Goal: Communication & Community: Answer question/provide support

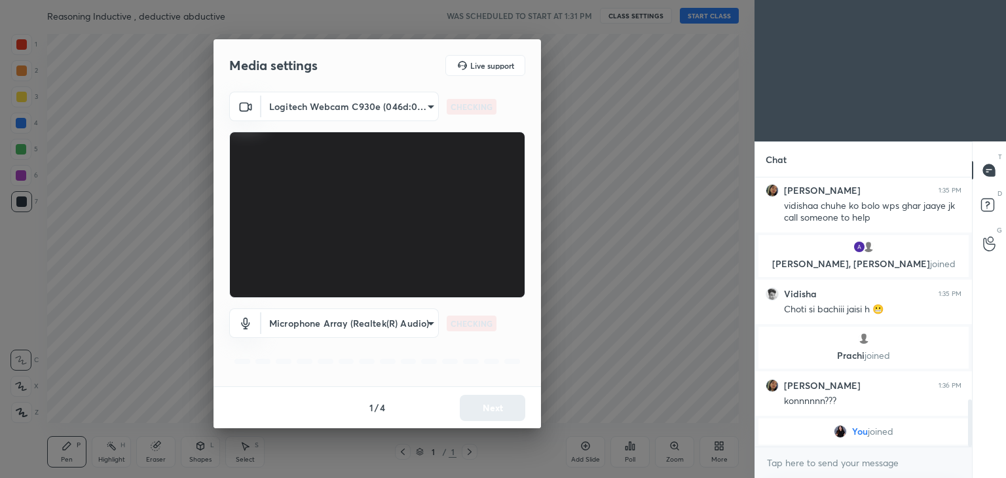
scroll to position [1152, 0]
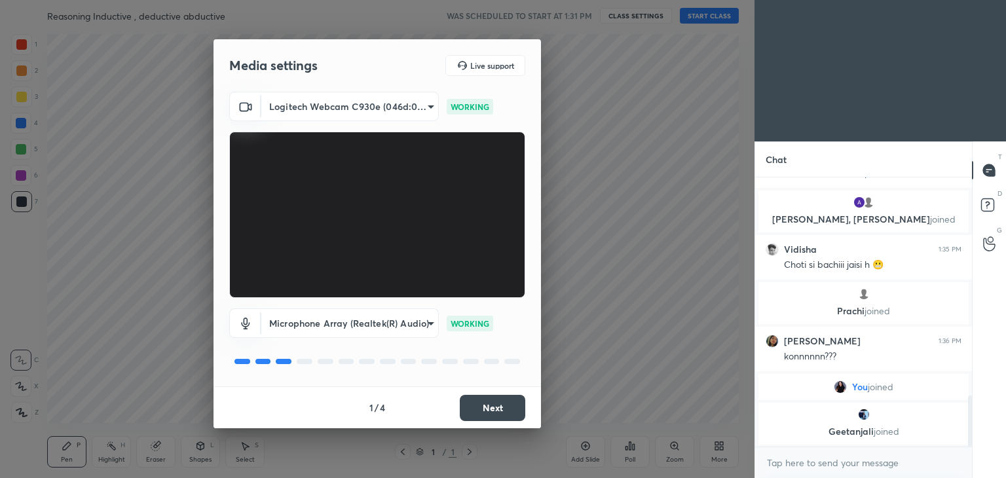
click at [493, 407] on button "Next" at bounding box center [493, 408] width 66 height 26
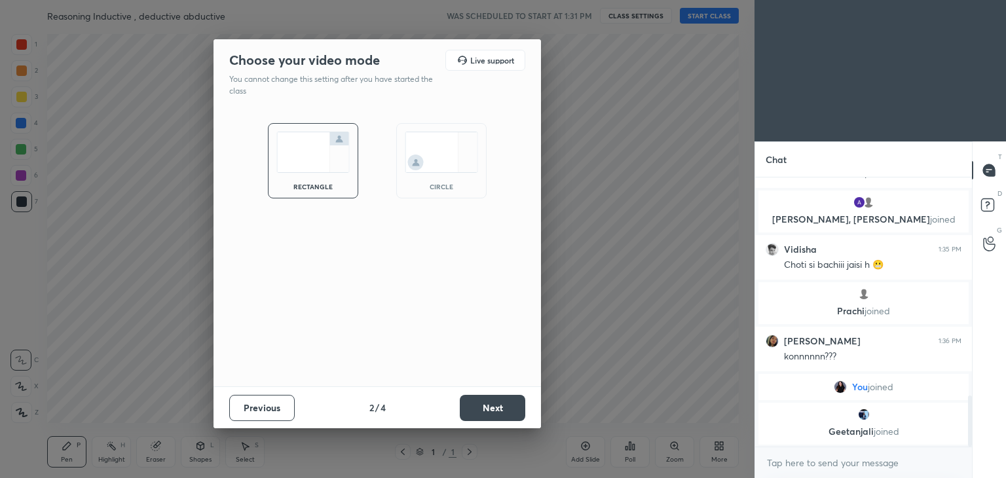
click at [456, 167] on img at bounding box center [441, 152] width 73 height 41
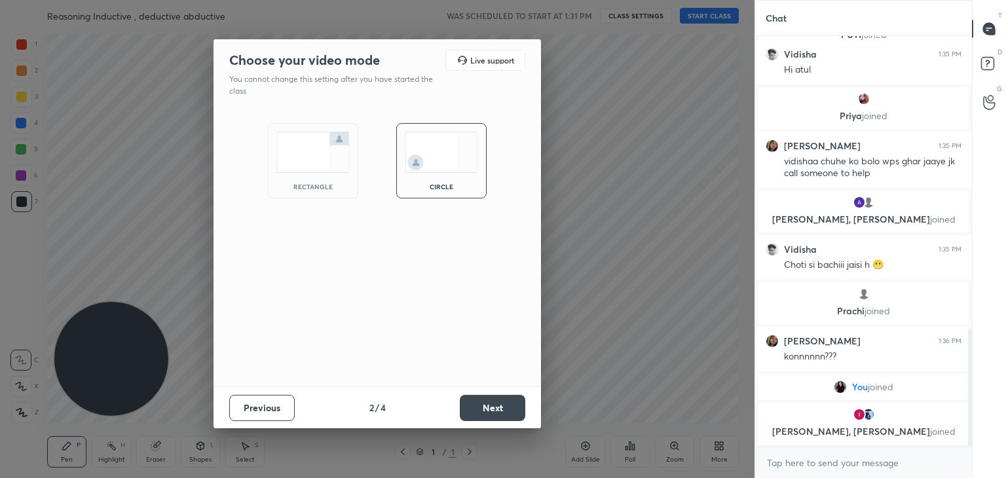
click at [475, 409] on button "Next" at bounding box center [493, 408] width 66 height 26
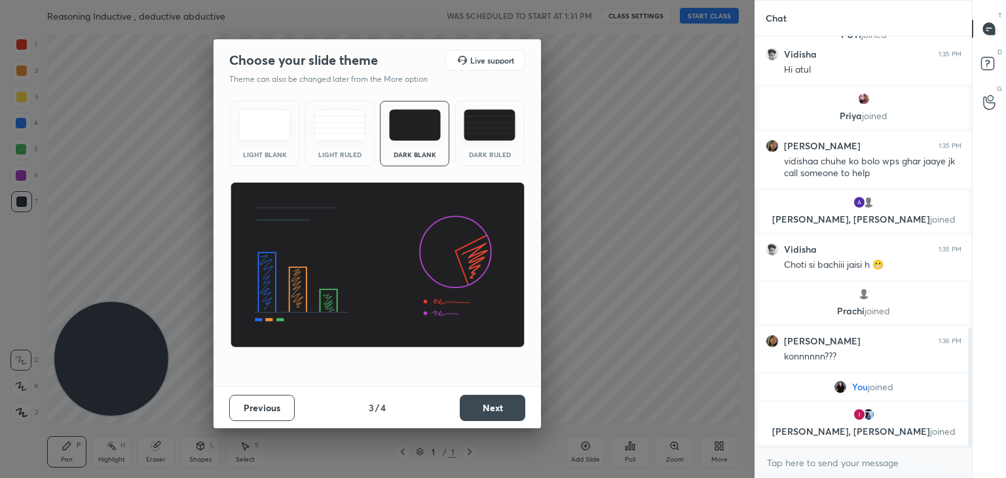
click at [480, 399] on button "Next" at bounding box center [493, 408] width 66 height 26
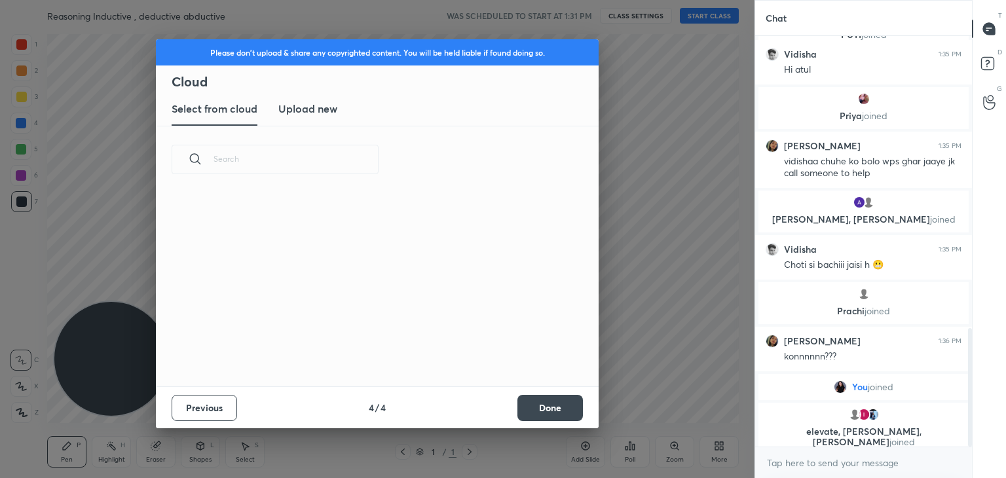
scroll to position [194, 421]
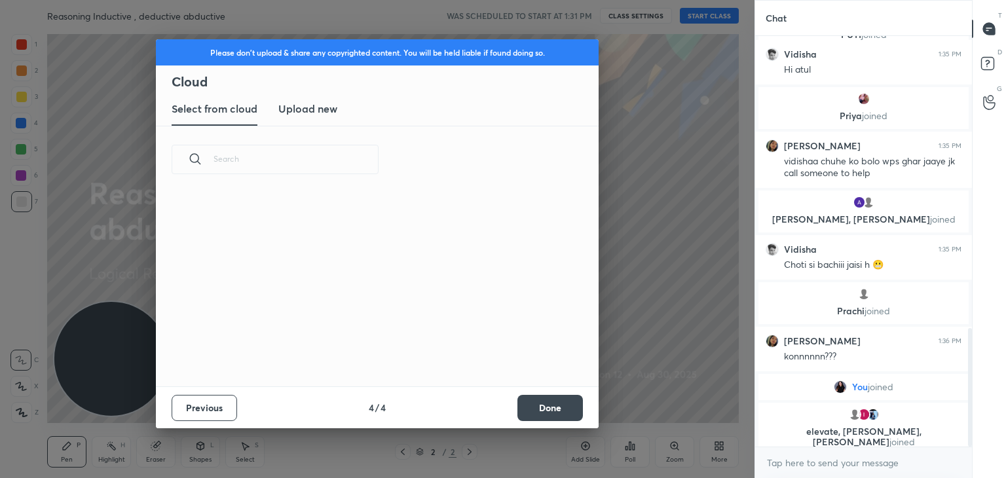
click at [535, 401] on button "Done" at bounding box center [551, 408] width 66 height 26
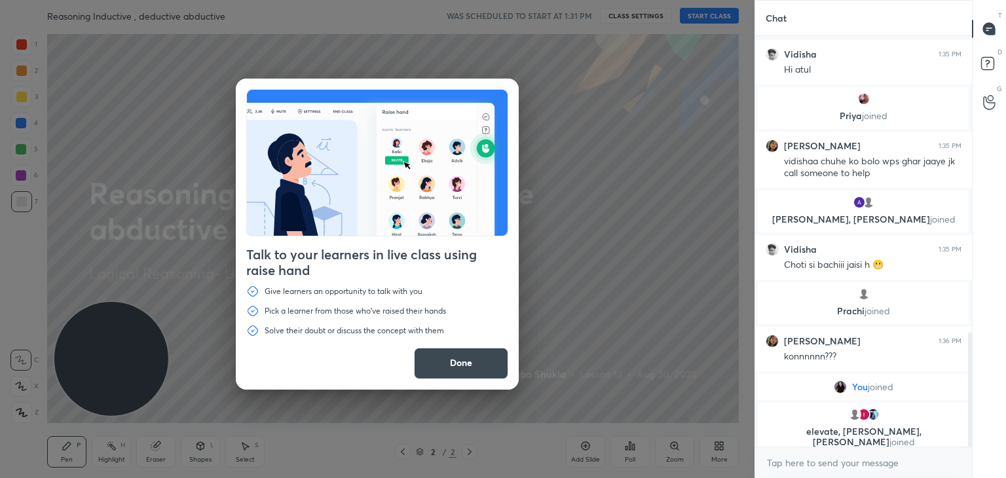
scroll to position [1067, 0]
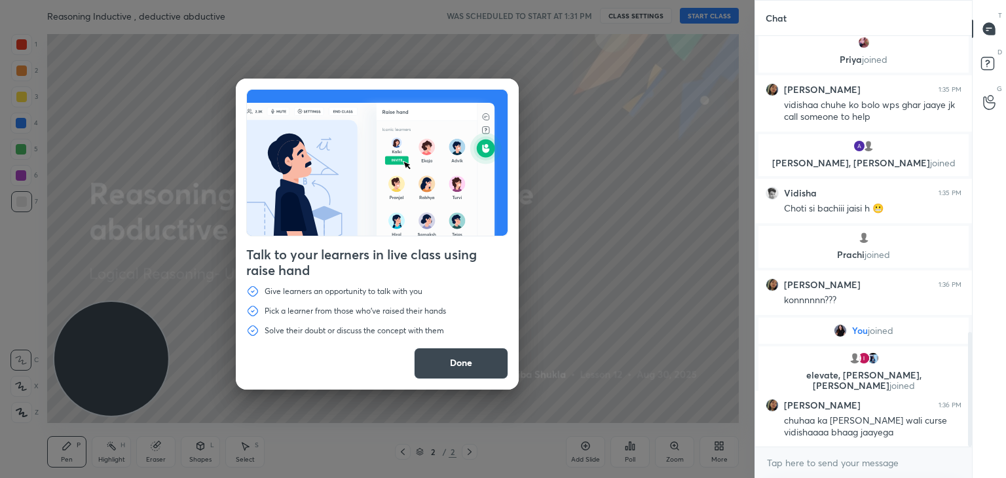
click at [446, 390] on div "Talk to your learners in live class using raise hand Give learners an opportuni…" at bounding box center [377, 239] width 755 height 478
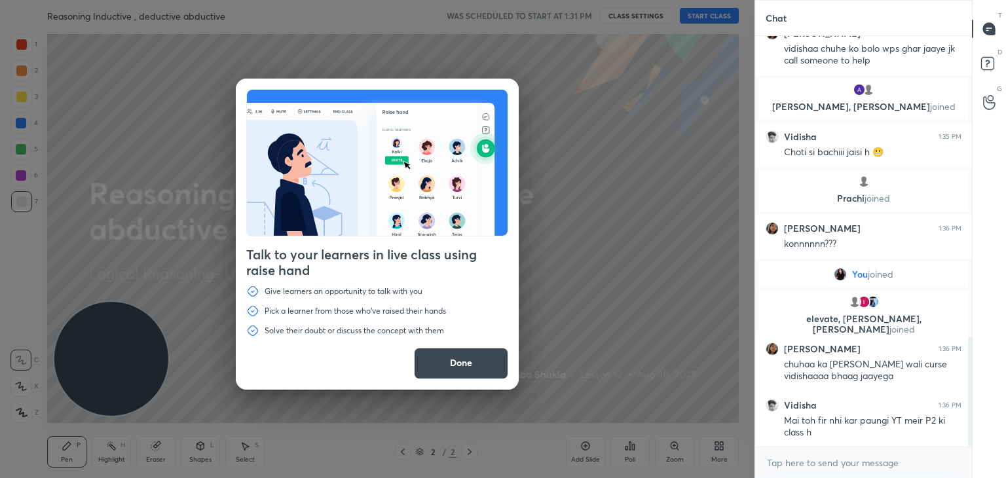
click at [457, 365] on button "Done" at bounding box center [461, 363] width 94 height 31
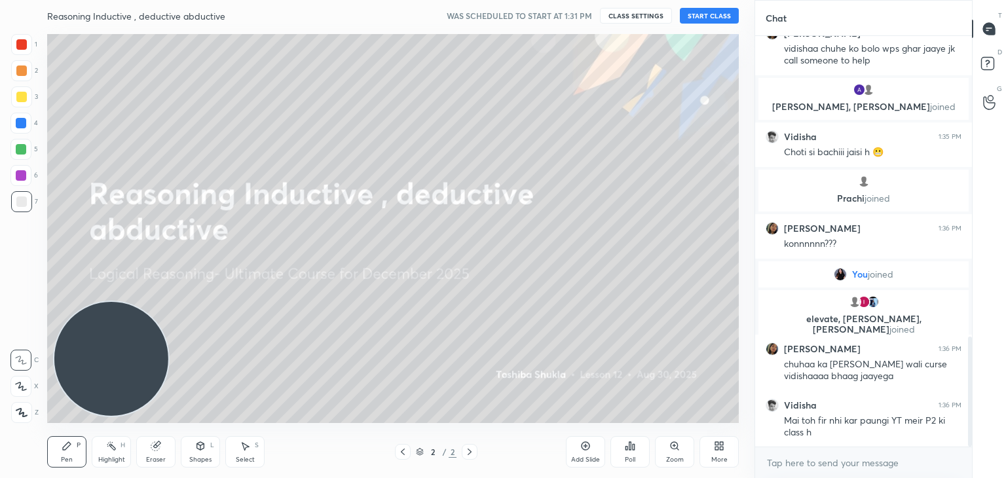
scroll to position [1168, 0]
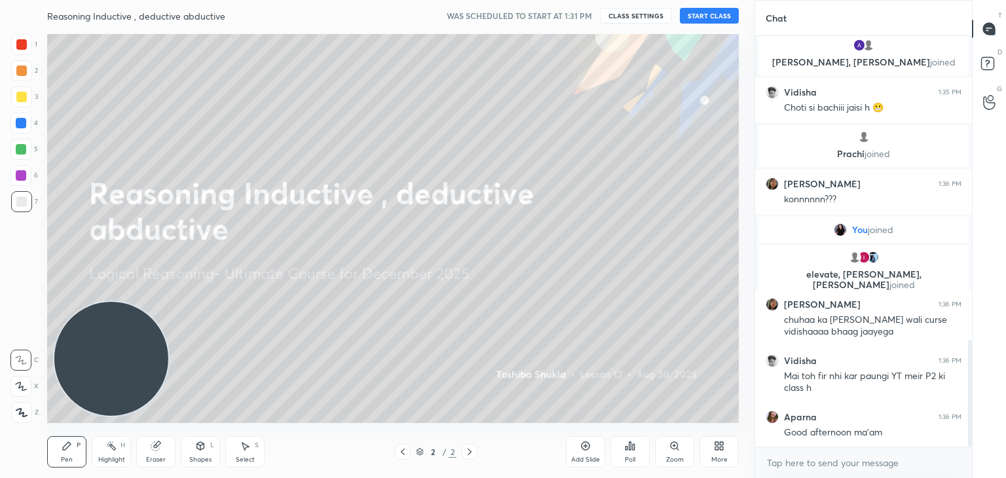
click at [708, 15] on button "START CLASS" at bounding box center [709, 16] width 59 height 16
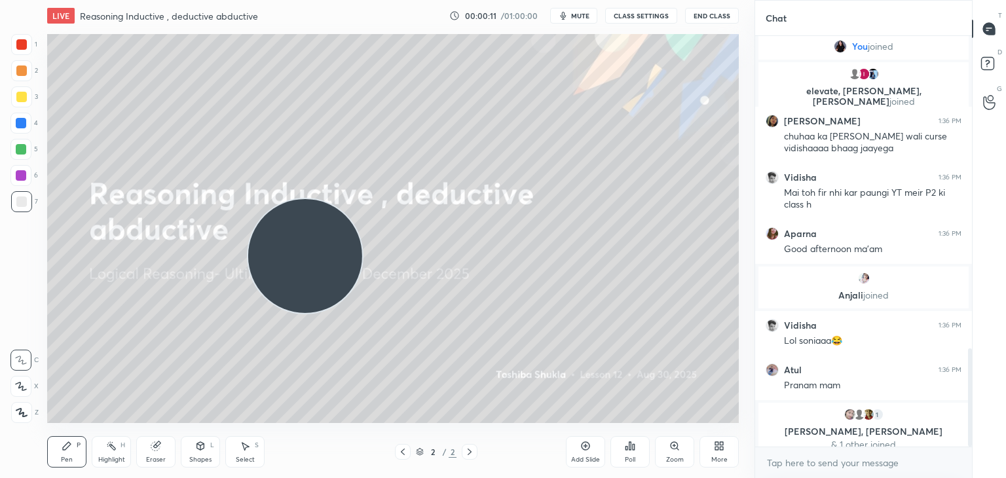
scroll to position [0, 0]
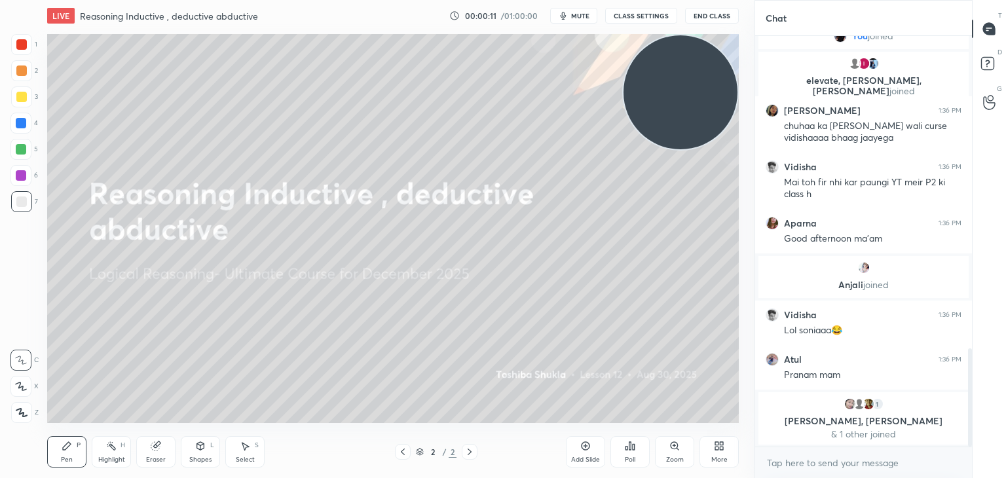
drag, startPoint x: 92, startPoint y: 381, endPoint x: 675, endPoint y: 92, distance: 651.3
click at [675, 92] on video at bounding box center [681, 92] width 114 height 114
click at [690, 96] on video at bounding box center [681, 92] width 114 height 114
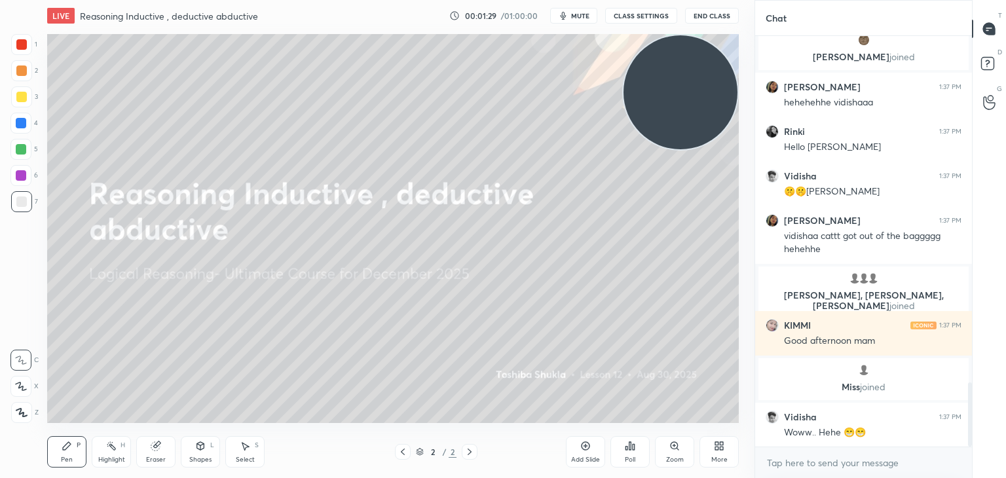
scroll to position [2217, 0]
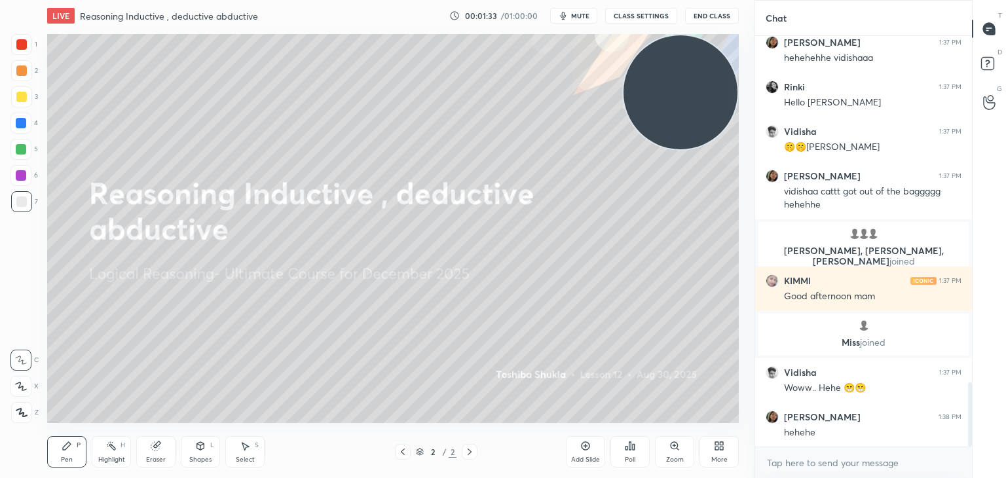
click at [721, 442] on icon at bounding box center [721, 443] width 3 height 3
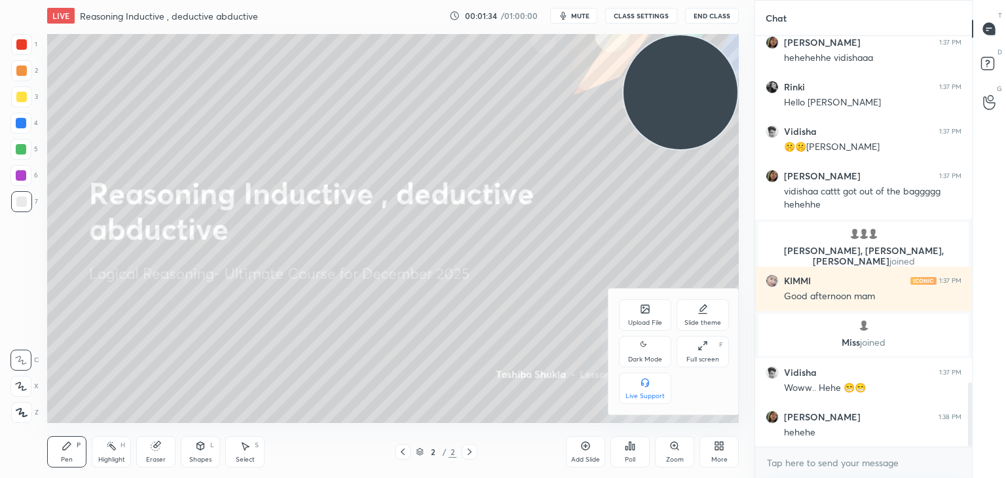
click at [652, 309] on div "Upload File" at bounding box center [645, 314] width 52 height 31
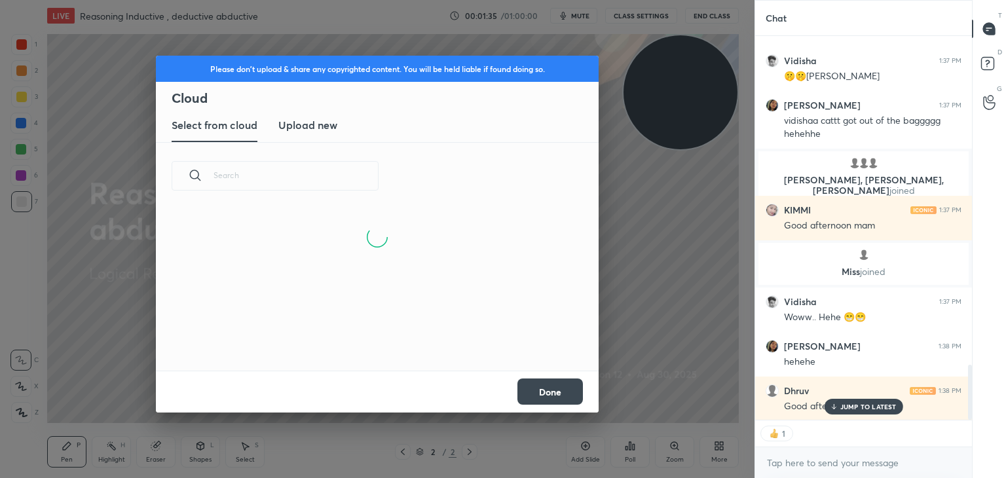
scroll to position [2332, 0]
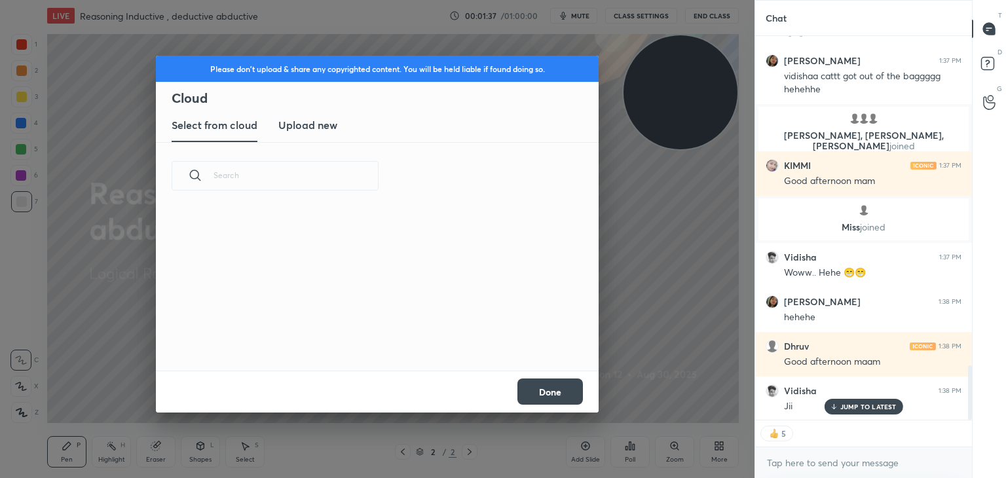
click at [311, 137] on new "Upload new" at bounding box center [307, 125] width 59 height 33
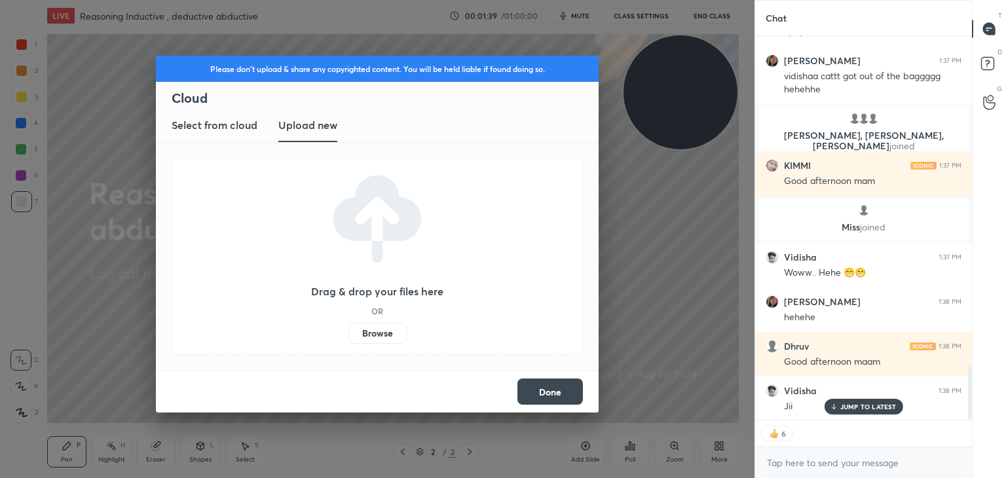
scroll to position [2377, 0]
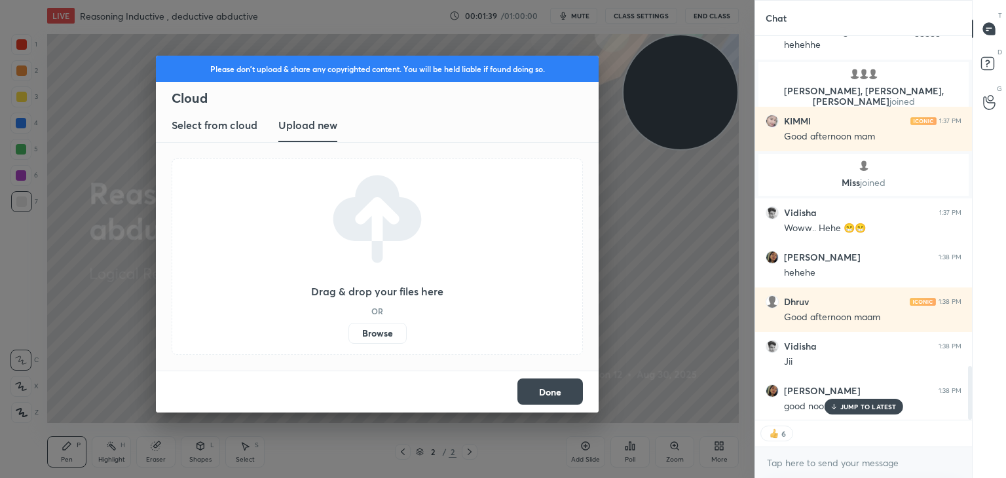
click at [366, 331] on label "Browse" at bounding box center [378, 333] width 58 height 21
click at [349, 331] on input "Browse" at bounding box center [349, 333] width 0 height 21
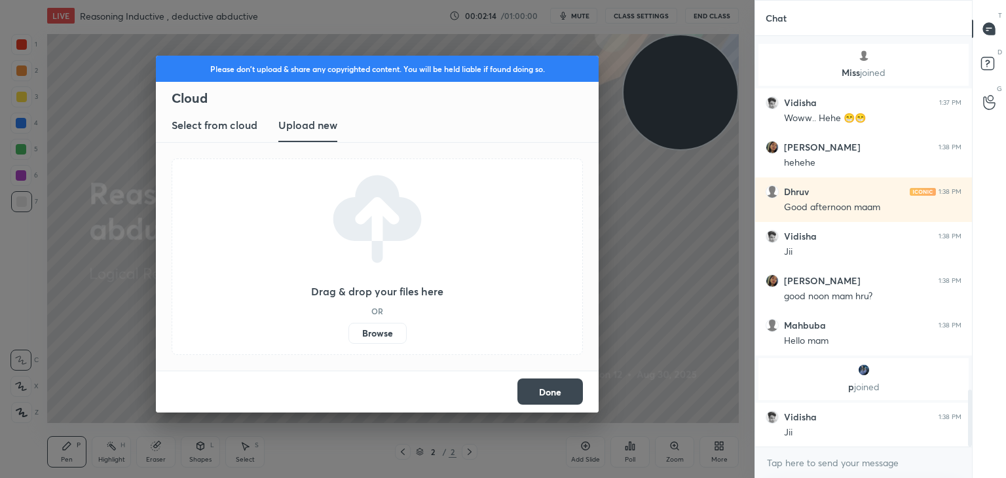
scroll to position [2543, 0]
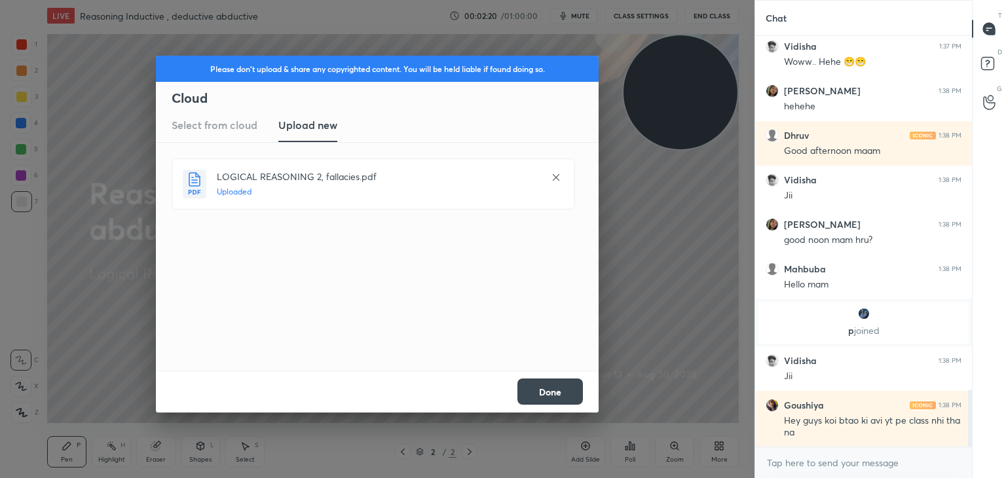
click at [526, 388] on button "Done" at bounding box center [551, 392] width 66 height 26
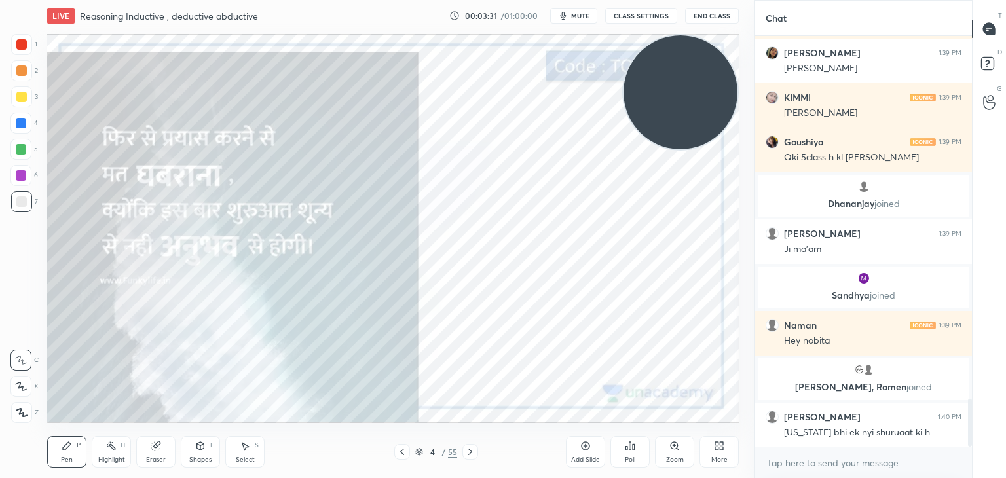
scroll to position [3170, 0]
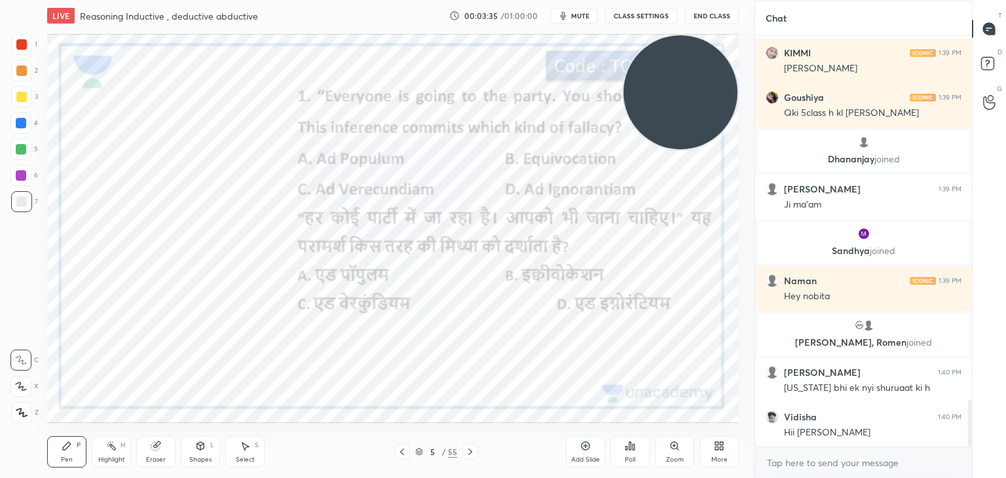
click at [421, 451] on icon at bounding box center [419, 452] width 8 height 8
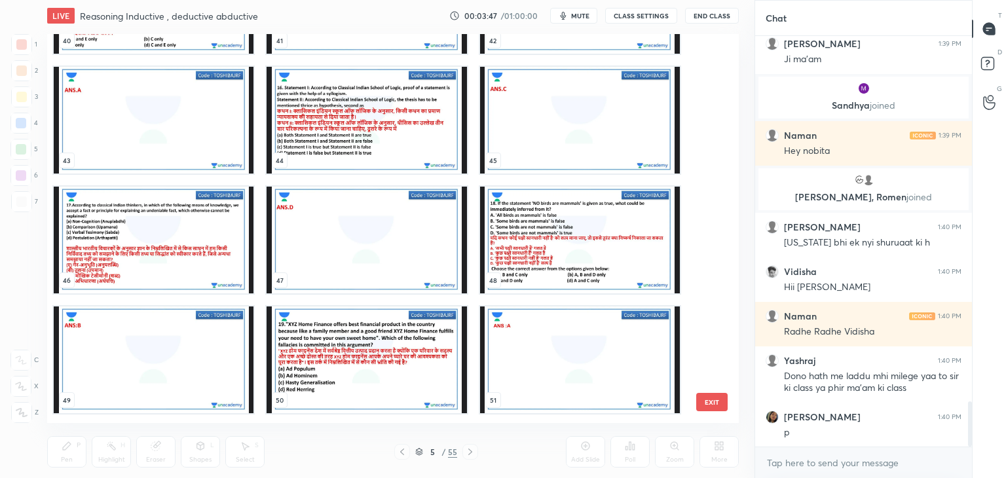
scroll to position [1673, 0]
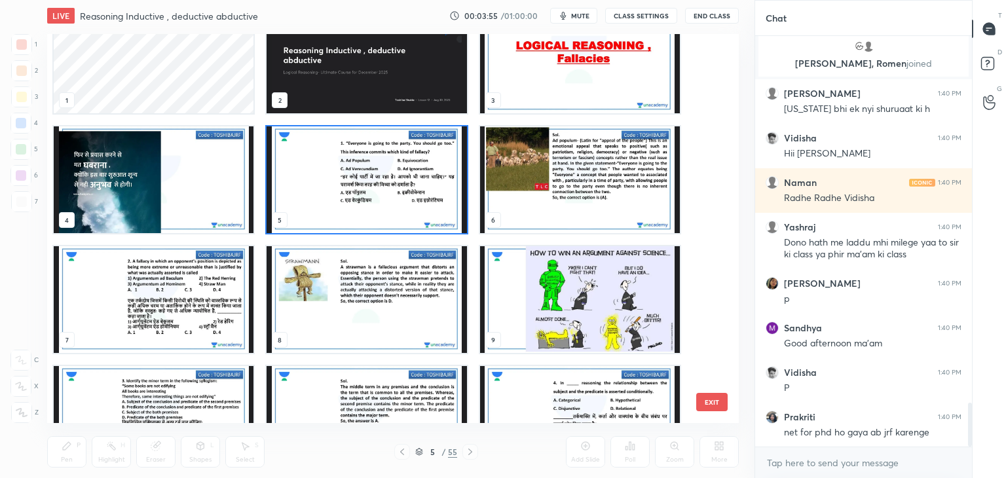
click at [383, 213] on img "grid" at bounding box center [367, 179] width 200 height 107
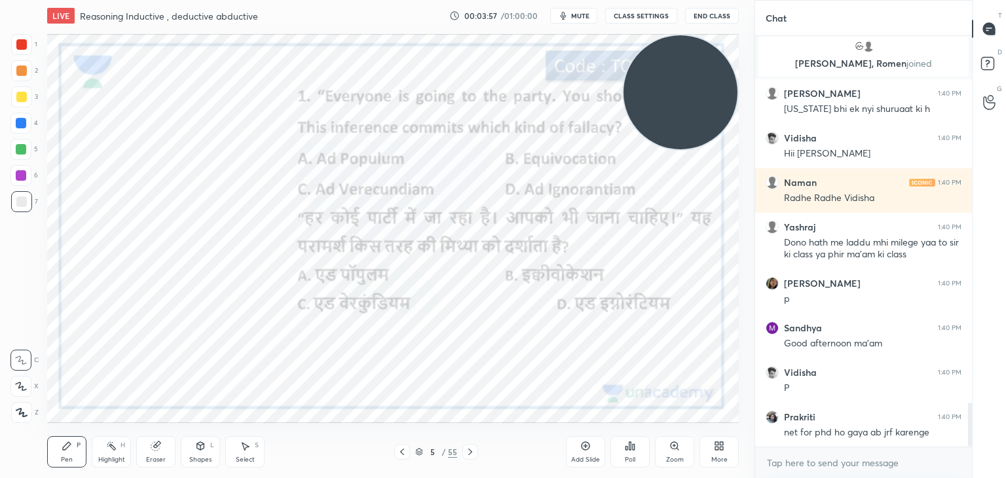
click at [633, 449] on icon at bounding box center [634, 447] width 2 height 6
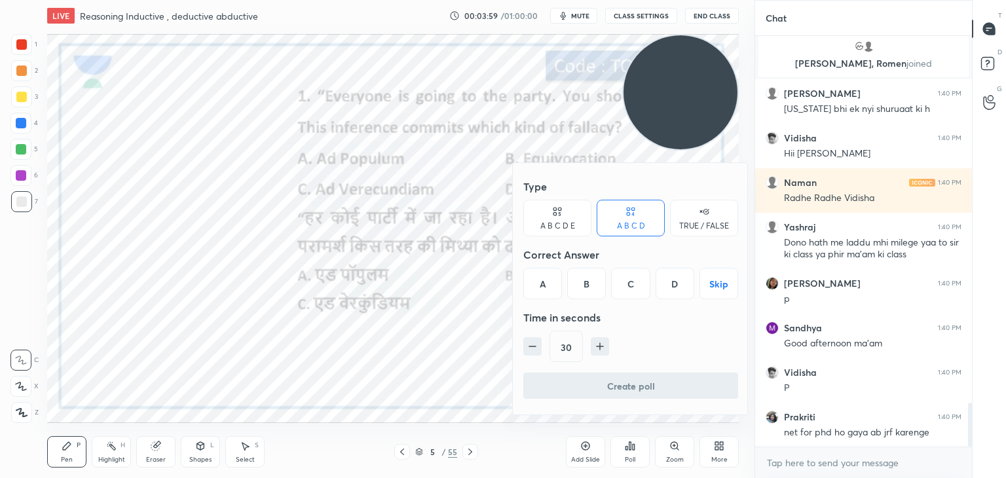
click at [542, 285] on div "A" at bounding box center [542, 283] width 39 height 31
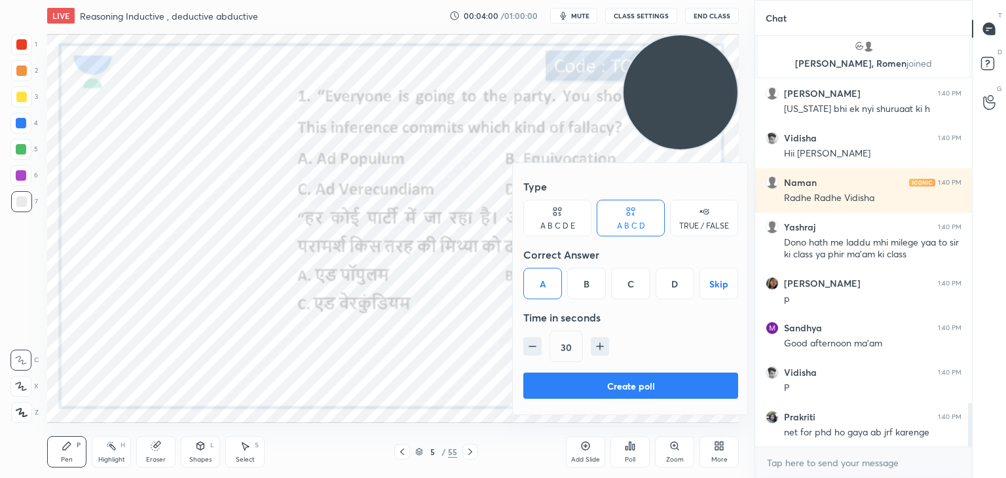
click at [556, 386] on button "Create poll" at bounding box center [630, 386] width 215 height 26
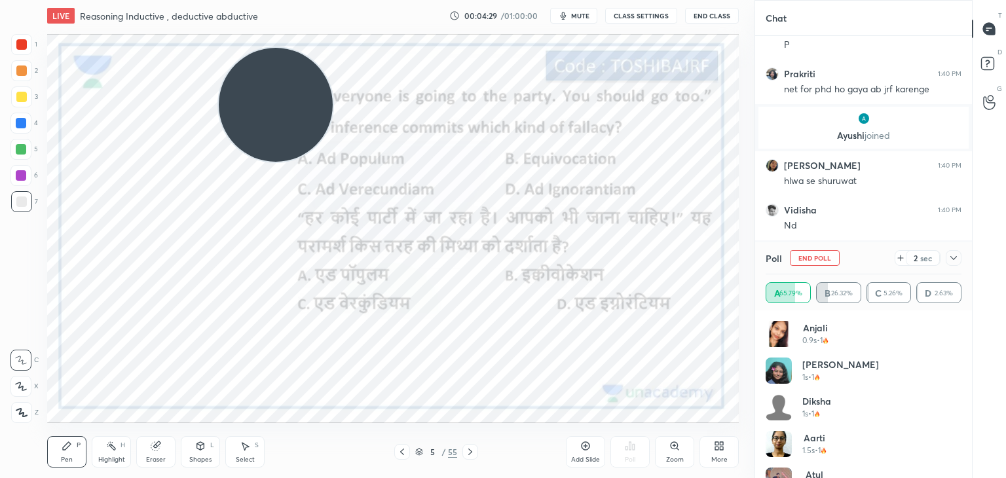
drag, startPoint x: 728, startPoint y: 88, endPoint x: 322, endPoint y: 101, distance: 405.7
click at [322, 101] on video at bounding box center [276, 105] width 114 height 114
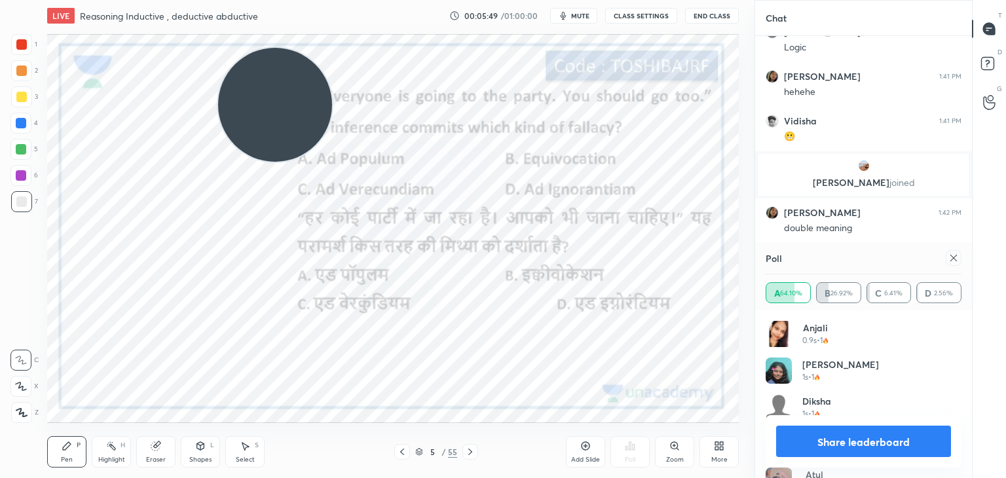
scroll to position [4052, 0]
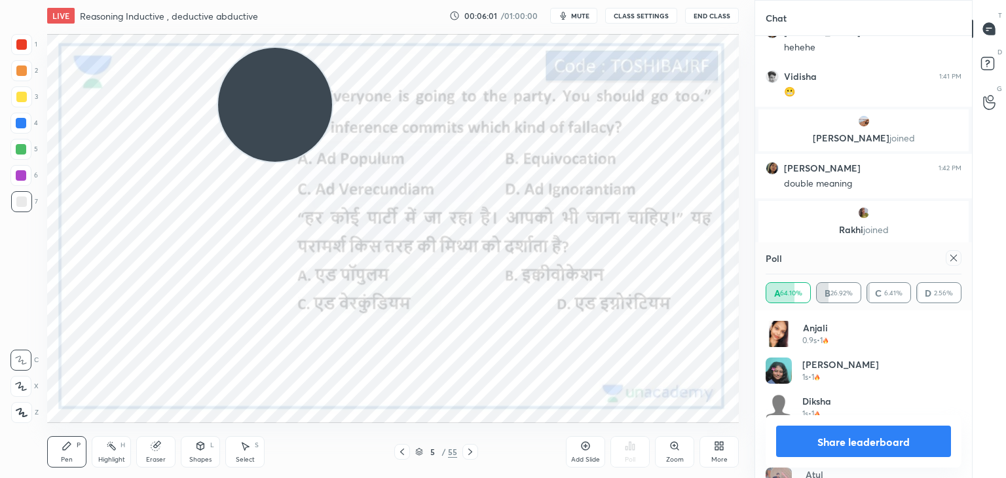
click at [953, 255] on icon at bounding box center [954, 258] width 10 height 10
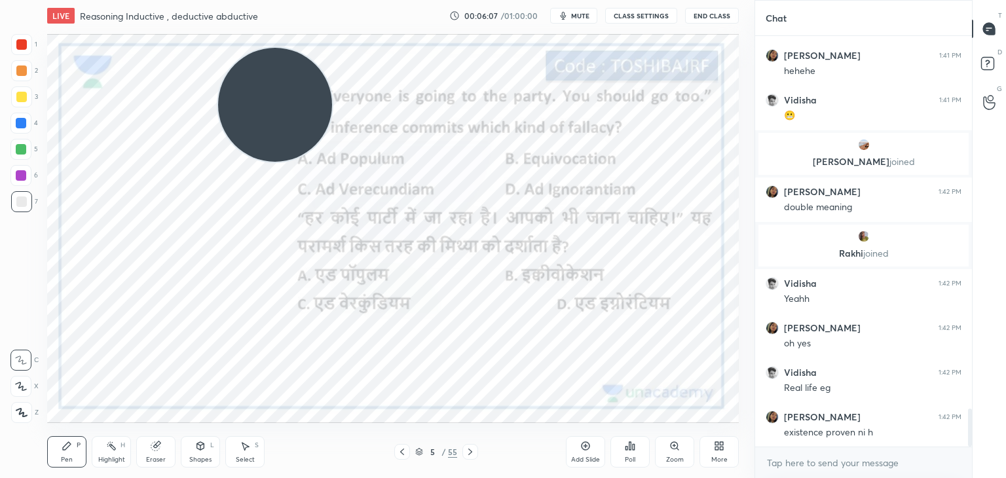
scroll to position [4073, 0]
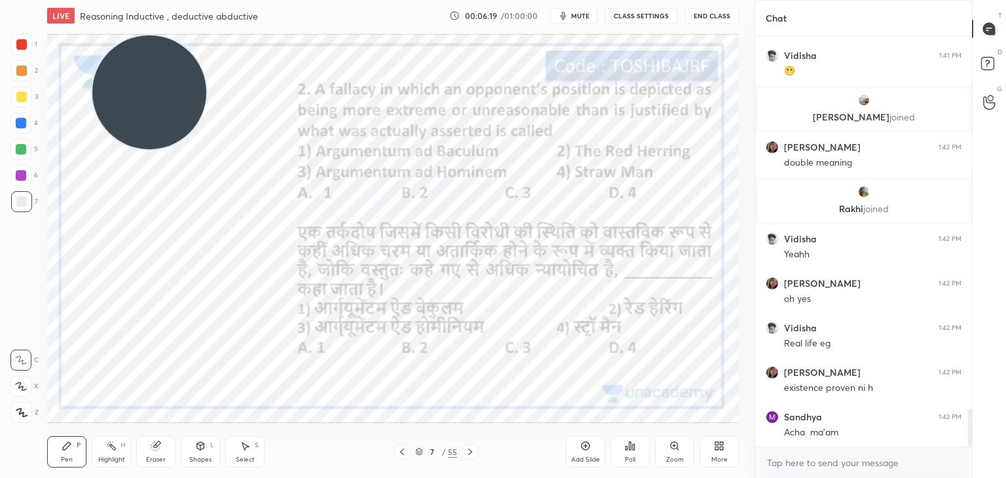
drag, startPoint x: 247, startPoint y: 115, endPoint x: 121, endPoint y: 90, distance: 128.4
click at [121, 90] on video at bounding box center [149, 92] width 114 height 114
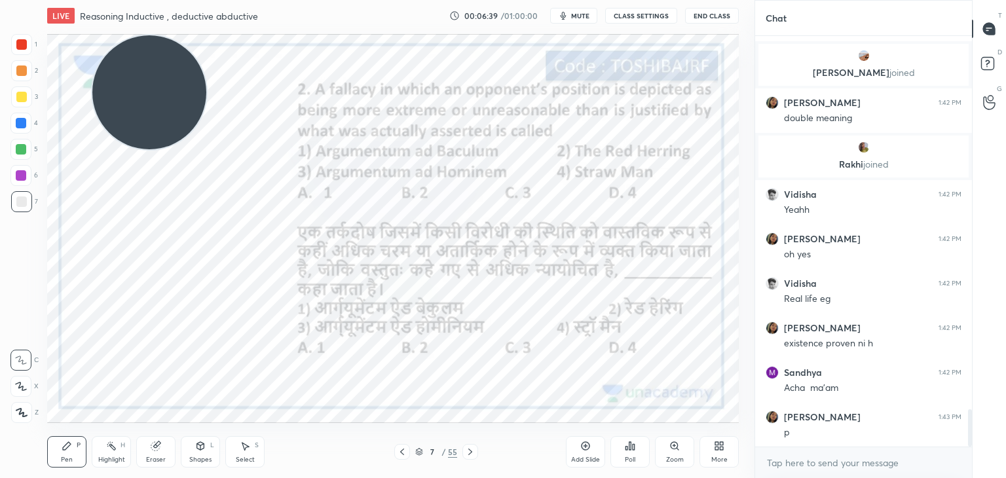
click at [630, 447] on icon at bounding box center [631, 446] width 2 height 8
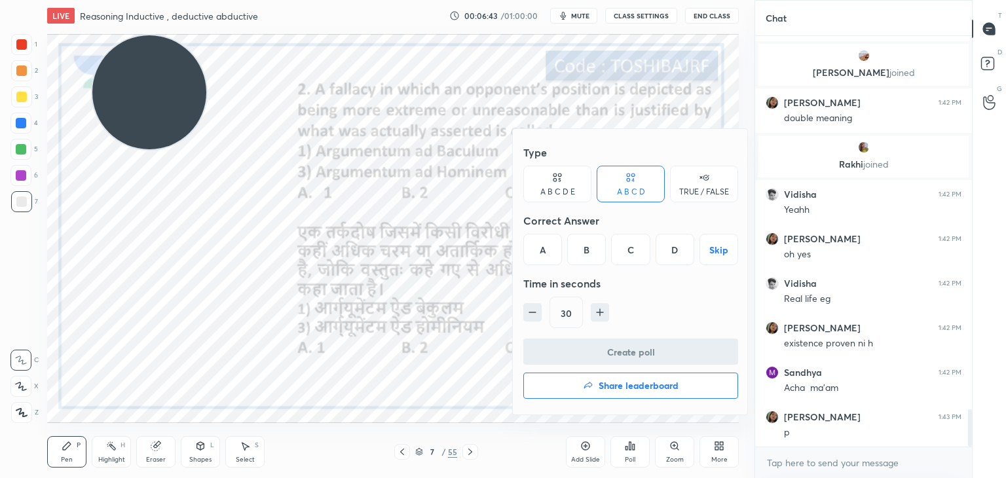
click at [364, 224] on div at bounding box center [503, 239] width 1006 height 478
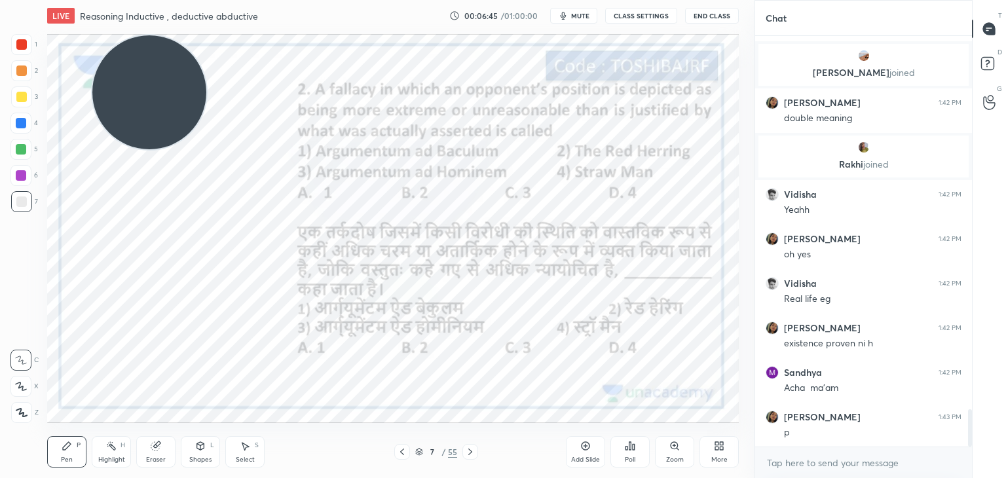
click at [629, 449] on icon at bounding box center [630, 446] width 10 height 10
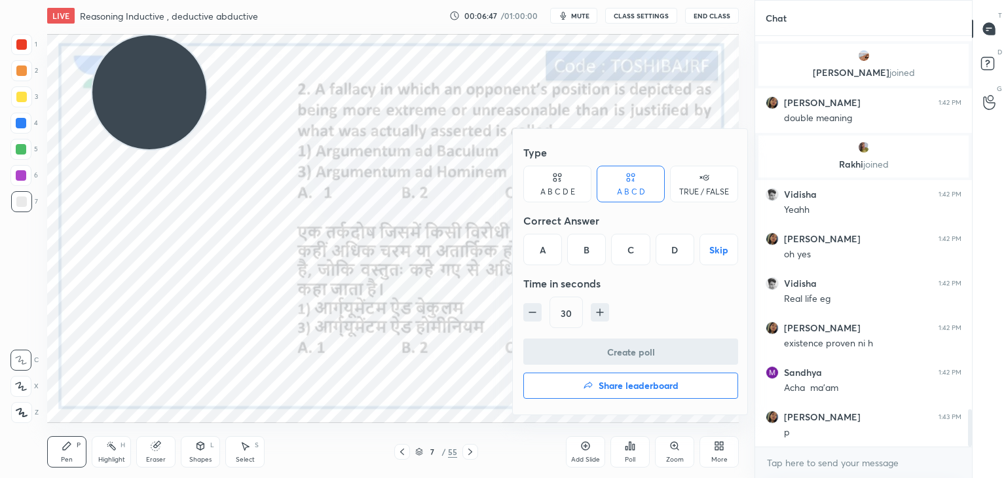
click at [670, 256] on div "D" at bounding box center [675, 249] width 39 height 31
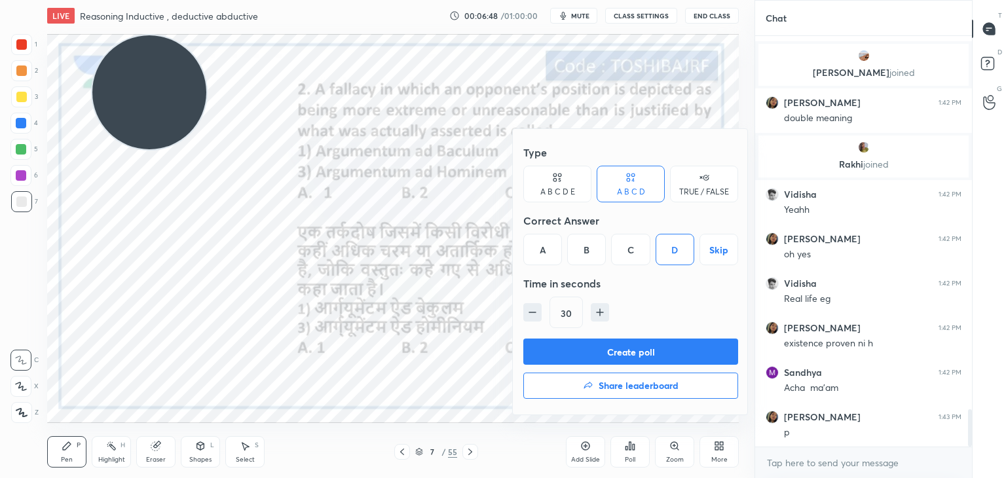
click at [641, 351] on button "Create poll" at bounding box center [630, 352] width 215 height 26
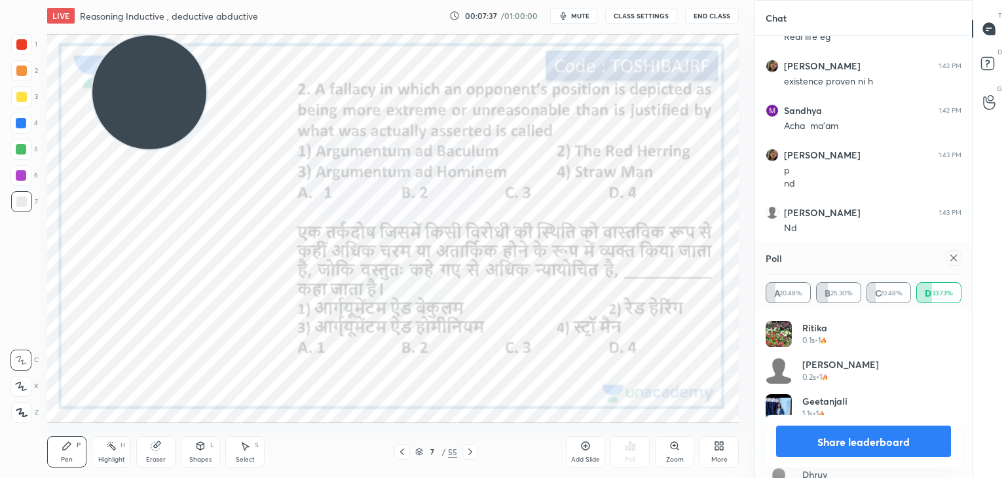
scroll to position [4310, 0]
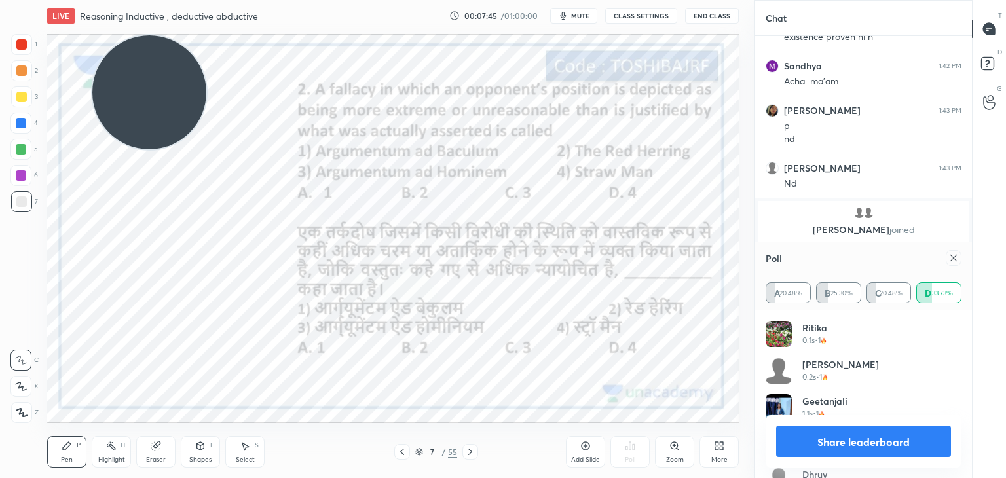
click at [953, 257] on icon at bounding box center [954, 258] width 7 height 7
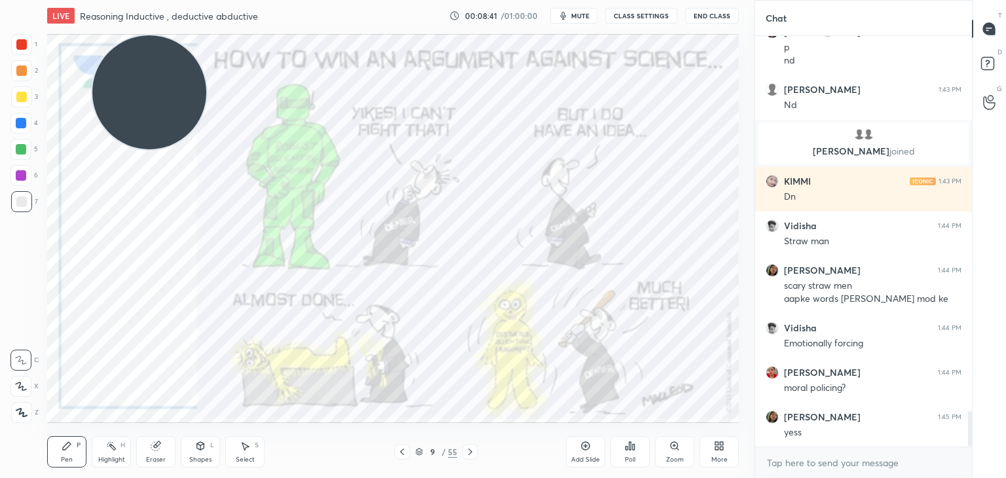
scroll to position [4435, 0]
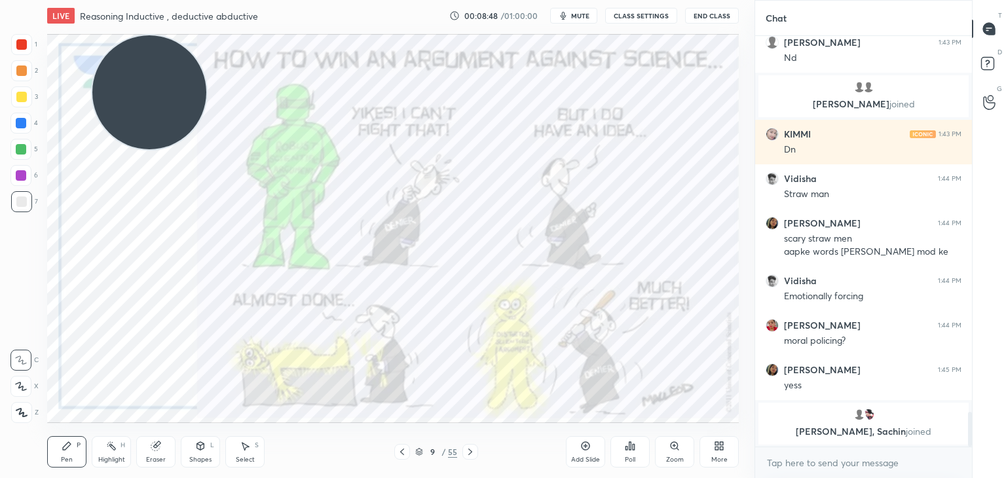
click at [26, 417] on icon at bounding box center [22, 412] width 12 height 9
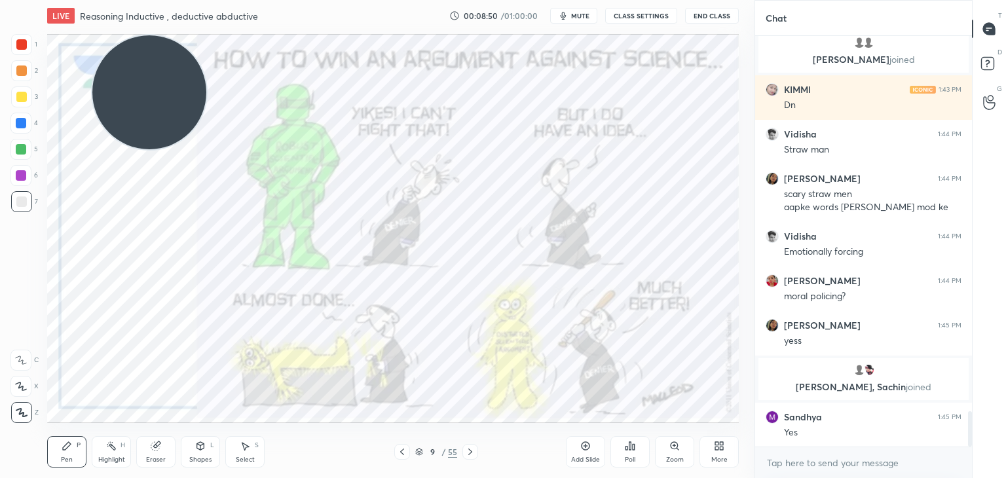
click at [21, 411] on icon at bounding box center [21, 413] width 10 height 8
click at [22, 50] on div at bounding box center [21, 44] width 21 height 21
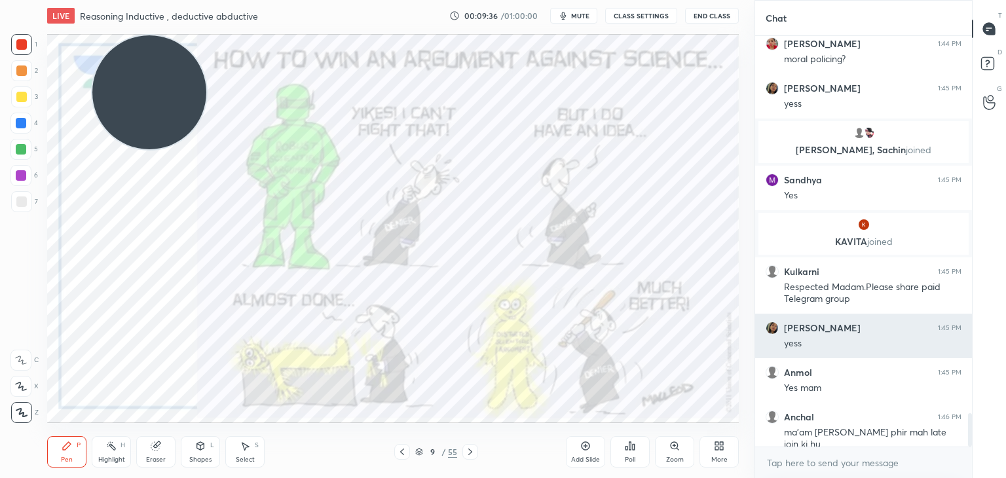
scroll to position [4666, 0]
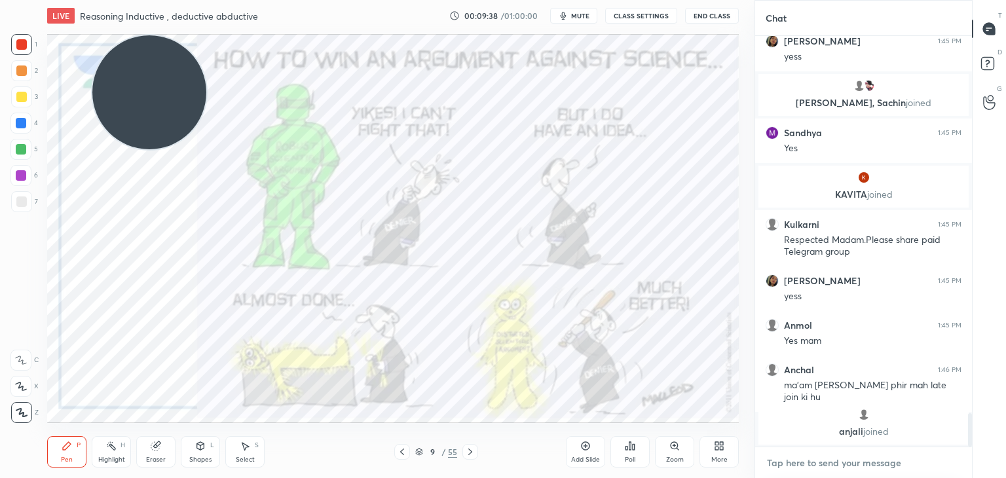
type textarea "x"
click at [795, 460] on textarea at bounding box center [864, 463] width 196 height 21
paste textarea "[URL][DOMAIN_NAME]"
type textarea "[URL][DOMAIN_NAME]"
type textarea "x"
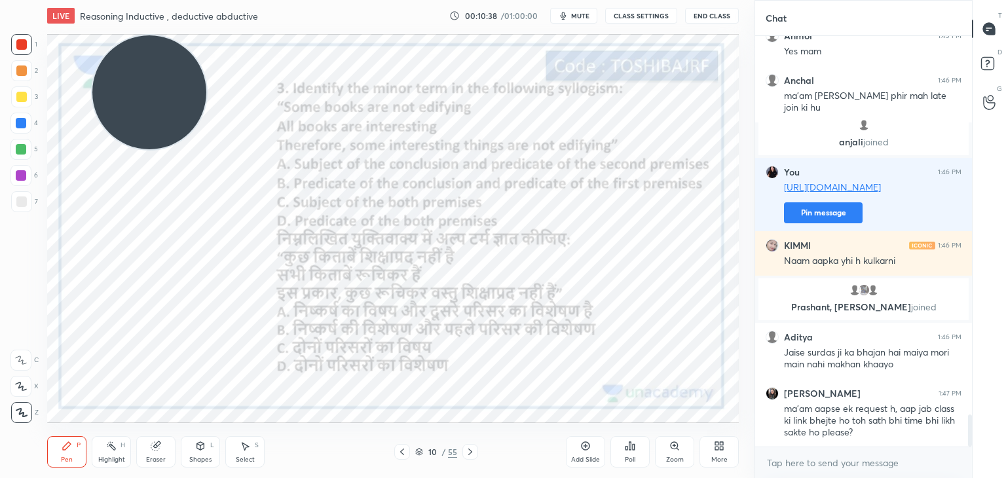
scroll to position [4891, 0]
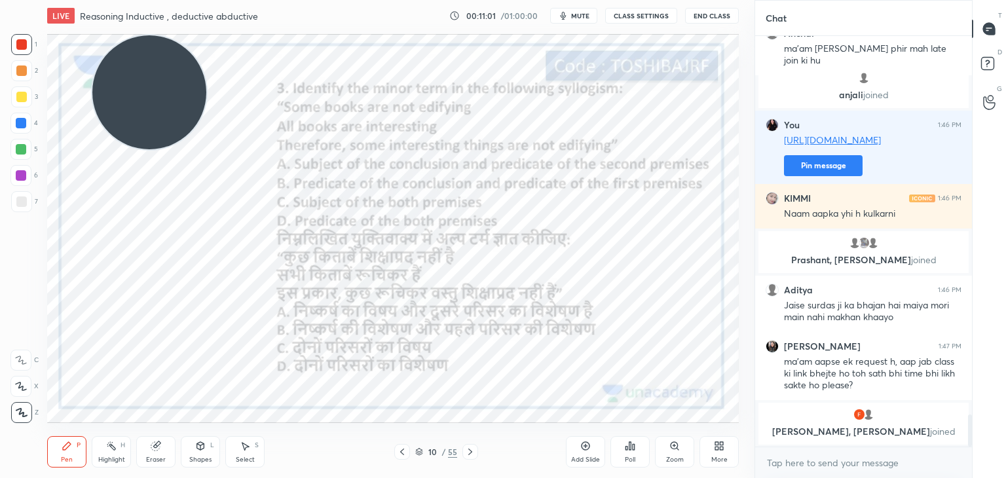
click at [628, 447] on icon at bounding box center [630, 446] width 10 height 10
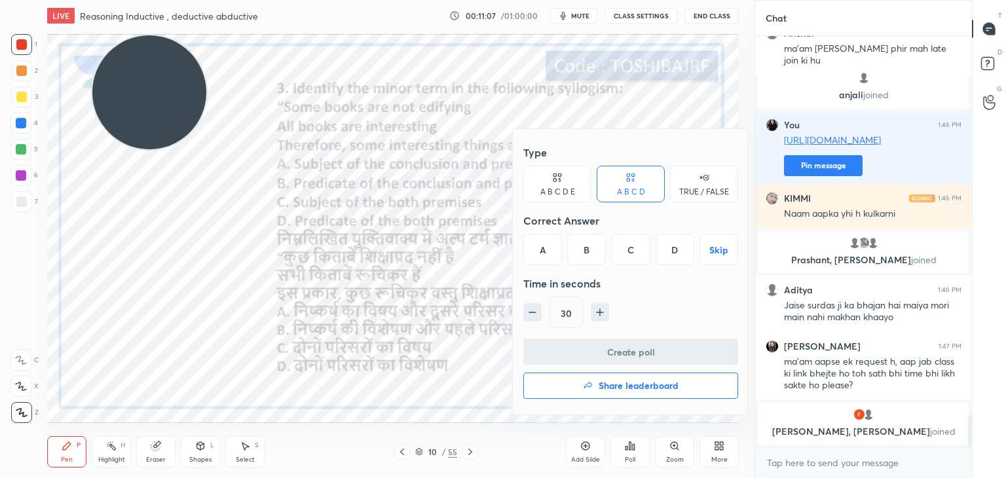
click at [542, 257] on div "A" at bounding box center [542, 249] width 39 height 31
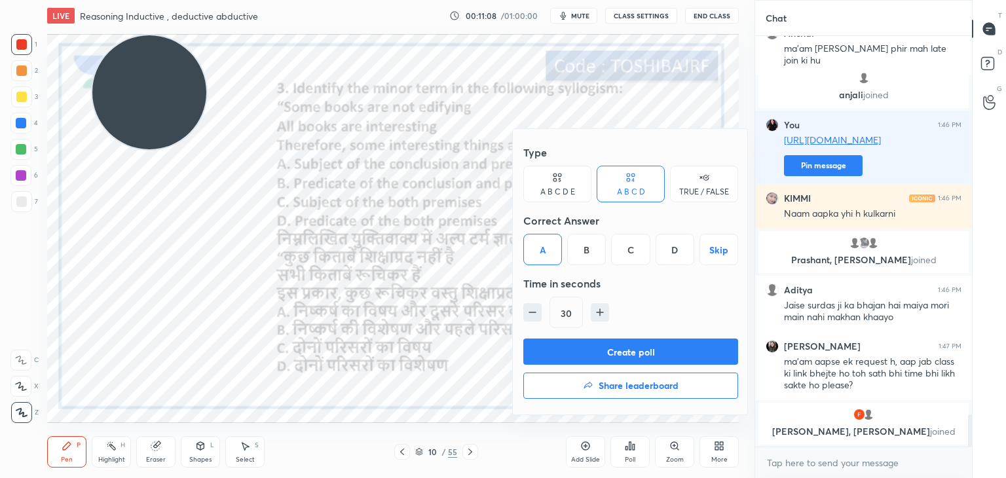
click at [561, 350] on button "Create poll" at bounding box center [630, 352] width 215 height 26
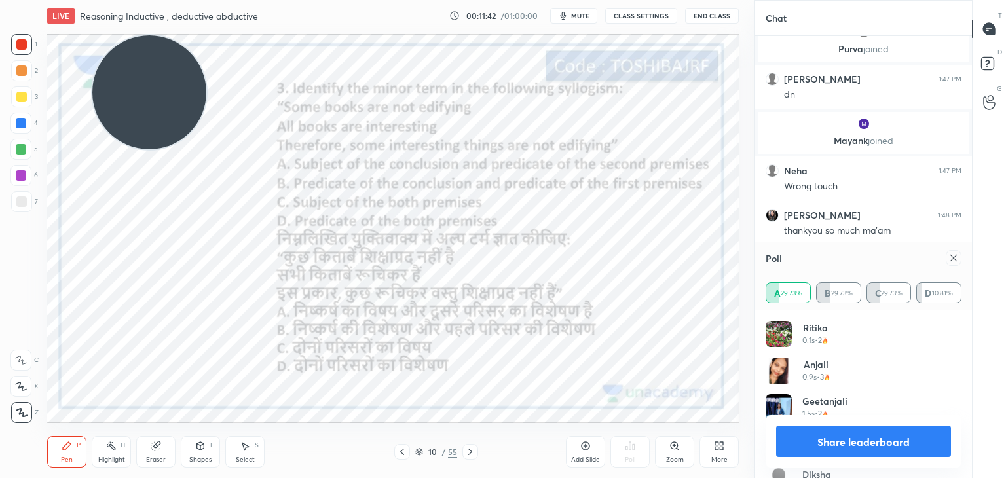
scroll to position [5299, 0]
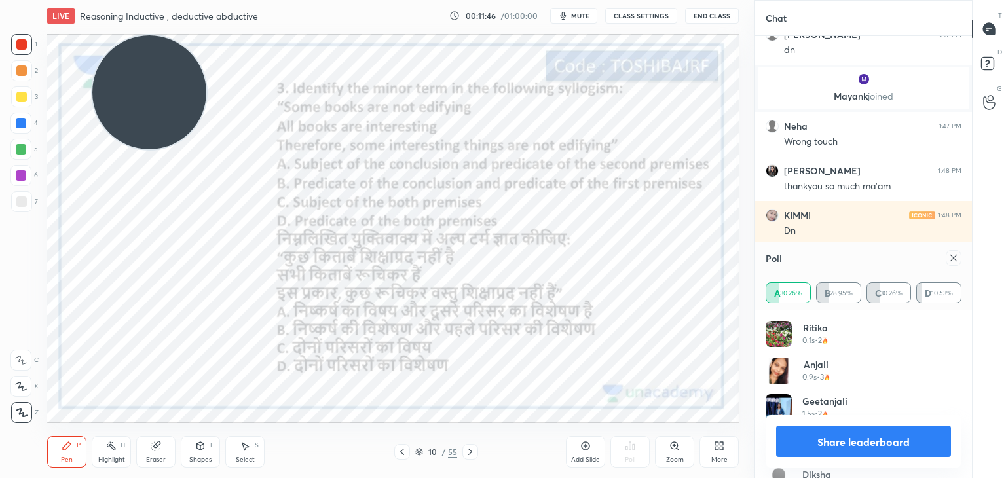
click at [952, 259] on icon at bounding box center [954, 258] width 10 height 10
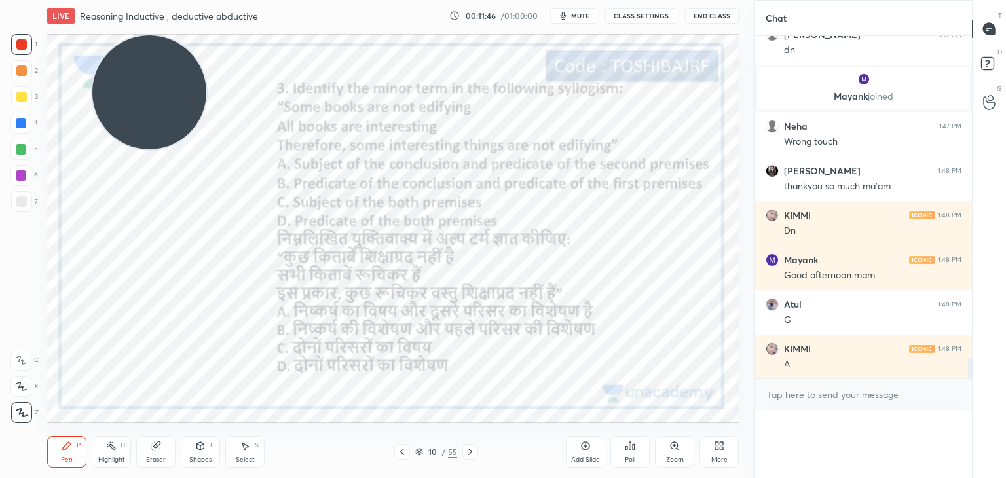
scroll to position [5344, 0]
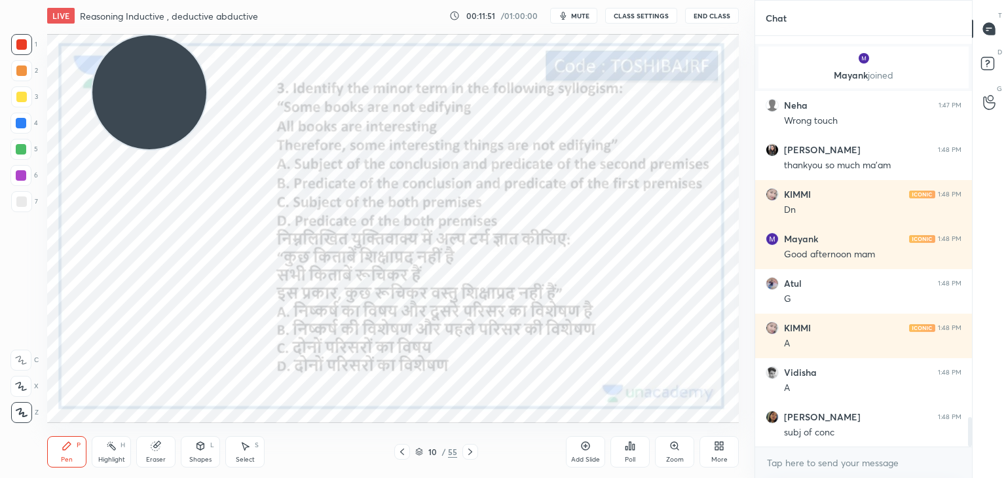
click at [580, 448] on icon at bounding box center [585, 446] width 10 height 10
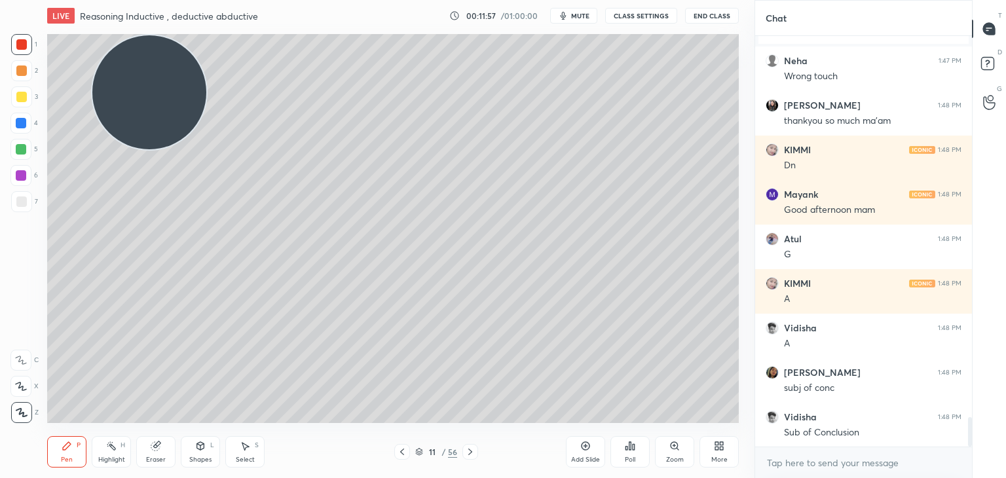
click at [21, 201] on div at bounding box center [21, 202] width 10 height 10
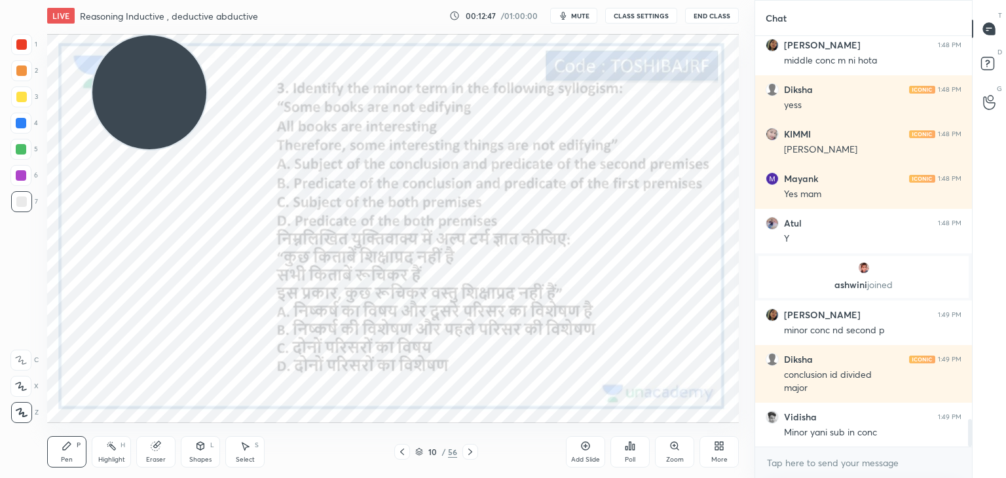
scroll to position [5775, 0]
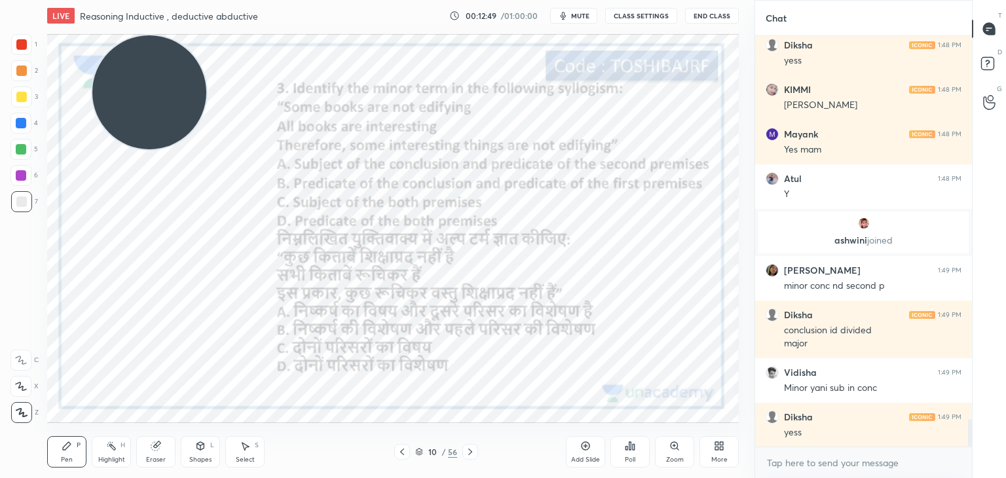
click at [166, 105] on video at bounding box center [149, 92] width 114 height 114
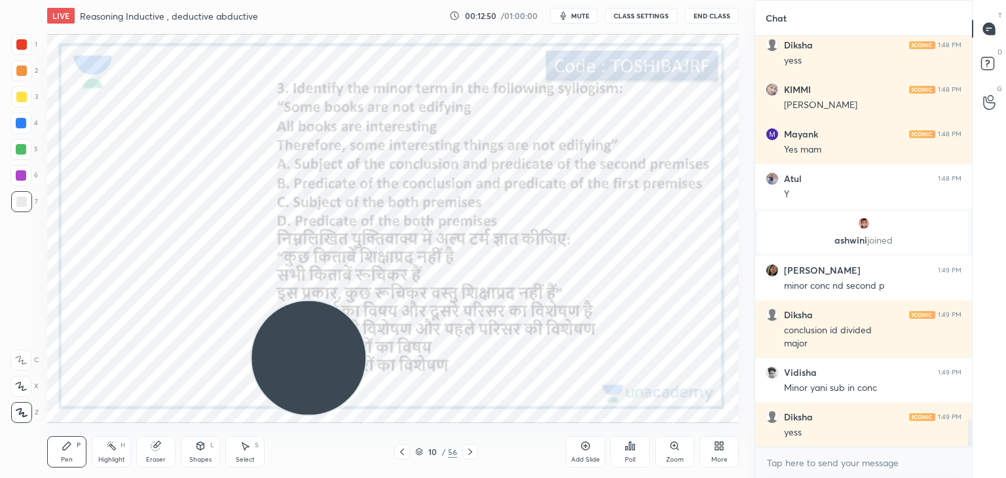
click at [20, 47] on div at bounding box center [21, 44] width 10 height 10
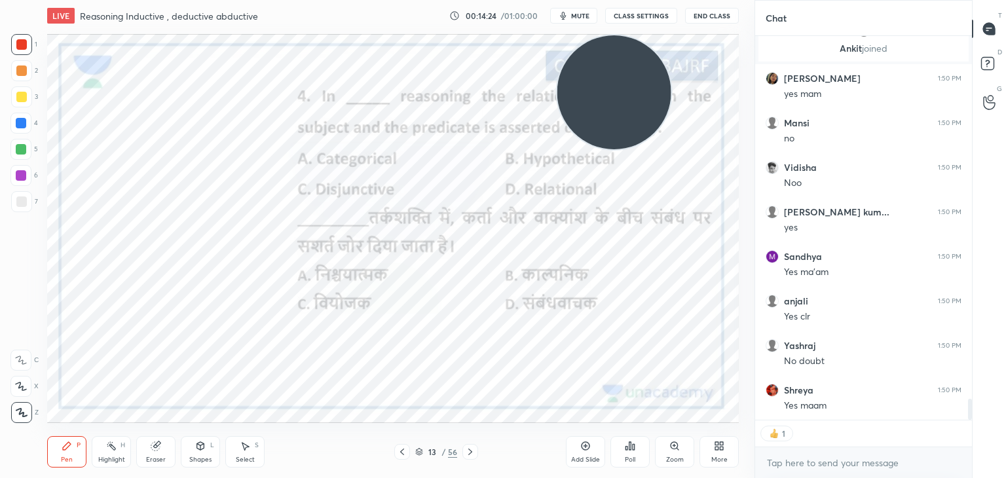
scroll to position [6640, 0]
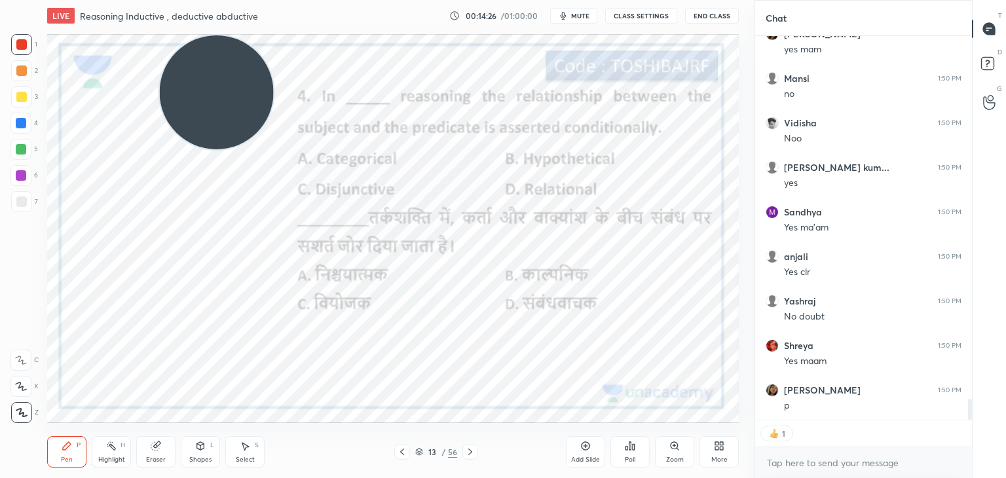
drag, startPoint x: 594, startPoint y: 85, endPoint x: 197, endPoint y: 35, distance: 400.7
click at [197, 35] on video at bounding box center [217, 92] width 114 height 114
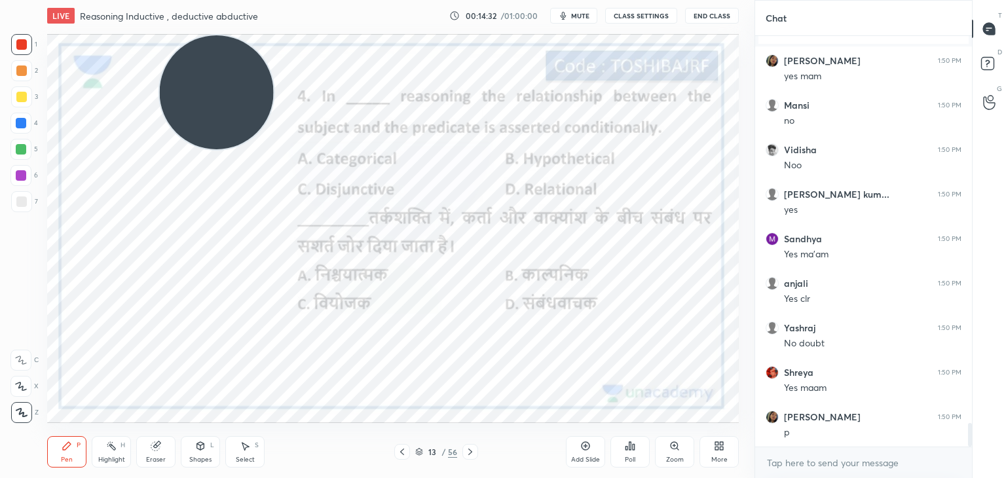
scroll to position [6658, 0]
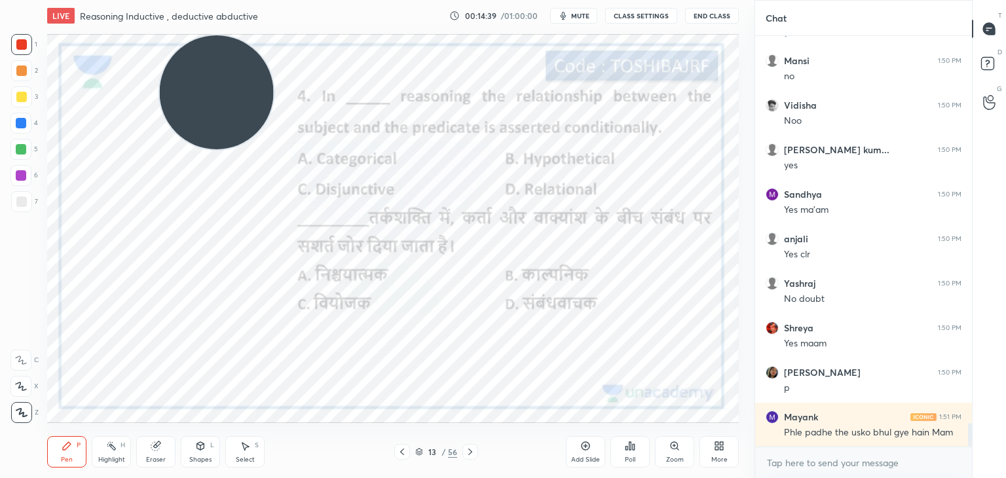
click at [628, 453] on div "Poll" at bounding box center [630, 451] width 39 height 31
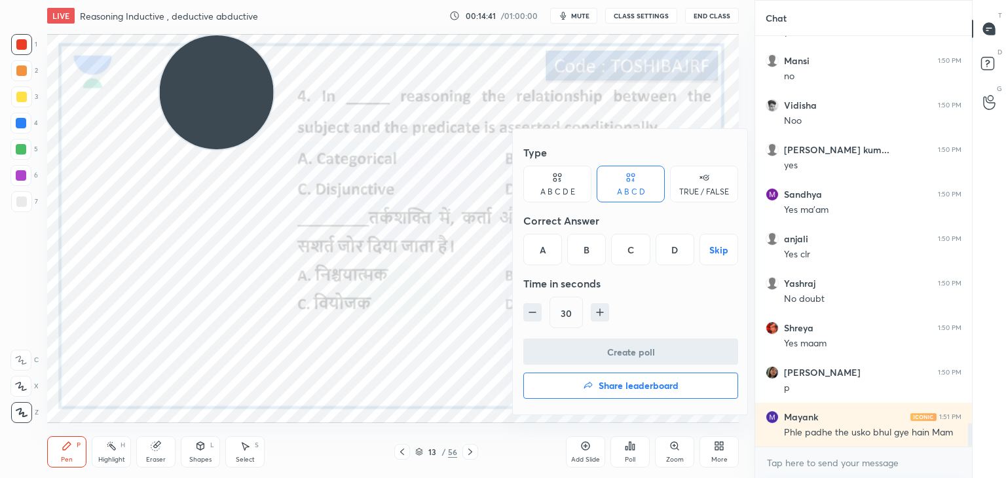
click at [584, 255] on div "B" at bounding box center [586, 249] width 39 height 31
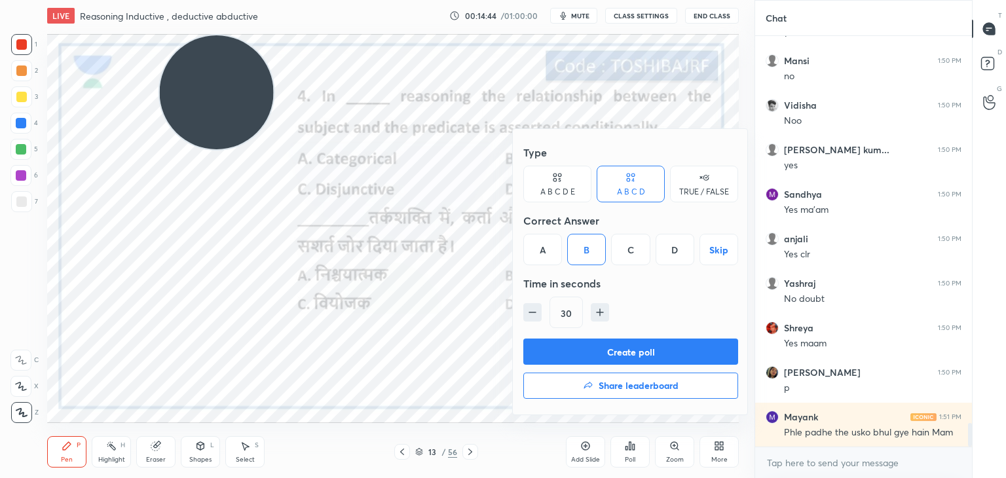
click at [604, 354] on button "Create poll" at bounding box center [630, 352] width 215 height 26
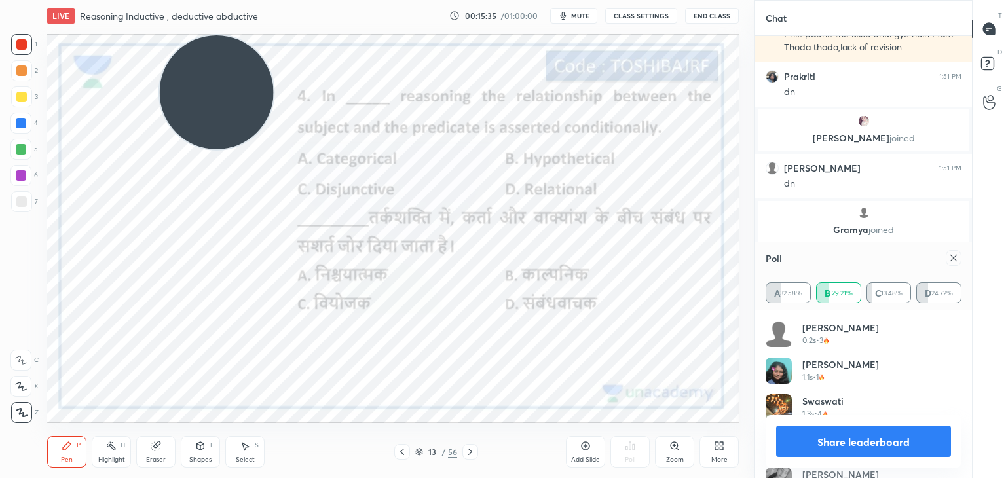
scroll to position [6894, 0]
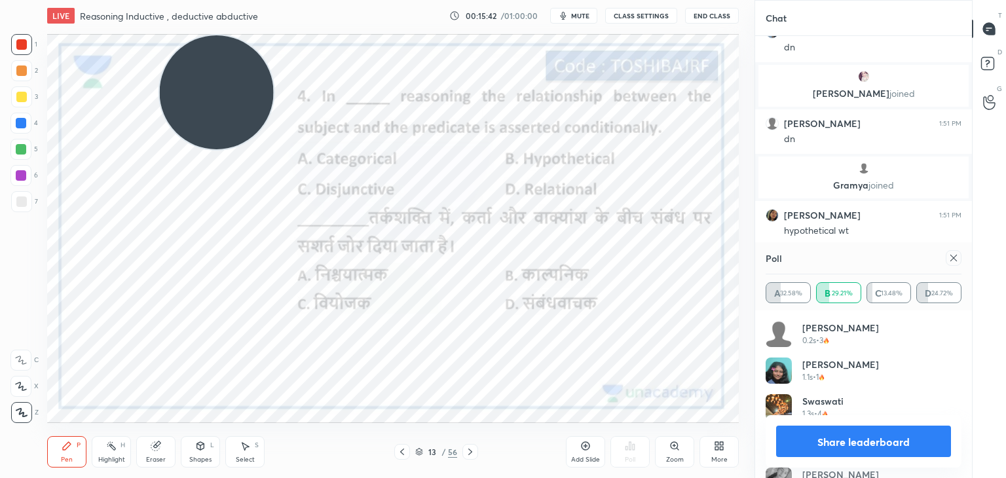
click at [951, 260] on icon at bounding box center [954, 258] width 10 height 10
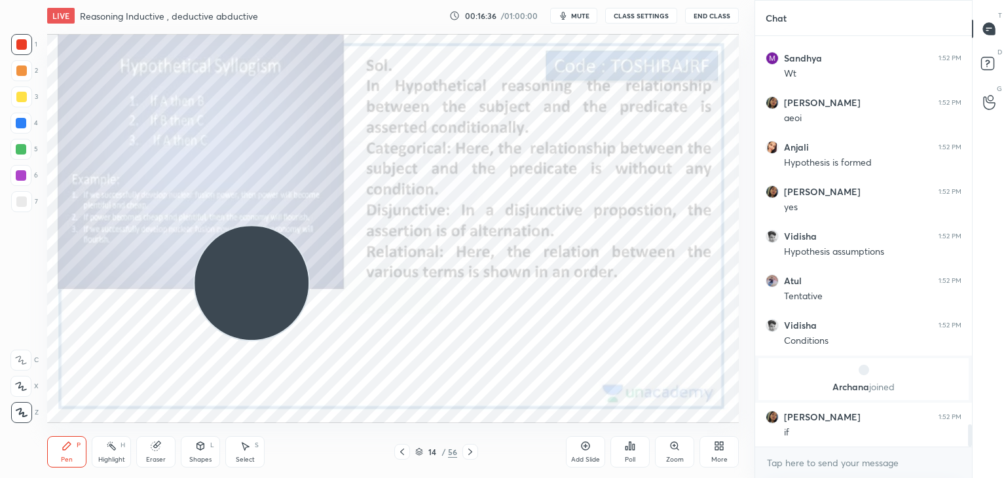
scroll to position [7099, 0]
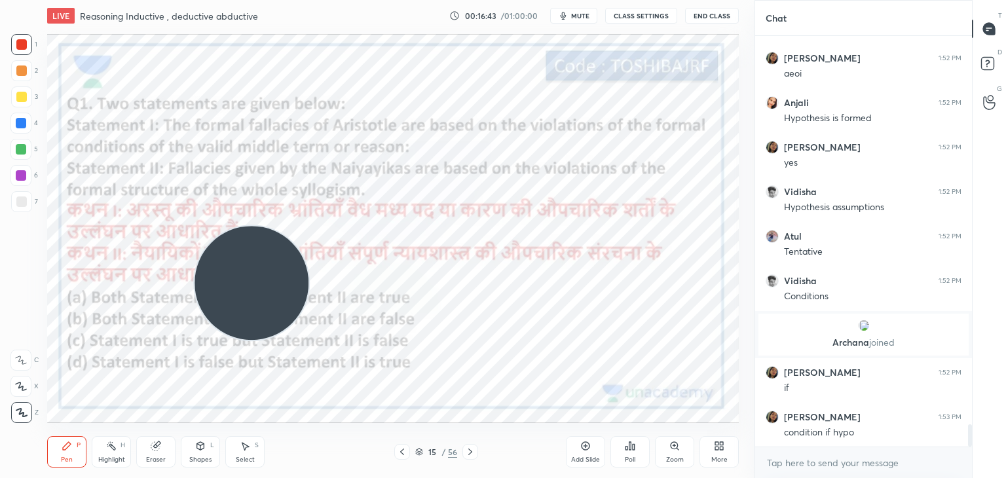
click at [227, 254] on video at bounding box center [252, 283] width 114 height 114
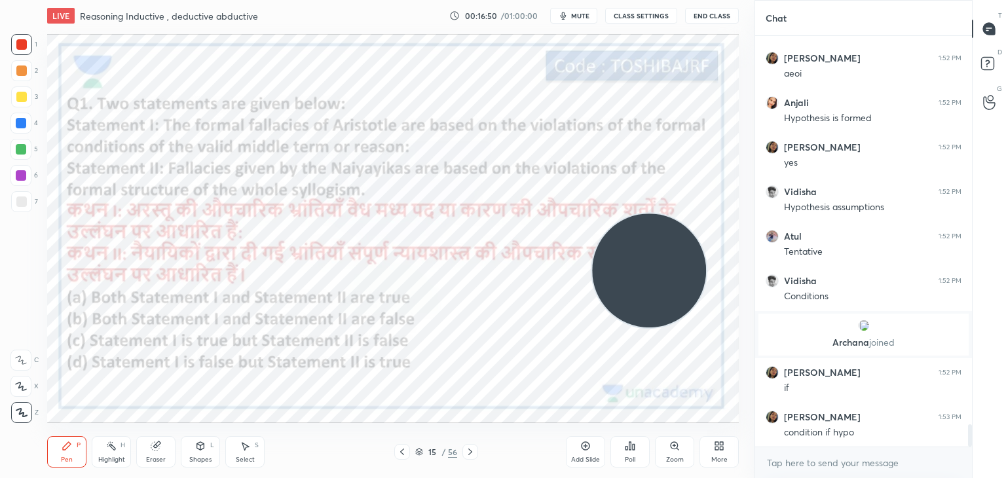
drag, startPoint x: 234, startPoint y: 266, endPoint x: 632, endPoint y: 252, distance: 397.9
click at [632, 252] on video at bounding box center [649, 271] width 114 height 114
click at [375, 171] on div "Setting up your live class Poll for secs No correct answer Start poll" at bounding box center [393, 228] width 692 height 389
click at [632, 449] on icon at bounding box center [630, 446] width 10 height 10
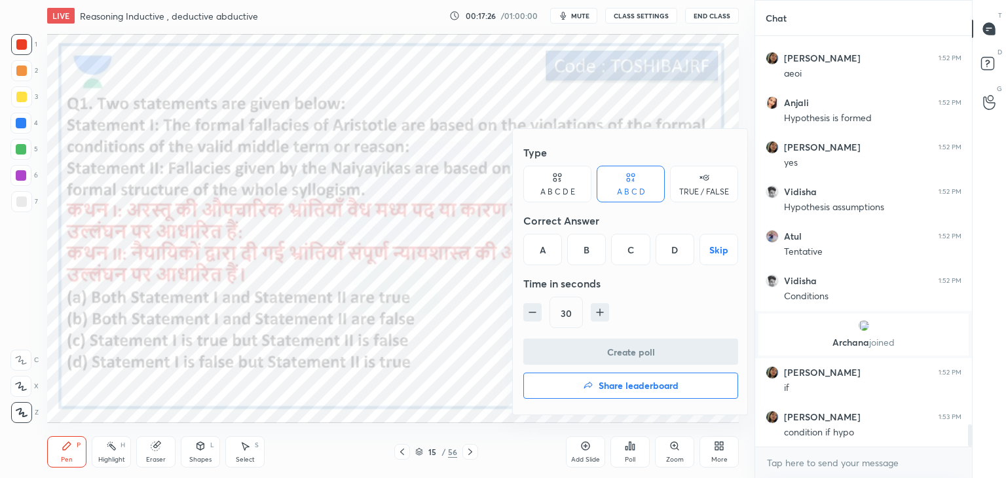
click at [584, 252] on div "B" at bounding box center [586, 249] width 39 height 31
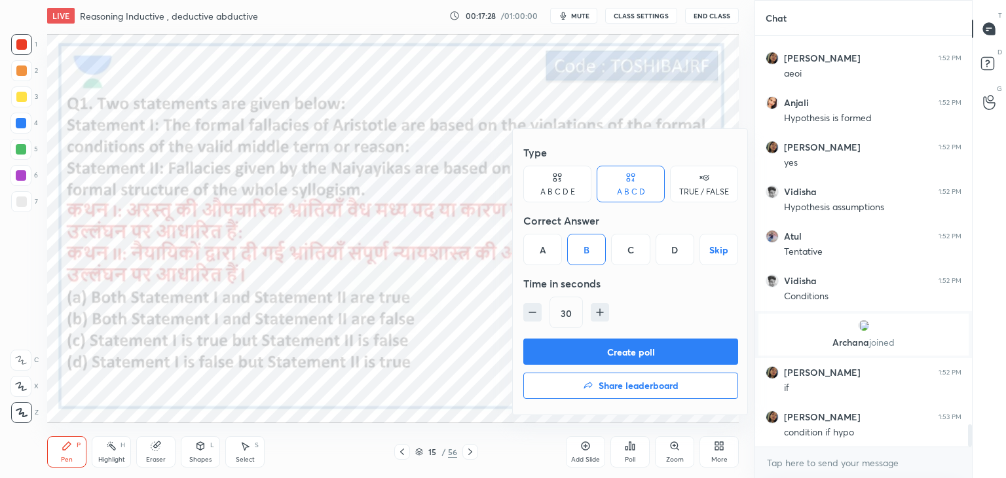
click at [566, 351] on button "Create poll" at bounding box center [630, 352] width 215 height 26
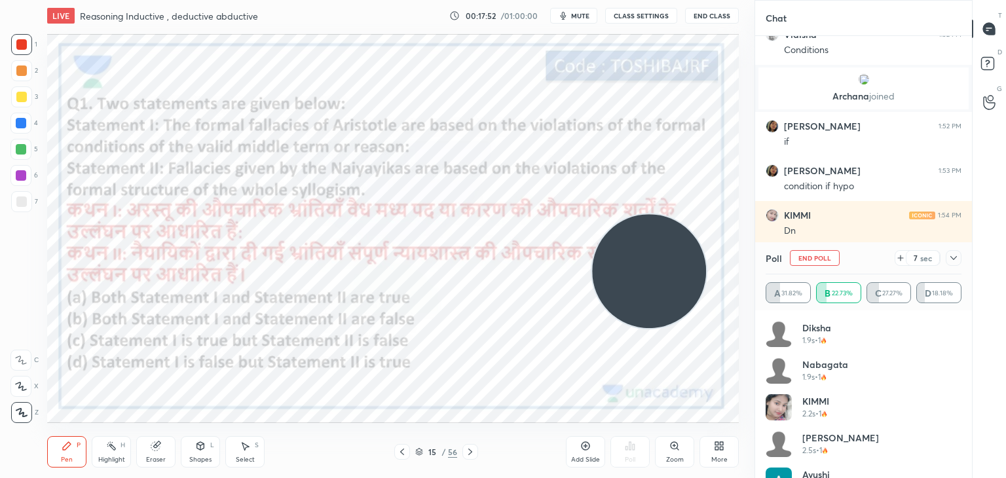
scroll to position [7390, 0]
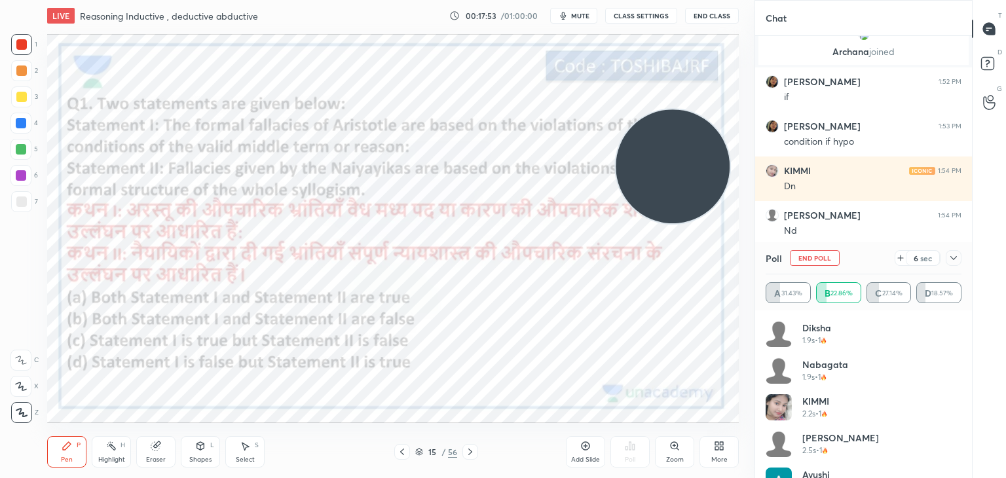
drag, startPoint x: 663, startPoint y: 239, endPoint x: 687, endPoint y: 129, distance: 112.6
click at [687, 129] on video at bounding box center [673, 166] width 114 height 114
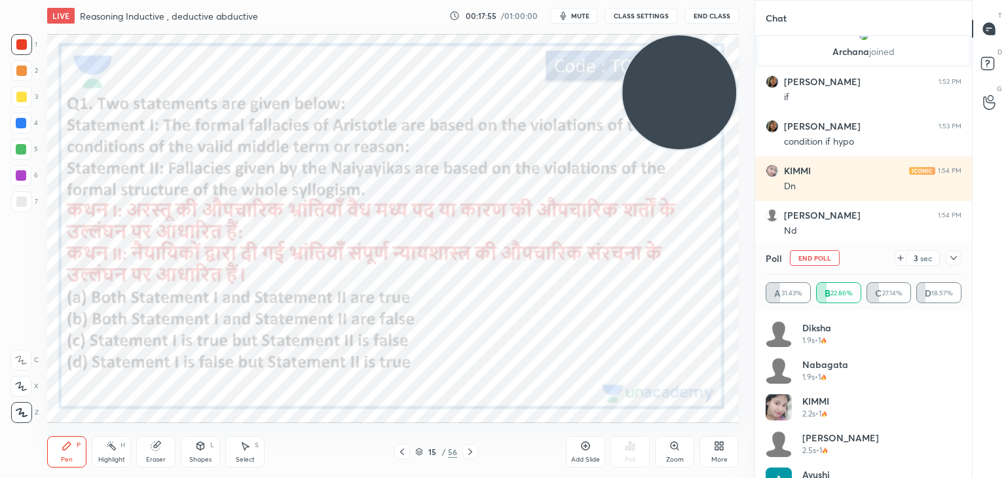
drag, startPoint x: 679, startPoint y: 153, endPoint x: 686, endPoint y: 80, distance: 73.0
click at [686, 80] on video at bounding box center [679, 92] width 114 height 114
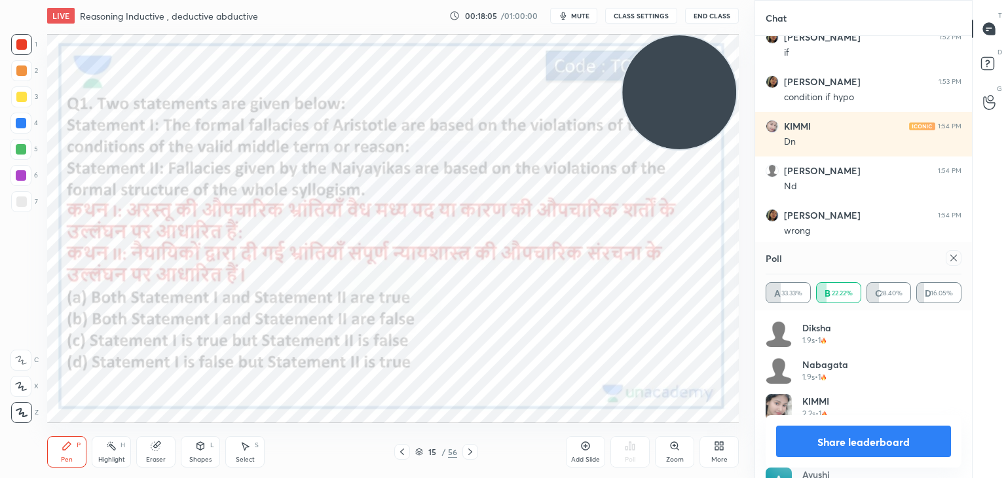
click at [956, 255] on icon at bounding box center [954, 258] width 10 height 10
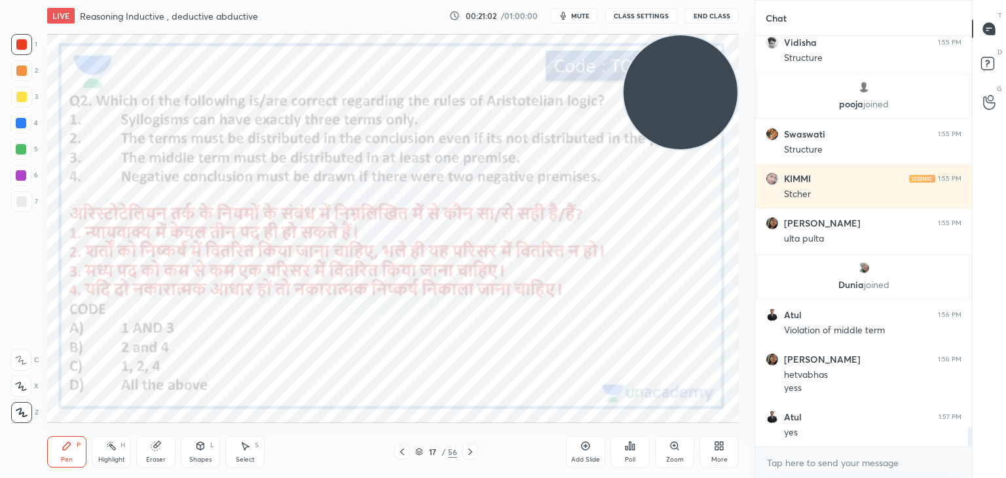
scroll to position [8061, 0]
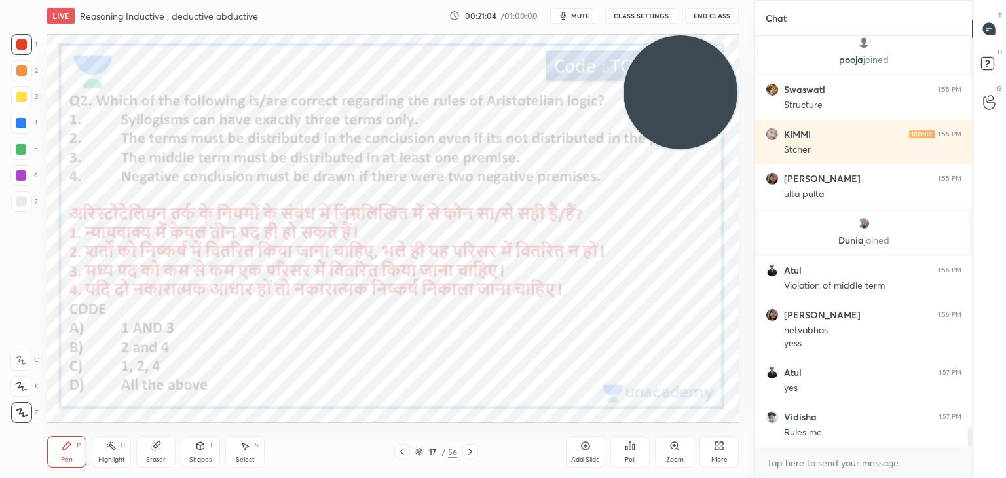
click at [633, 446] on icon at bounding box center [634, 447] width 2 height 6
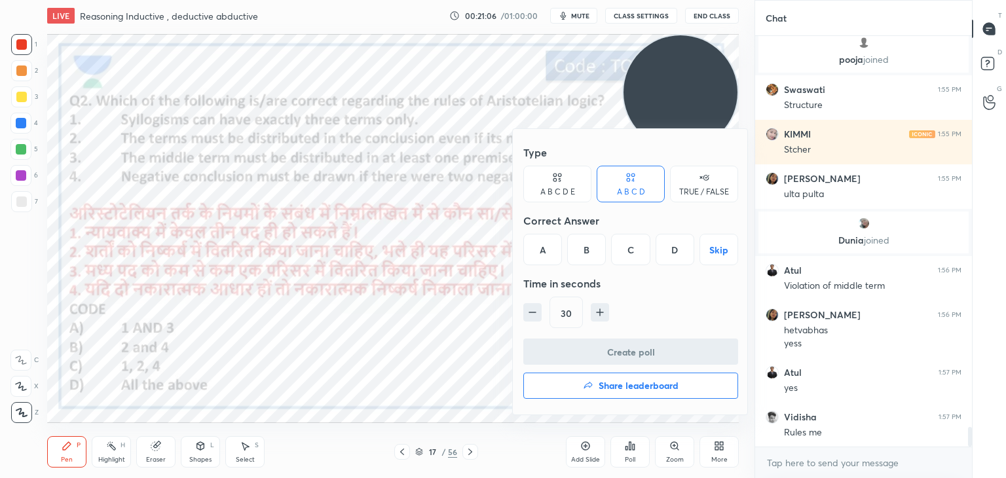
click at [582, 261] on div "B" at bounding box center [586, 249] width 39 height 31
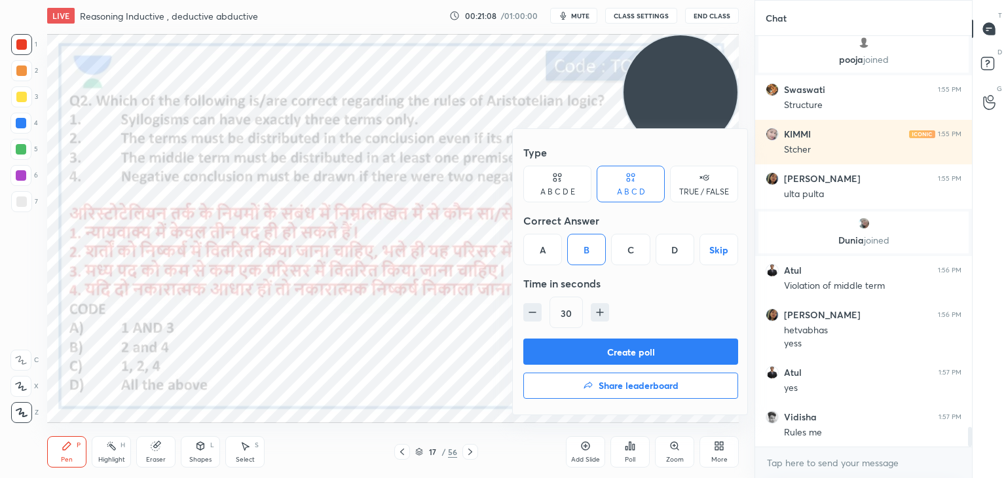
click at [674, 347] on button "Create poll" at bounding box center [630, 352] width 215 height 26
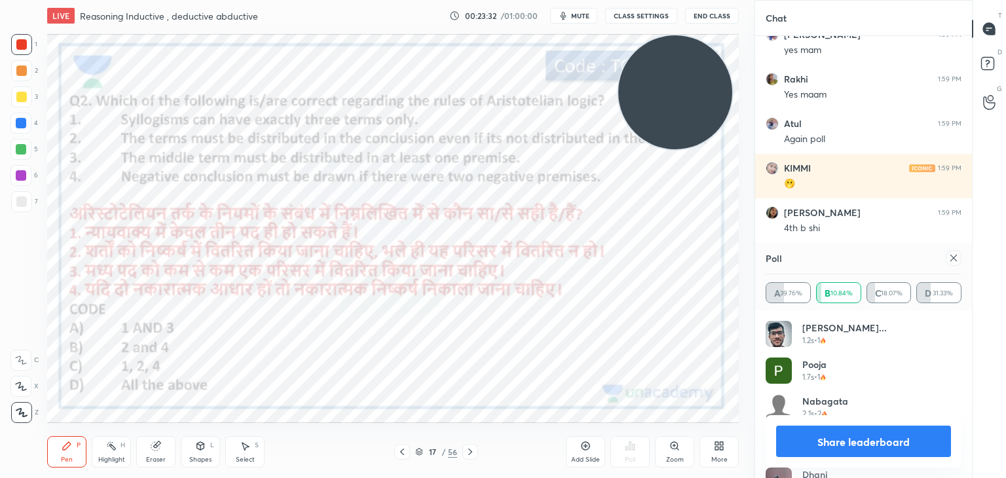
scroll to position [9056, 0]
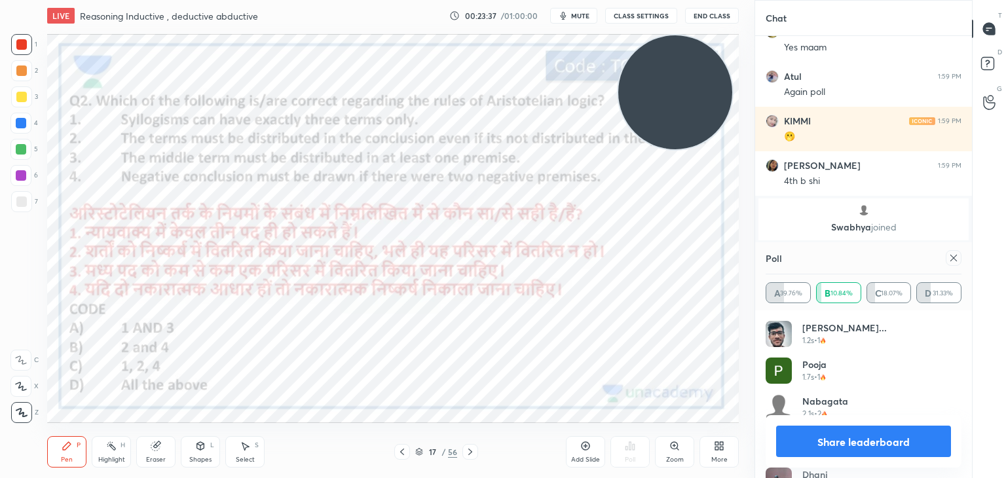
click at [954, 256] on icon at bounding box center [954, 258] width 10 height 10
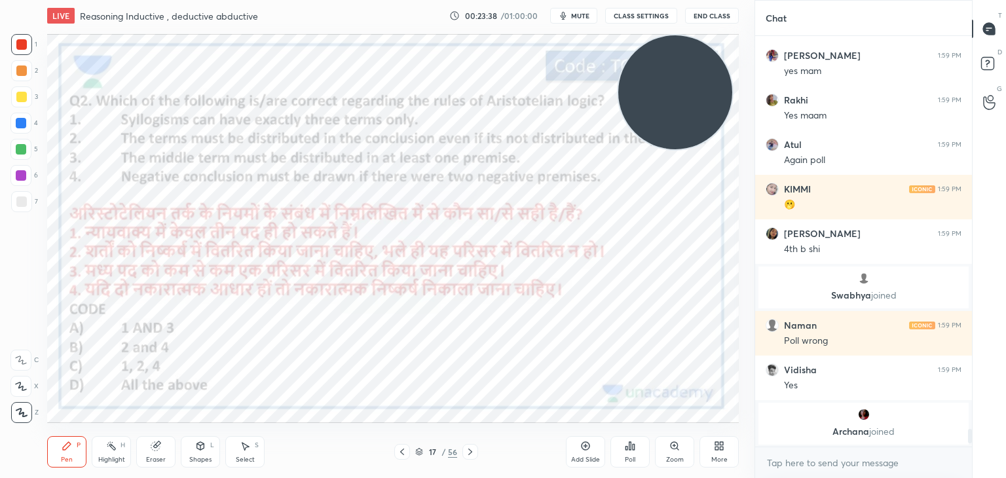
scroll to position [407, 213]
click at [723, 438] on div "More" at bounding box center [719, 451] width 39 height 31
click at [565, 339] on div at bounding box center [503, 239] width 1006 height 478
click at [629, 451] on icon at bounding box center [630, 446] width 10 height 10
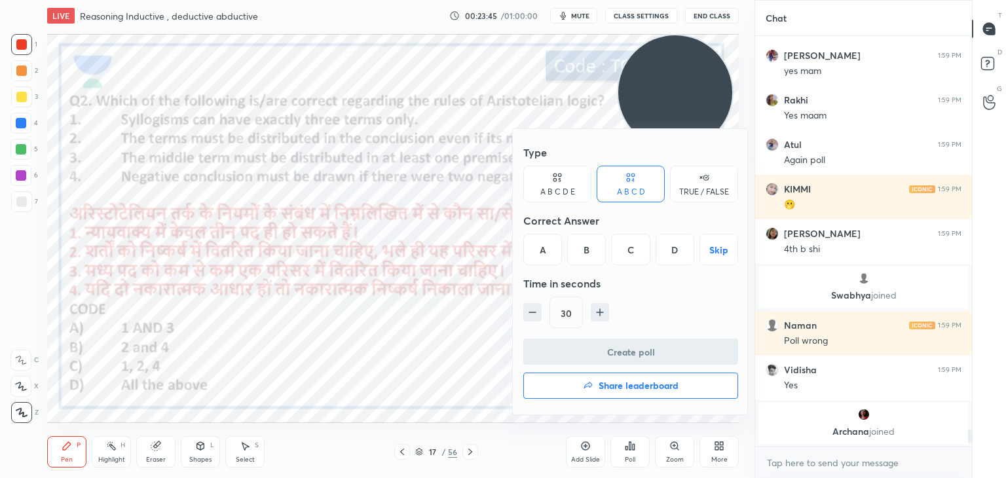
click at [560, 249] on div "A" at bounding box center [542, 249] width 39 height 31
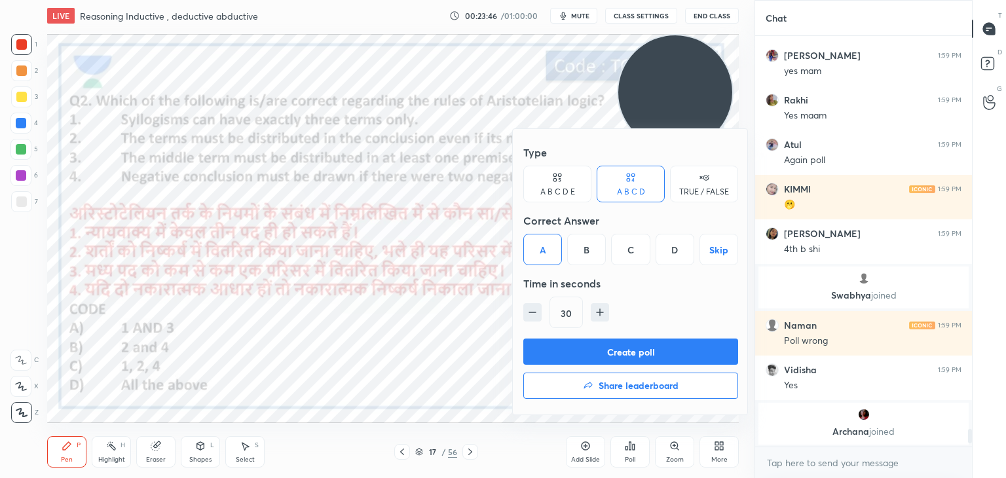
click at [571, 349] on button "Create poll" at bounding box center [630, 352] width 215 height 26
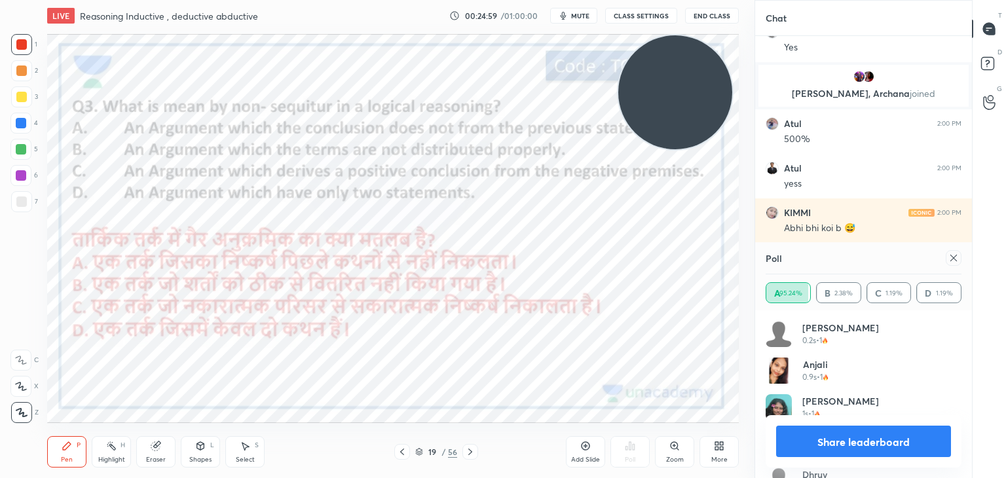
scroll to position [9238, 0]
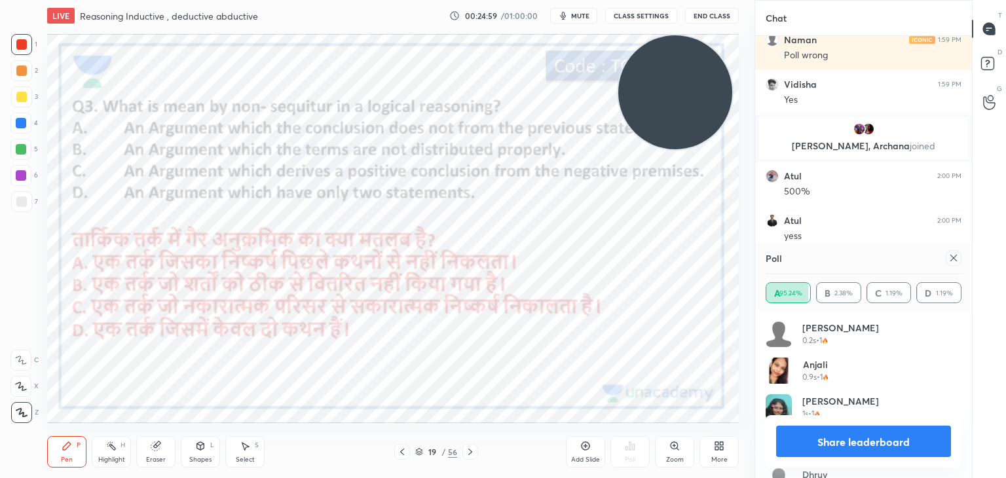
click at [949, 255] on icon at bounding box center [954, 258] width 10 height 10
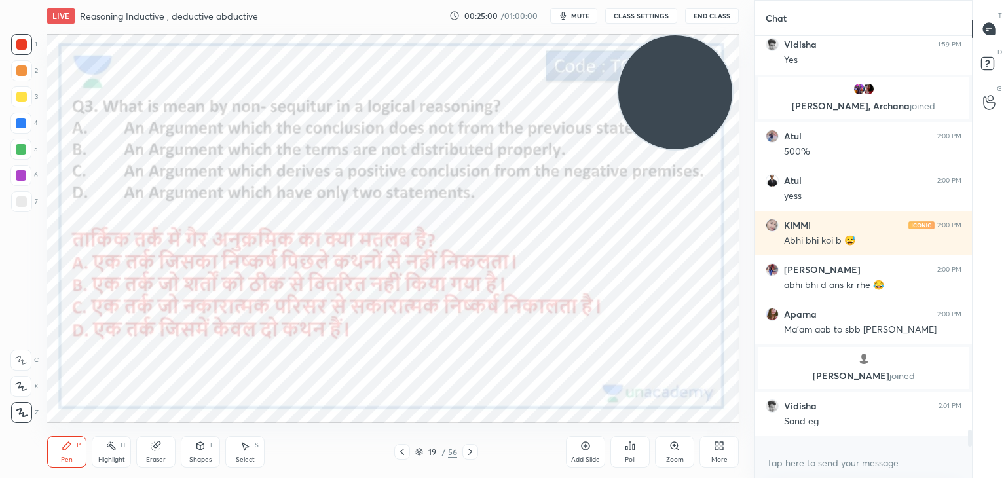
scroll to position [291, 213]
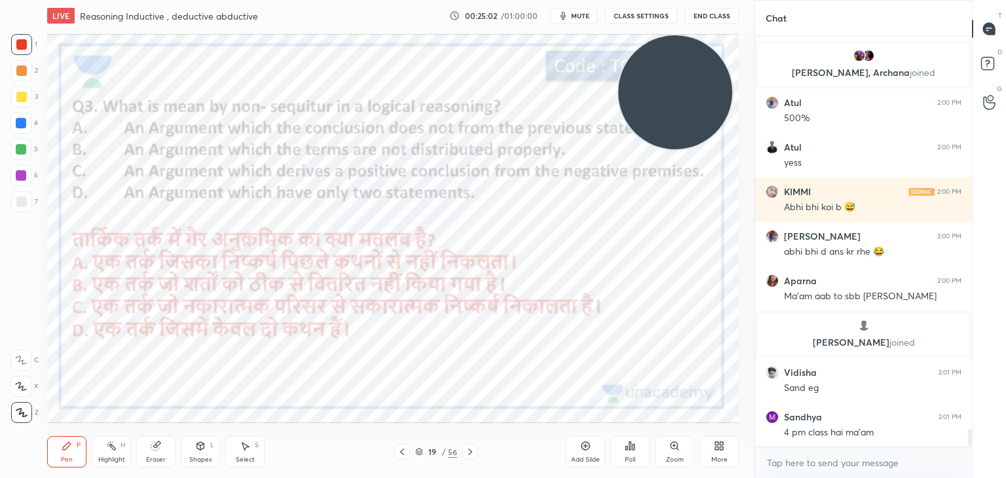
click at [630, 447] on icon at bounding box center [631, 446] width 2 height 8
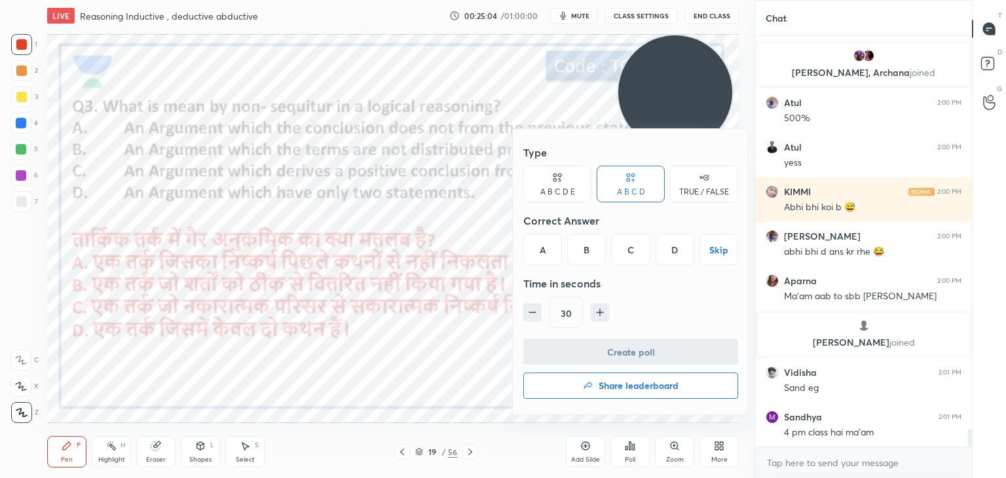
click at [550, 250] on div "A" at bounding box center [542, 249] width 39 height 31
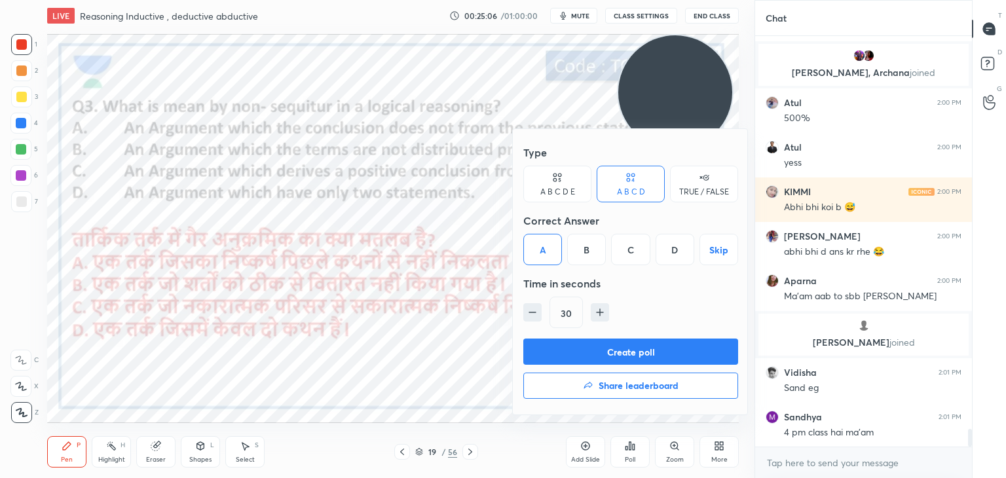
click at [552, 345] on button "Create poll" at bounding box center [630, 352] width 215 height 26
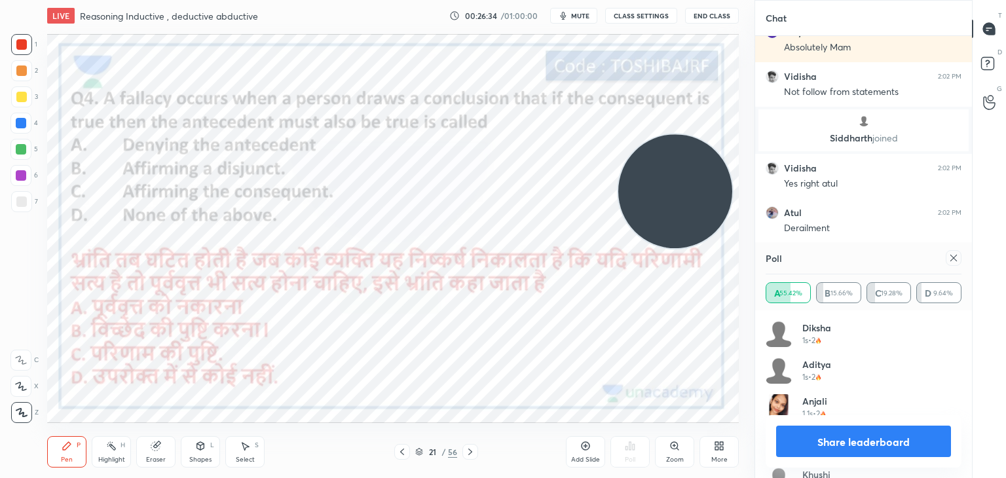
scroll to position [9679, 0]
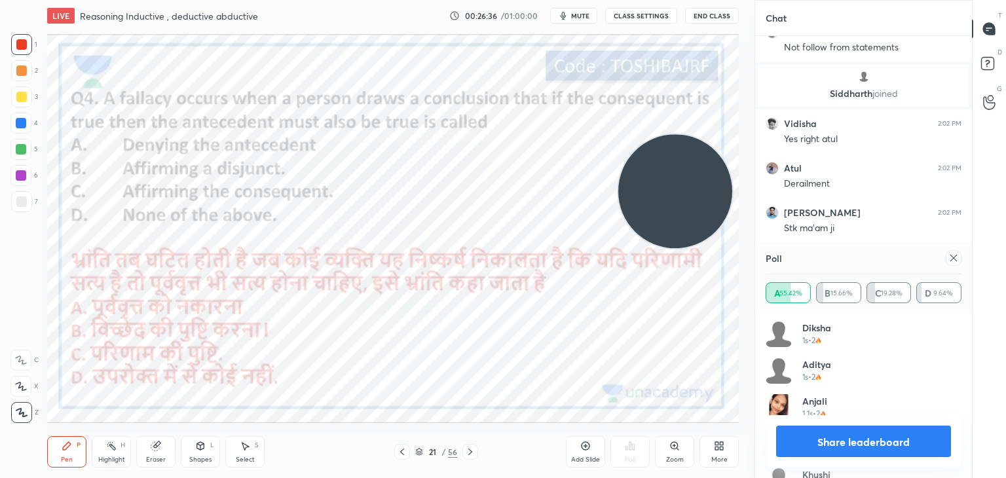
click at [949, 256] on icon at bounding box center [954, 258] width 10 height 10
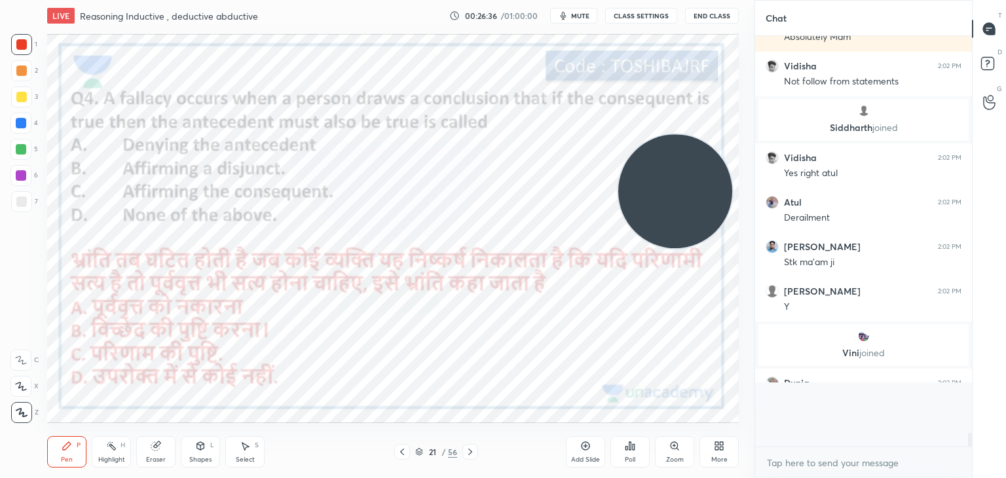
scroll to position [5, 4]
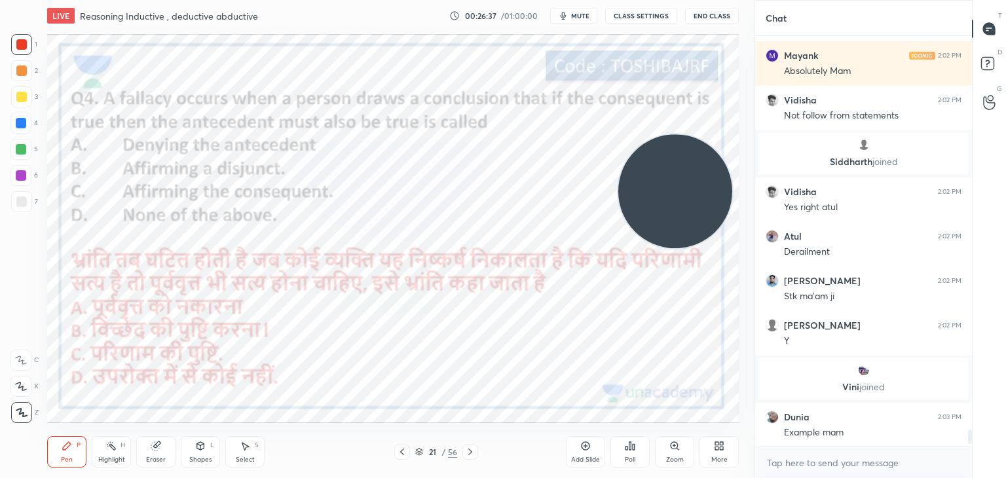
click at [633, 449] on icon at bounding box center [634, 447] width 2 height 6
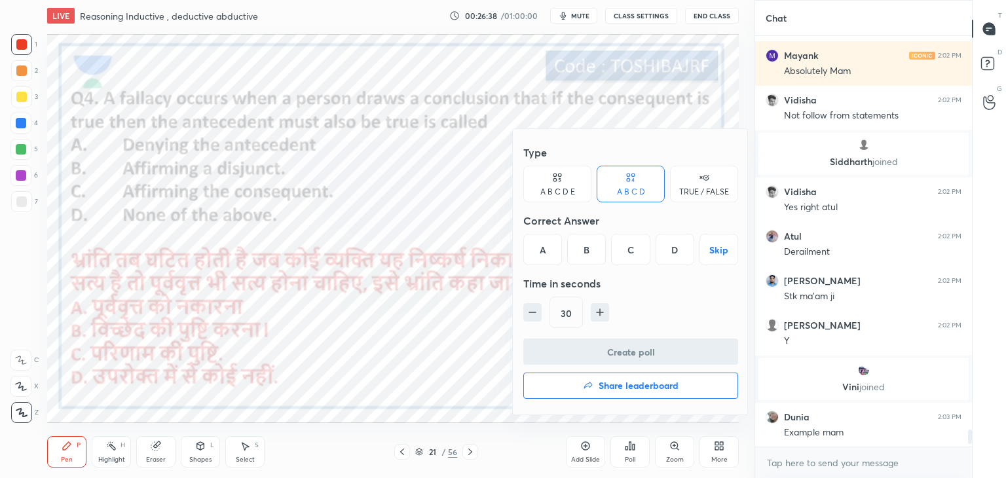
click at [627, 252] on div "C" at bounding box center [630, 249] width 39 height 31
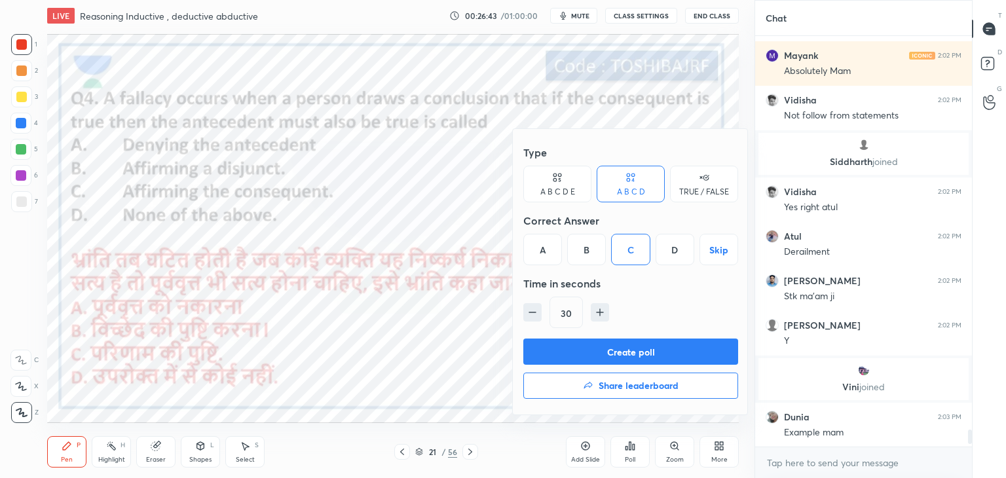
click at [421, 212] on div at bounding box center [503, 239] width 1006 height 478
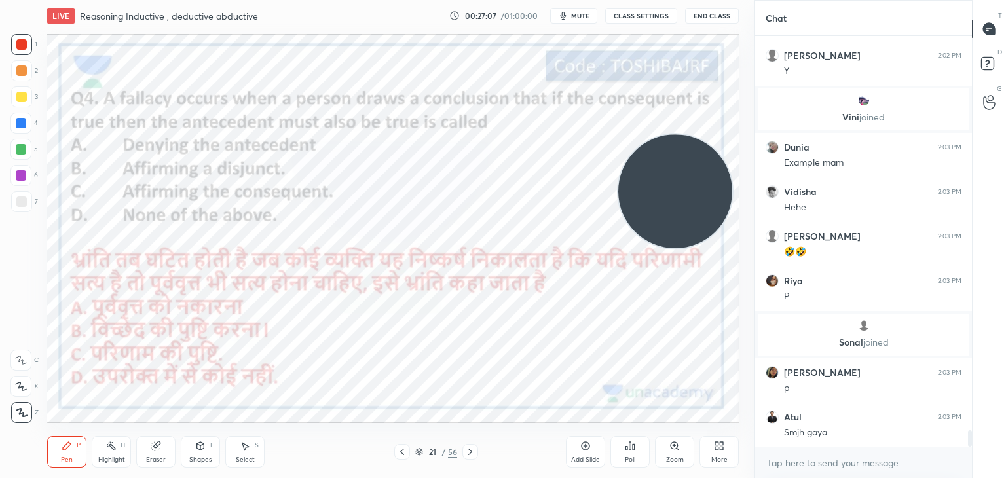
scroll to position [9876, 0]
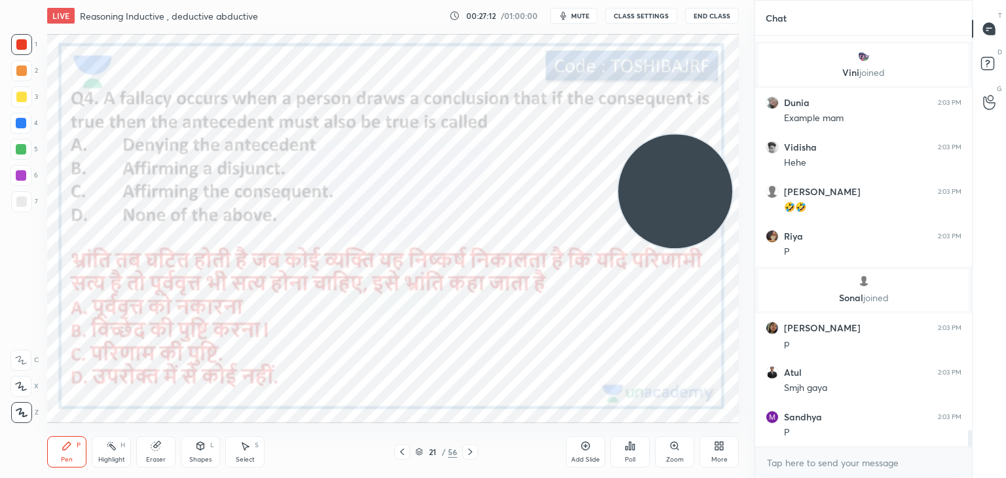
click at [630, 446] on icon at bounding box center [631, 446] width 2 height 8
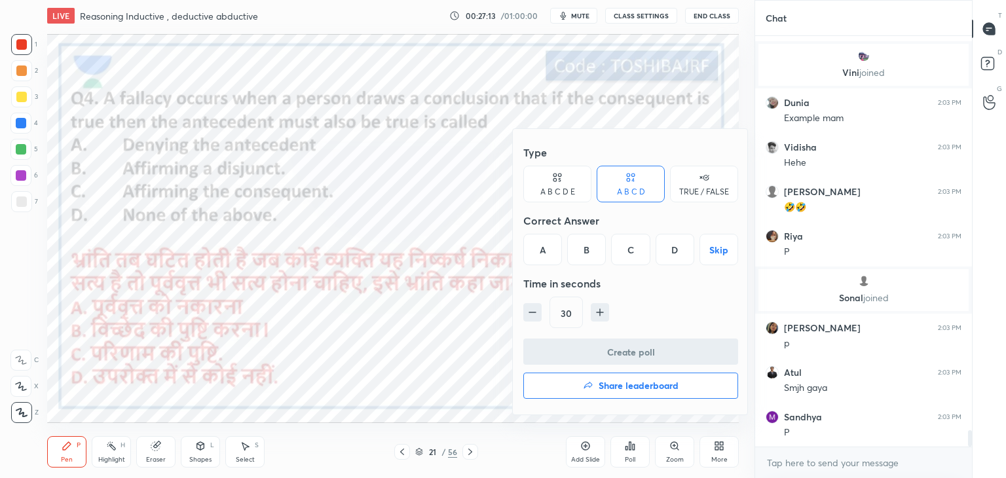
click at [629, 253] on div "C" at bounding box center [630, 249] width 39 height 31
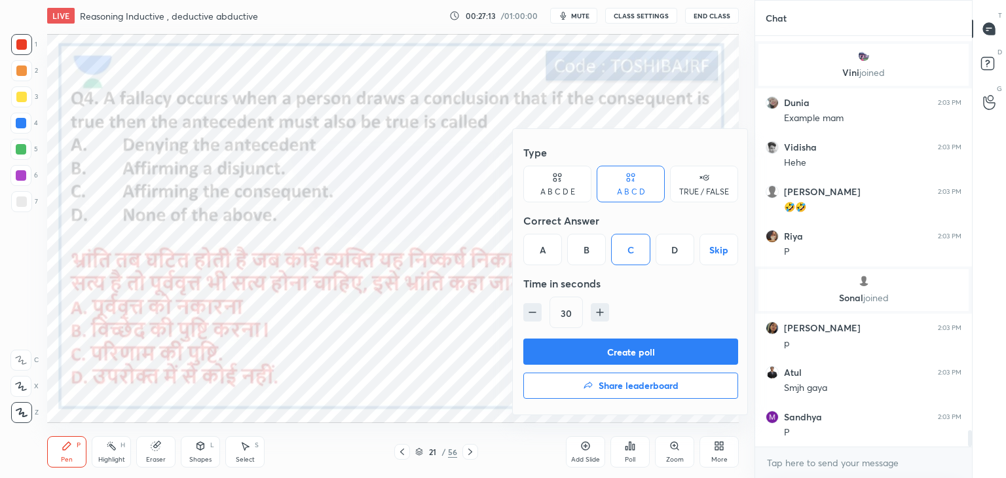
scroll to position [9921, 0]
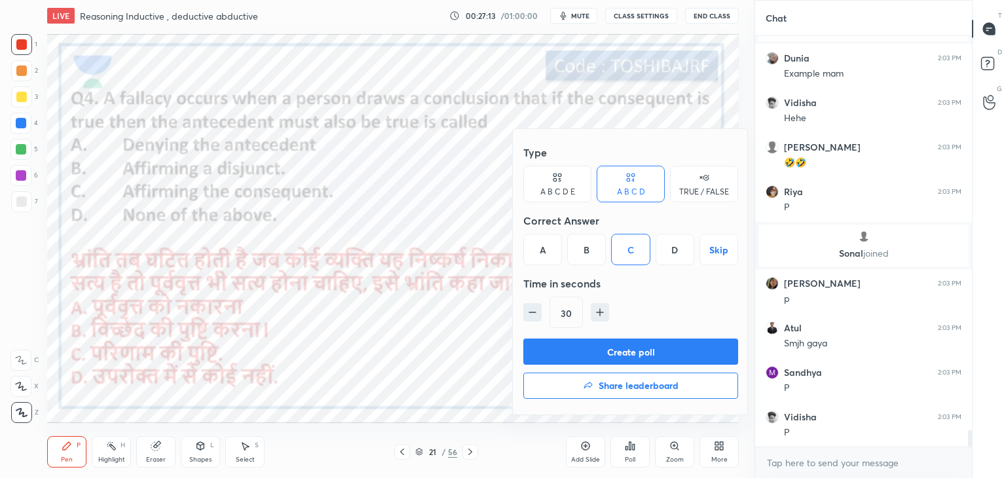
click at [609, 347] on button "Create poll" at bounding box center [630, 352] width 215 height 26
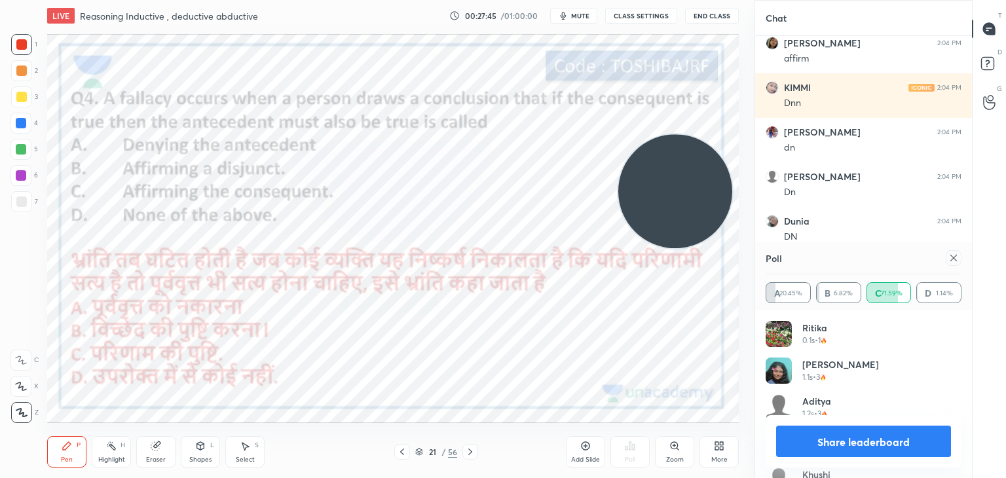
scroll to position [10477, 0]
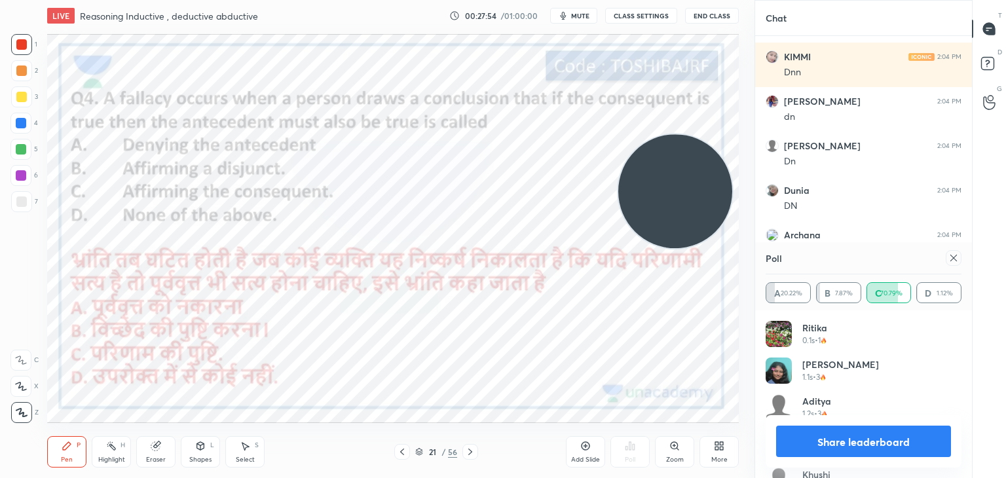
click at [954, 260] on icon at bounding box center [954, 258] width 10 height 10
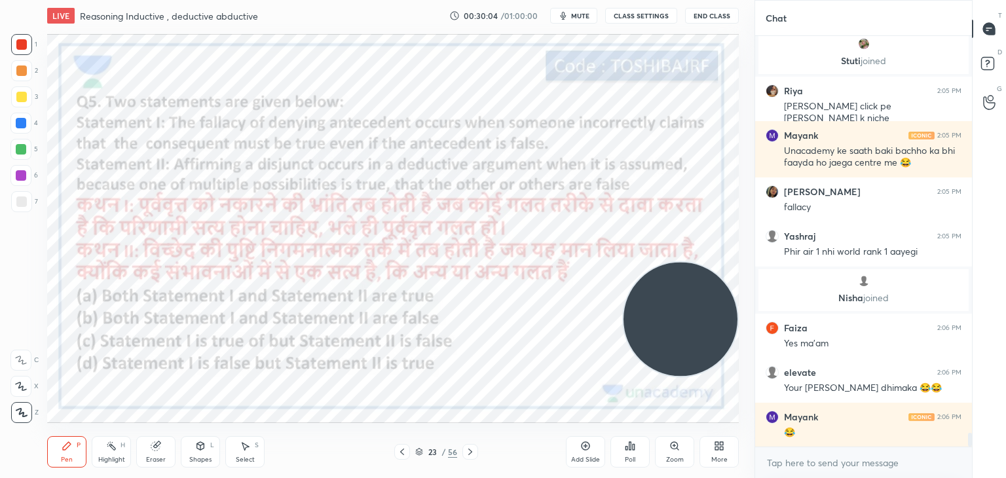
scroll to position [11666, 0]
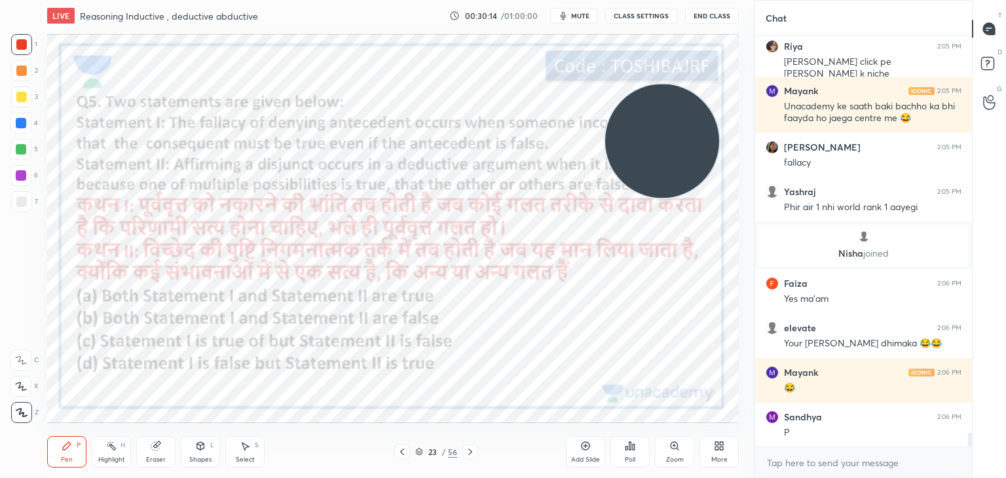
click at [635, 448] on icon at bounding box center [630, 446] width 10 height 10
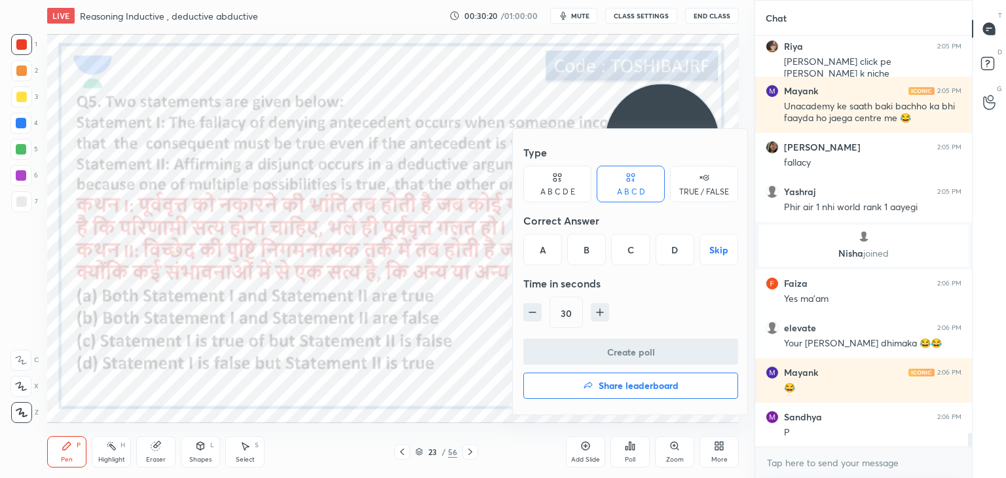
click at [674, 254] on div "D" at bounding box center [675, 249] width 39 height 31
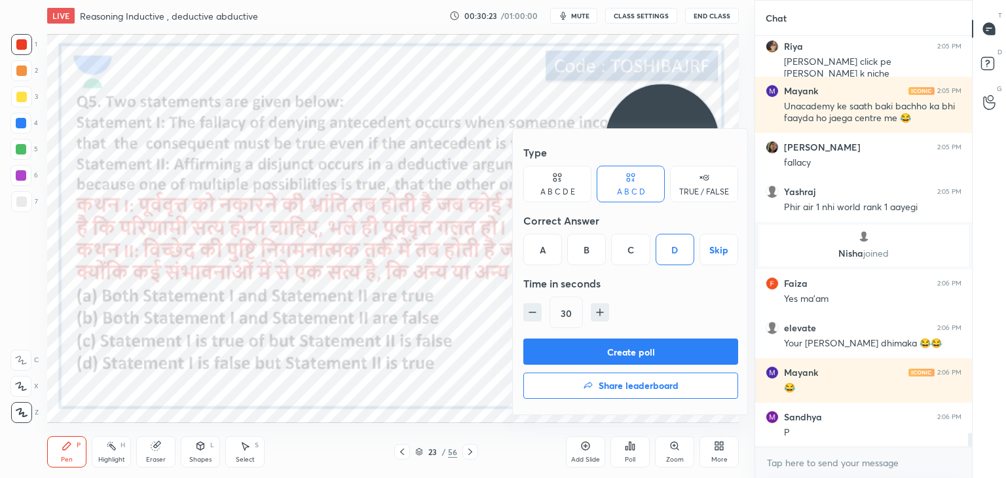
click at [631, 346] on button "Create poll" at bounding box center [630, 352] width 215 height 26
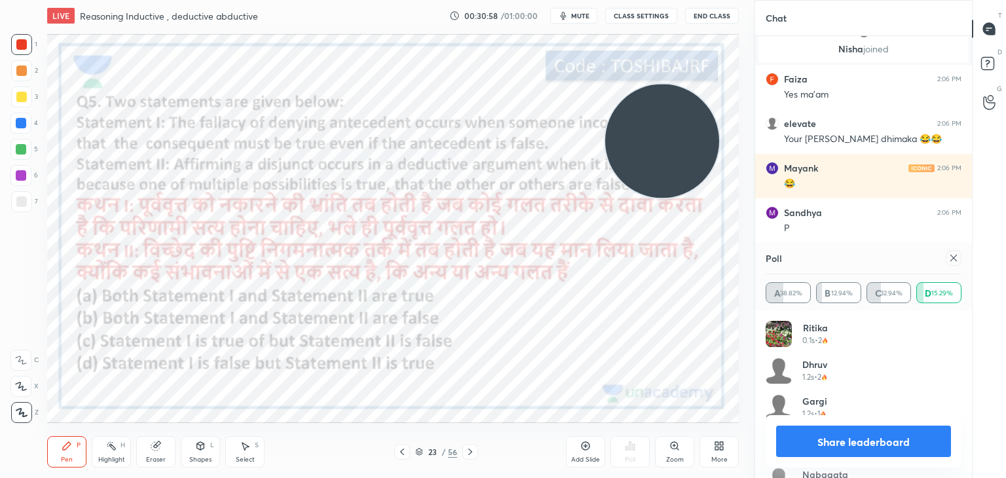
scroll to position [11847, 0]
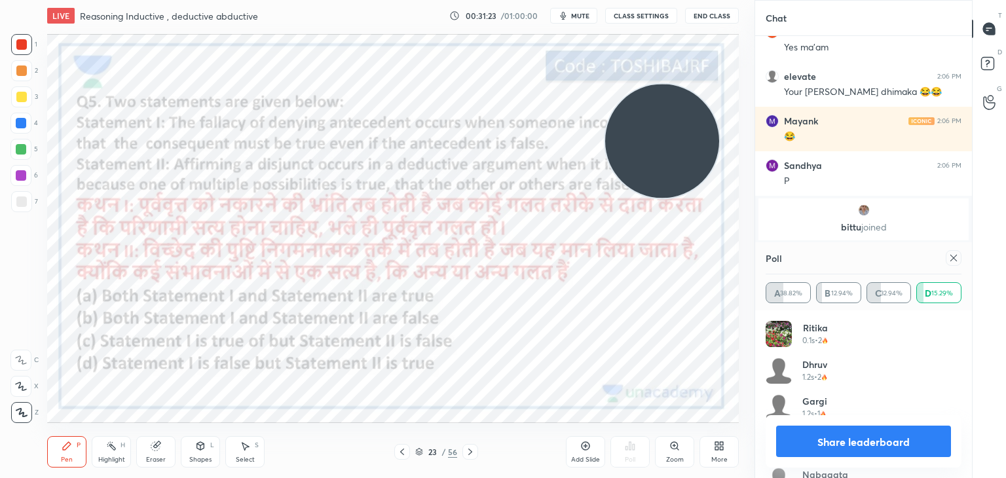
click at [951, 257] on icon at bounding box center [954, 258] width 10 height 10
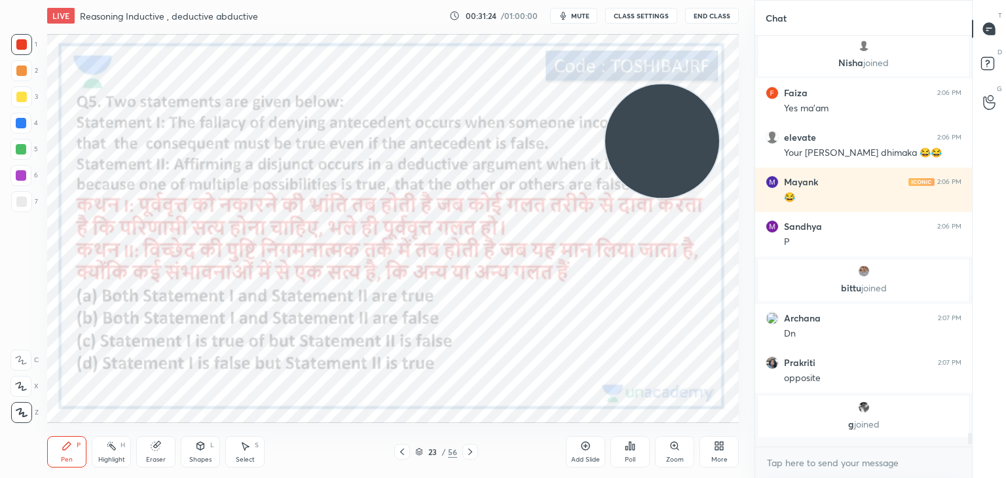
scroll to position [11783, 0]
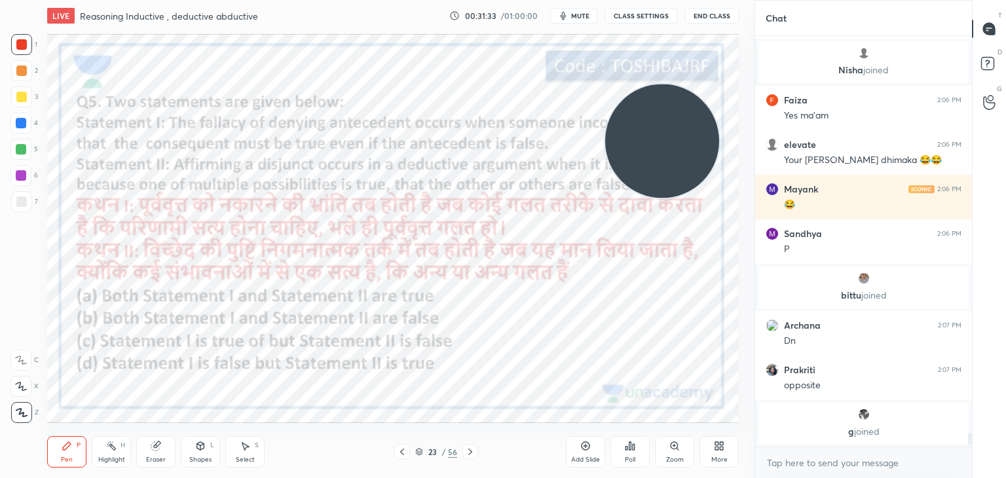
click at [588, 453] on div "Add Slide" at bounding box center [585, 451] width 39 height 31
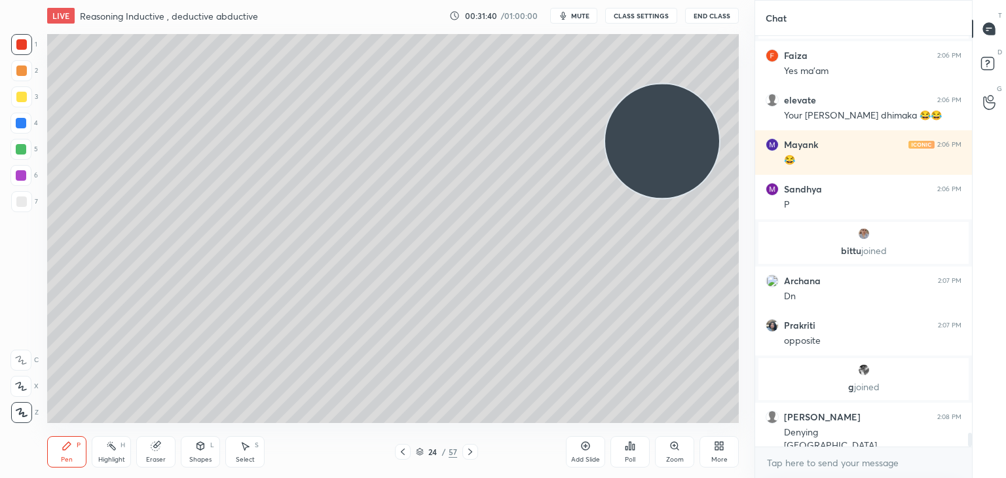
scroll to position [11786, 0]
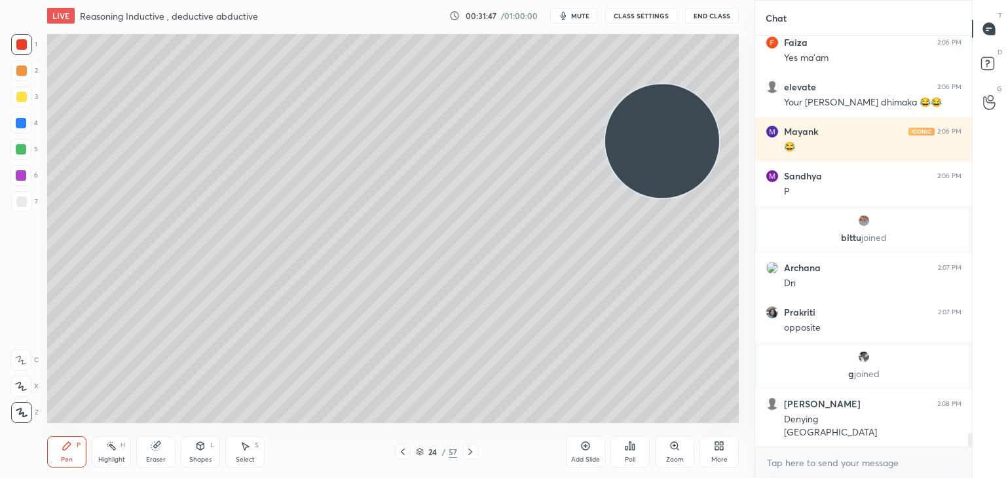
click at [26, 204] on div at bounding box center [21, 202] width 10 height 10
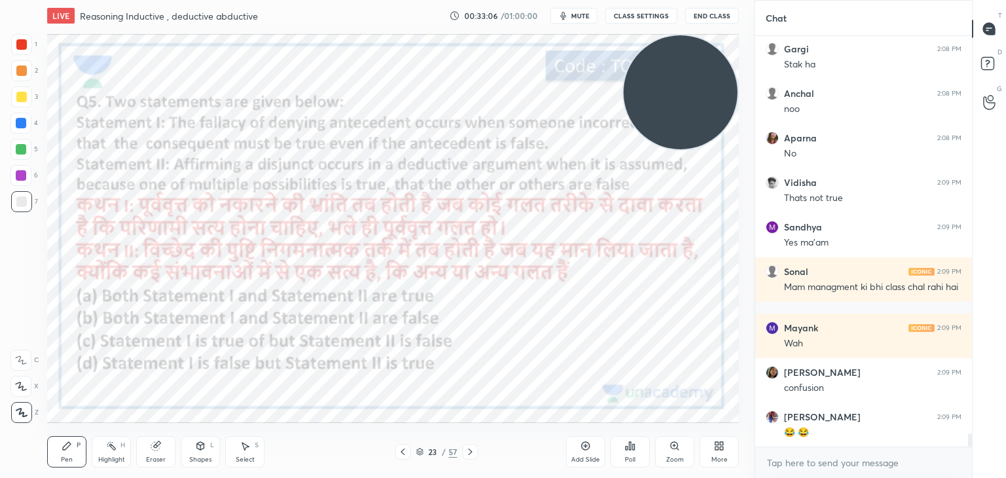
scroll to position [12377, 0]
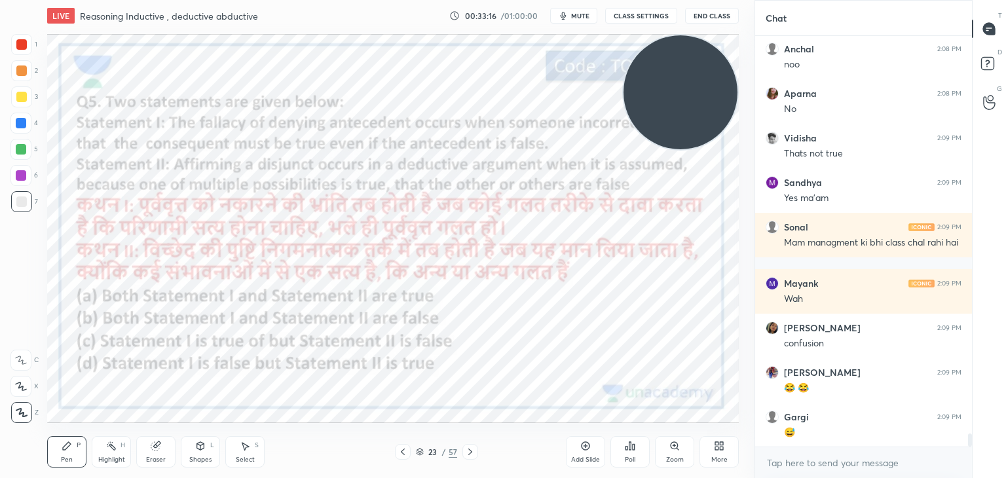
click at [20, 47] on div at bounding box center [21, 44] width 10 height 10
click at [588, 446] on icon at bounding box center [585, 446] width 10 height 10
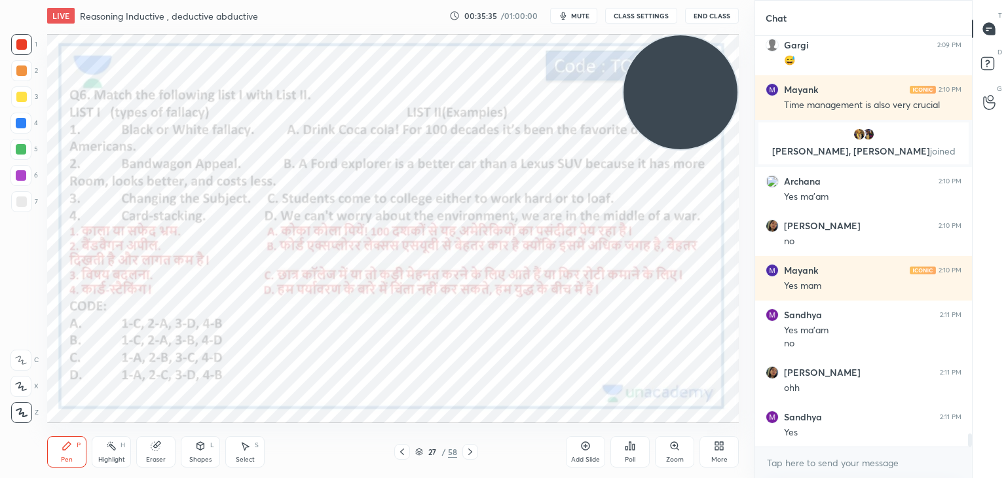
scroll to position [12550, 0]
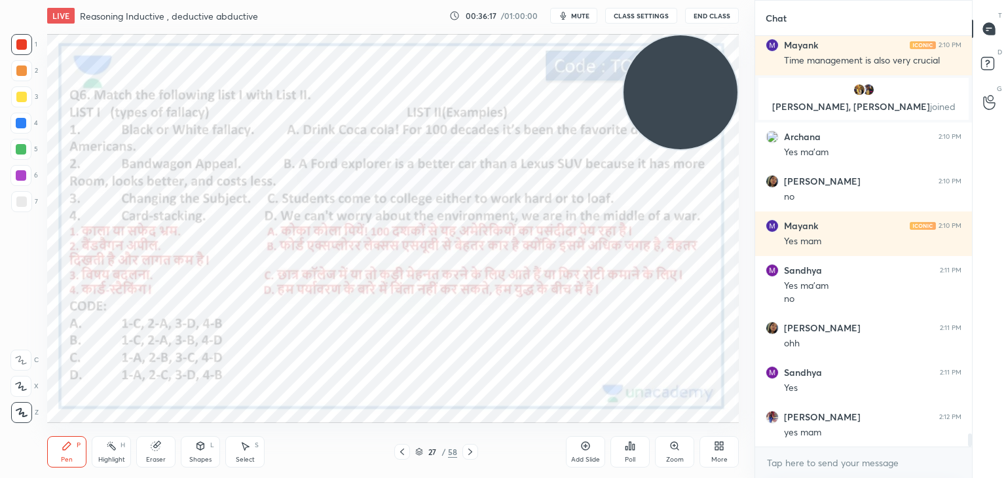
click at [625, 451] on icon at bounding box center [630, 446] width 10 height 10
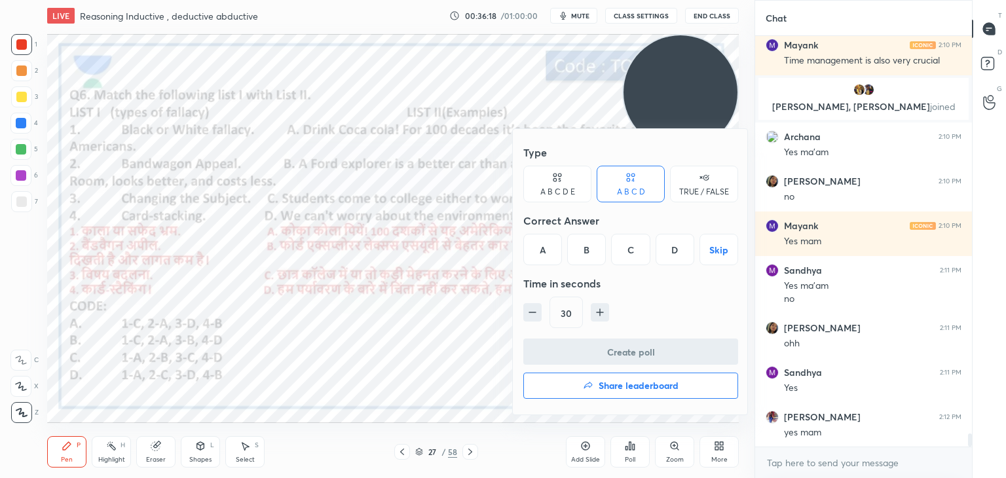
click at [548, 248] on div "A" at bounding box center [542, 249] width 39 height 31
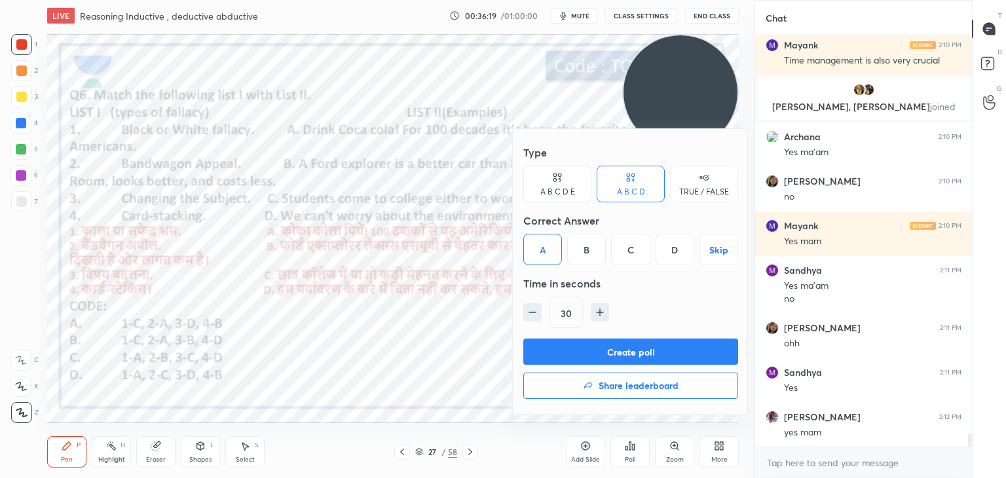
click at [550, 352] on button "Create poll" at bounding box center [630, 352] width 215 height 26
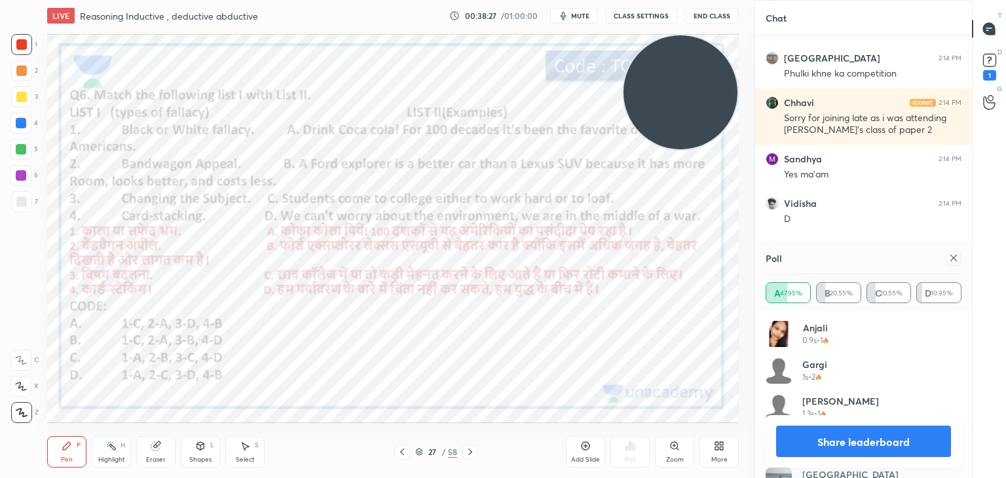
scroll to position [13181, 0]
click at [951, 258] on icon at bounding box center [954, 258] width 10 height 10
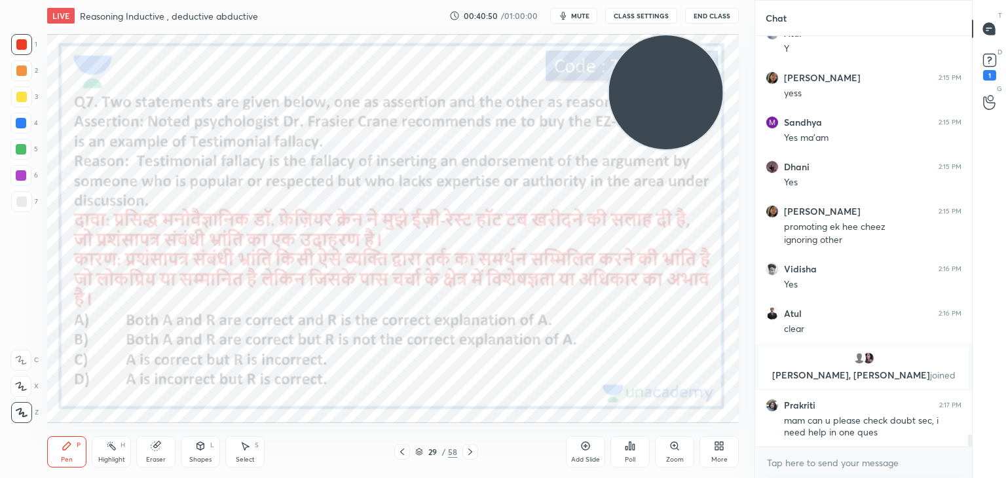
scroll to position [13453, 0]
click at [632, 445] on icon at bounding box center [630, 446] width 10 height 10
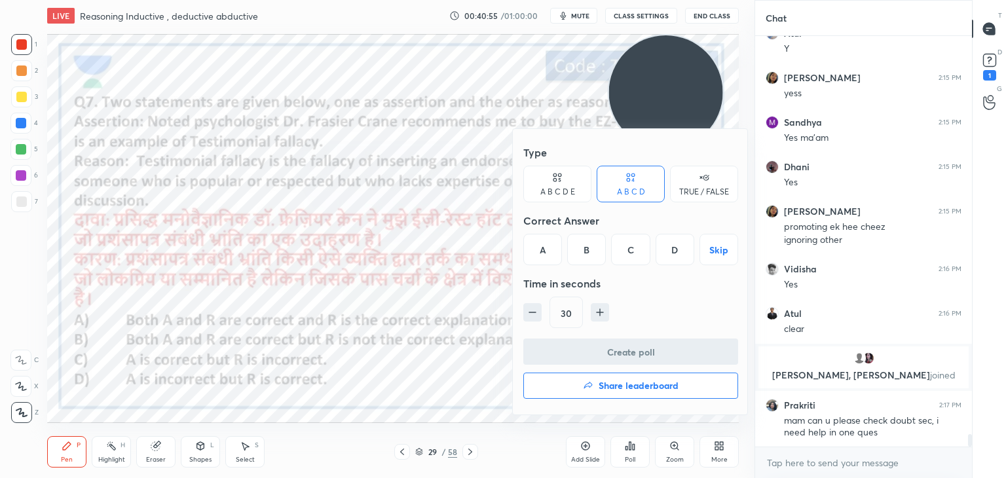
click at [671, 259] on div "D" at bounding box center [675, 249] width 39 height 31
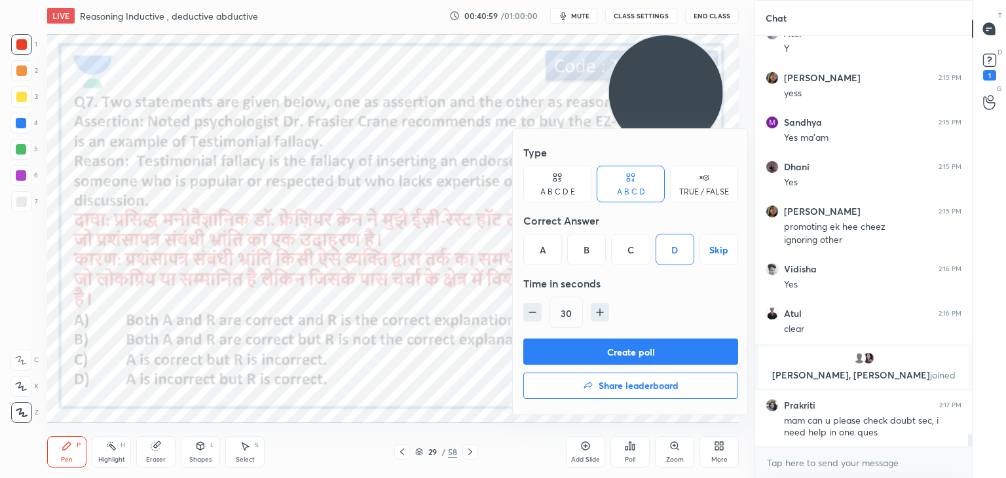
click at [645, 349] on button "Create poll" at bounding box center [630, 352] width 215 height 26
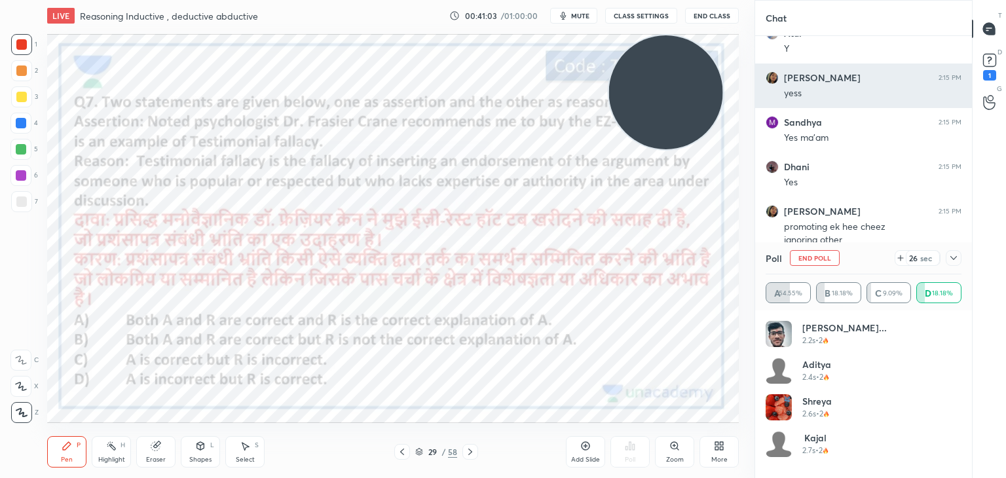
scroll to position [153, 192]
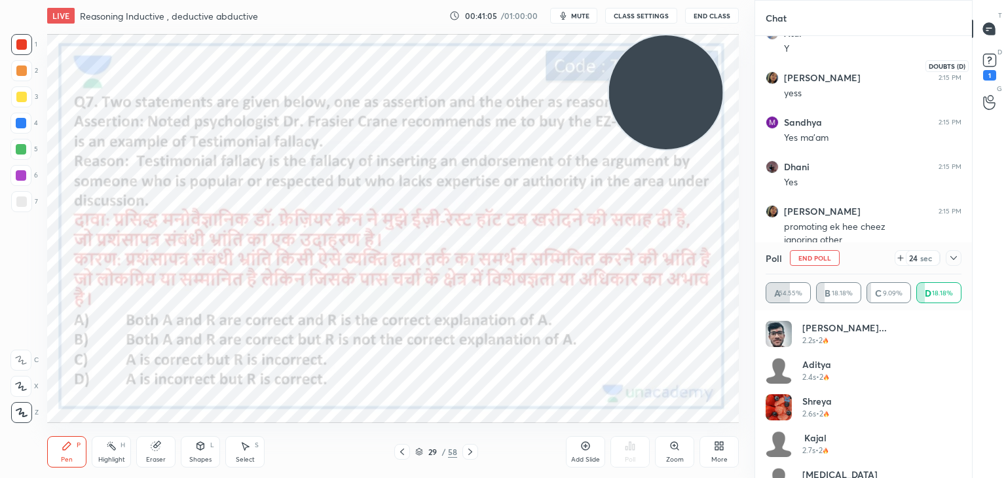
click at [989, 66] on rect at bounding box center [989, 60] width 12 height 12
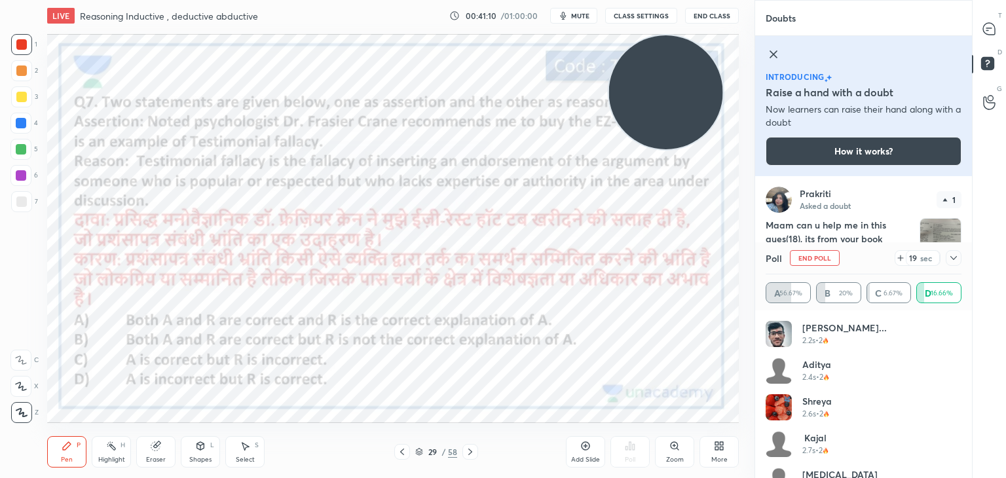
click at [928, 231] on img "grid" at bounding box center [941, 239] width 41 height 41
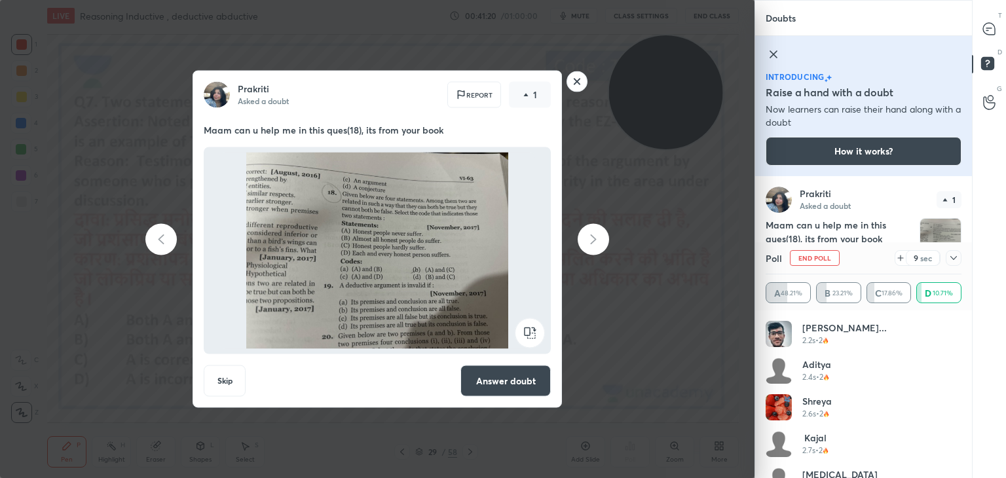
click at [493, 379] on button "Answer doubt" at bounding box center [506, 381] width 90 height 31
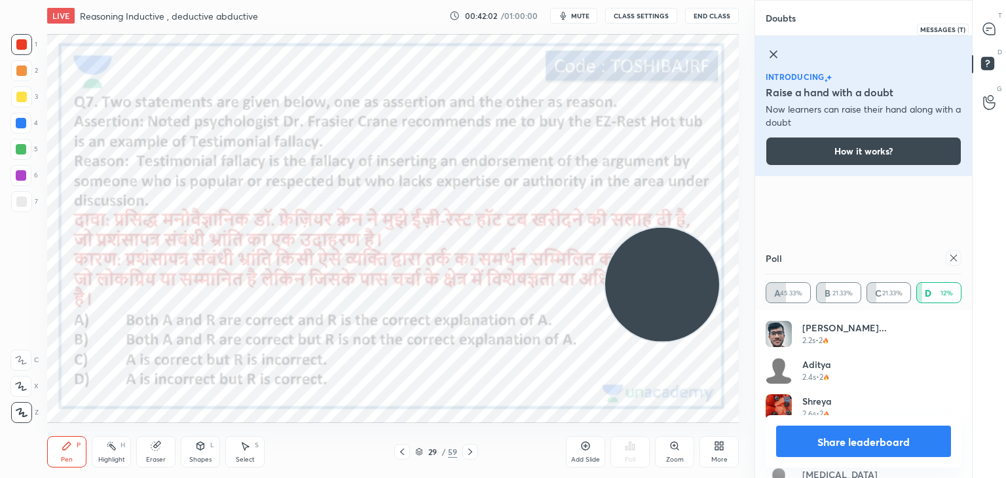
click at [977, 40] on div at bounding box center [990, 29] width 26 height 24
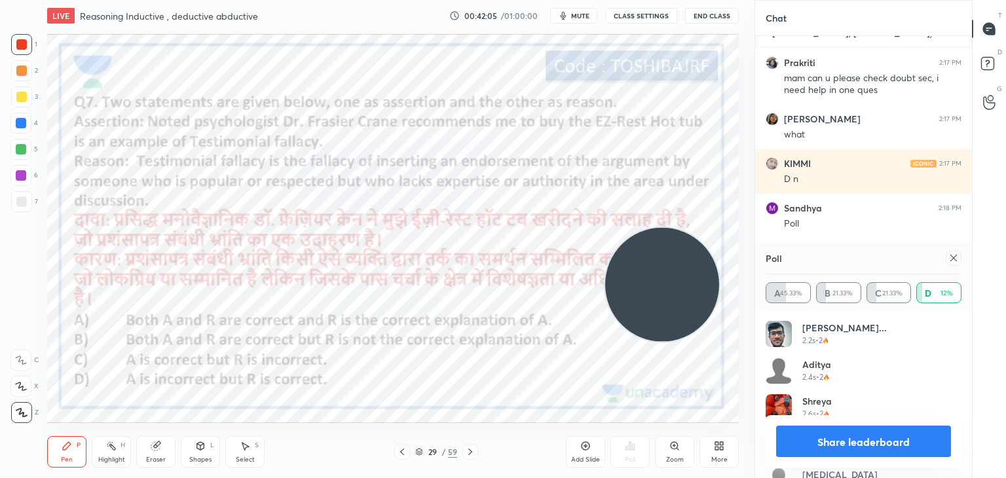
scroll to position [339, 213]
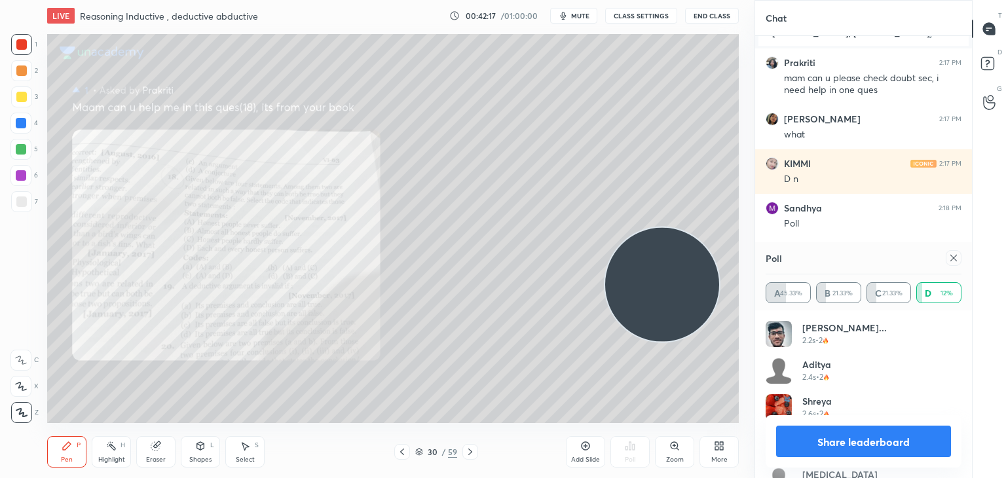
click at [676, 446] on icon at bounding box center [674, 445] width 7 height 7
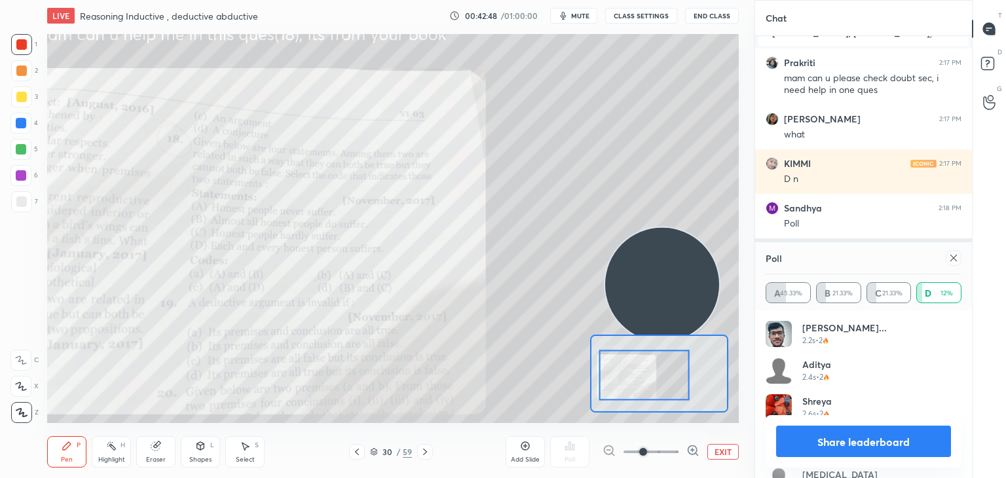
click at [953, 257] on icon at bounding box center [954, 258] width 7 height 7
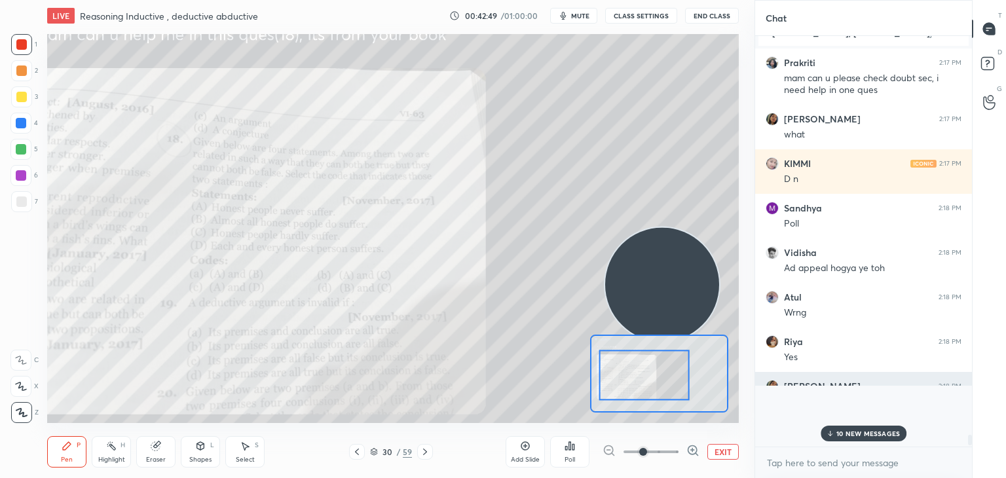
scroll to position [294, 213]
click at [857, 429] on div "11 NEW MESSAGES" at bounding box center [864, 434] width 85 height 16
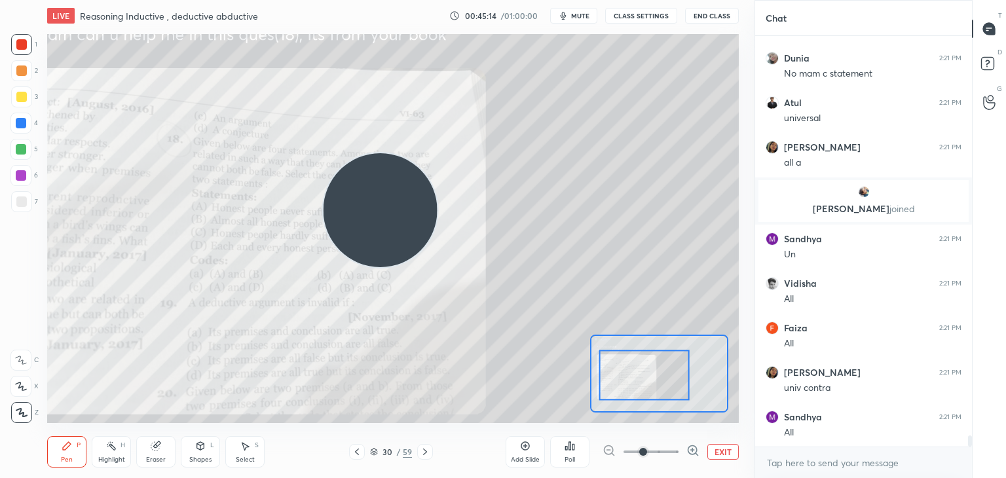
scroll to position [15170, 0]
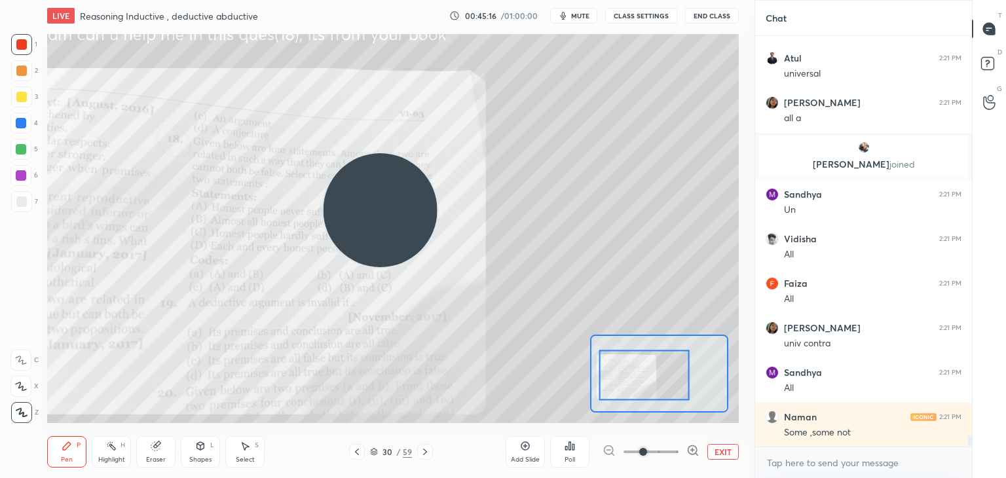
click at [713, 445] on button "EXIT" at bounding box center [723, 452] width 31 height 16
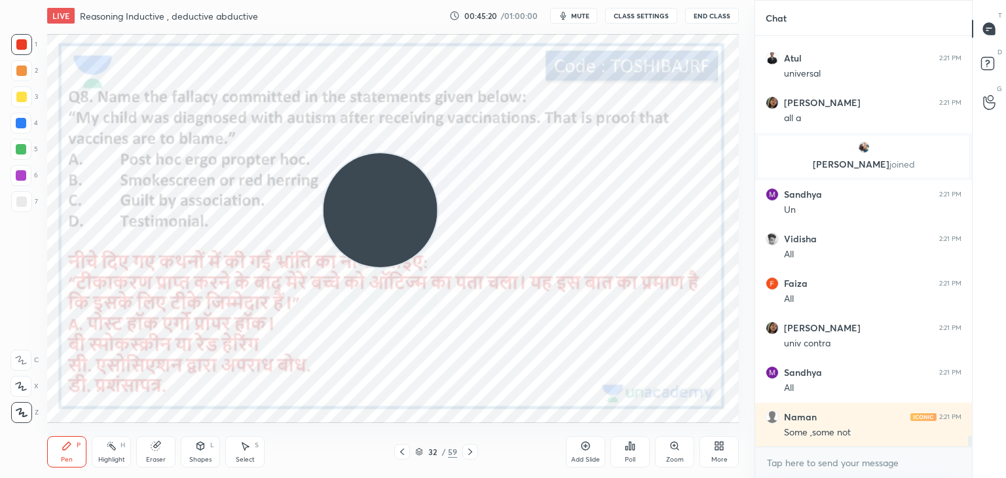
scroll to position [15214, 0]
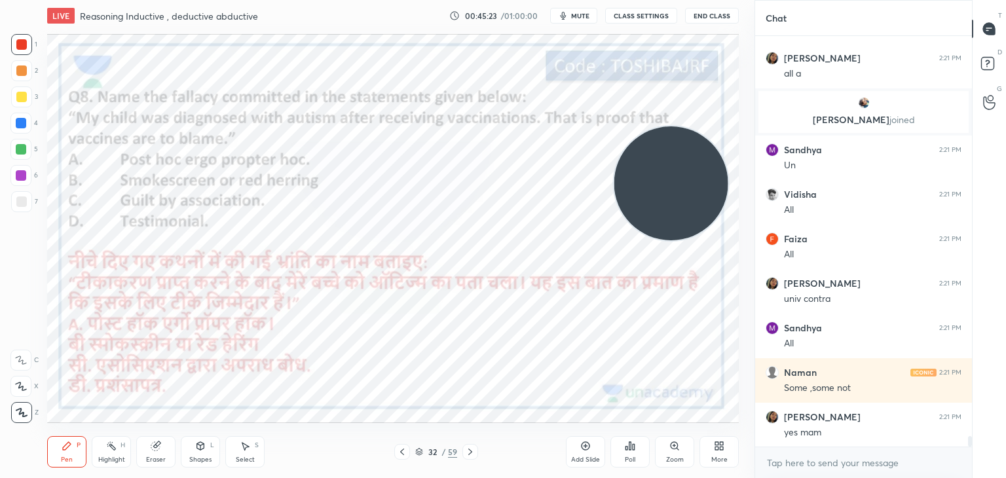
drag, startPoint x: 359, startPoint y: 216, endPoint x: 651, endPoint y: 189, distance: 293.4
click at [651, 189] on video at bounding box center [672, 183] width 114 height 114
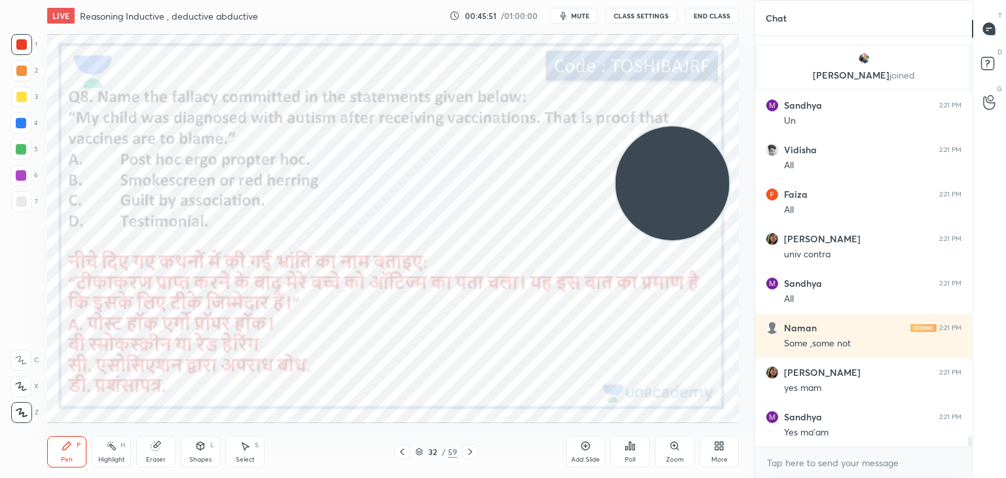
click at [631, 449] on icon at bounding box center [631, 446] width 2 height 8
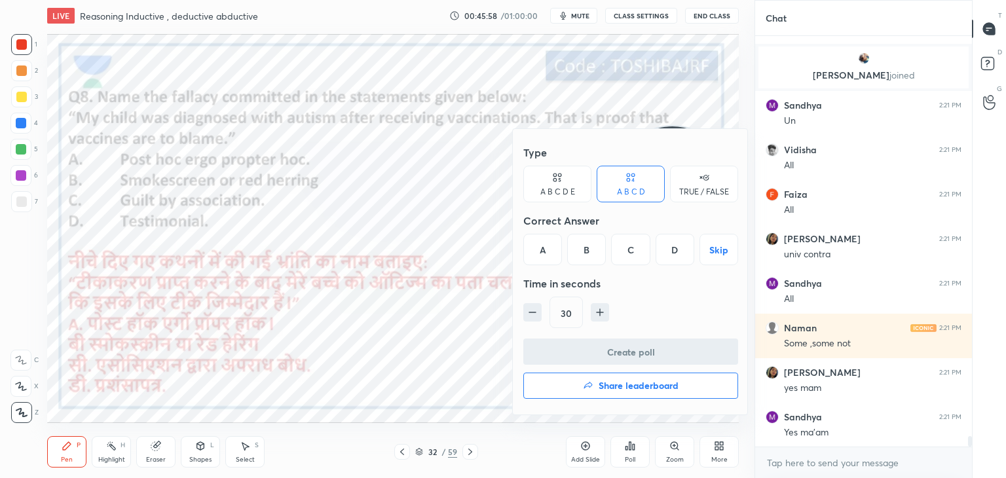
click at [546, 242] on div "A" at bounding box center [542, 249] width 39 height 31
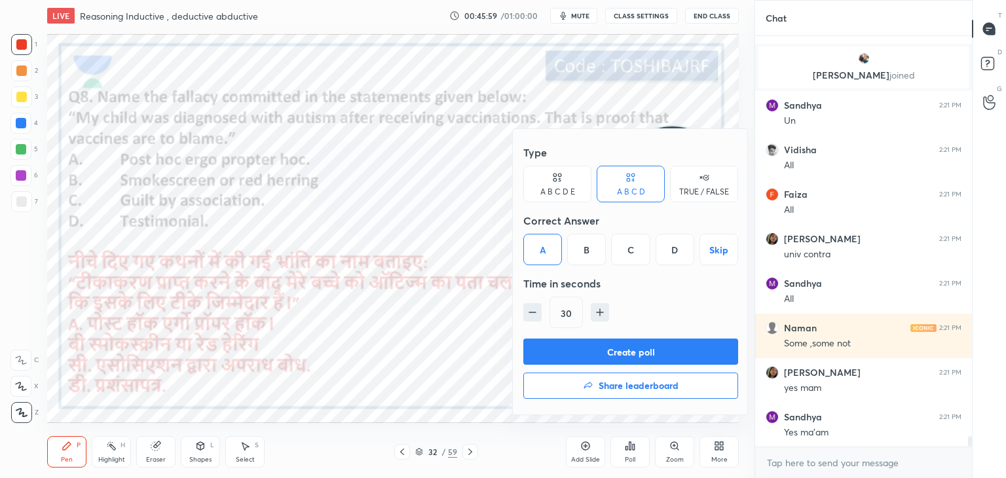
click at [571, 355] on button "Create poll" at bounding box center [630, 352] width 215 height 26
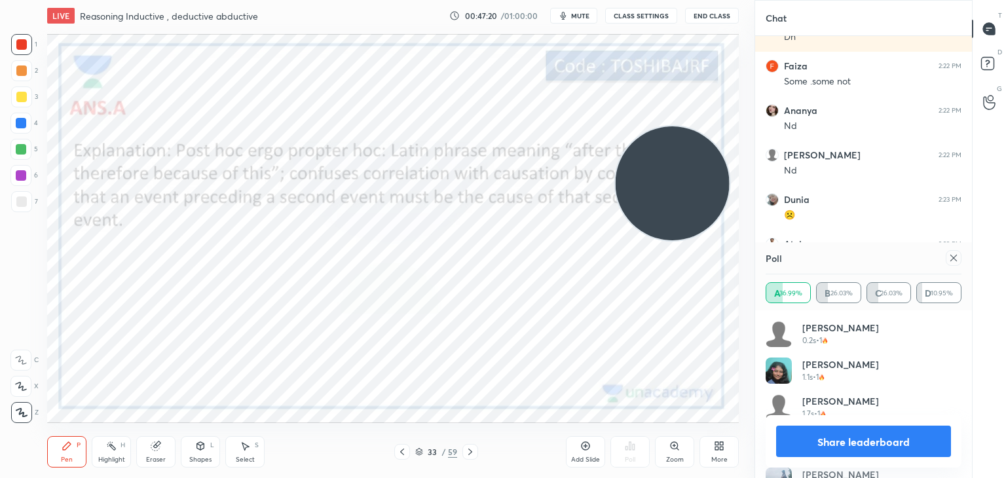
scroll to position [15548, 0]
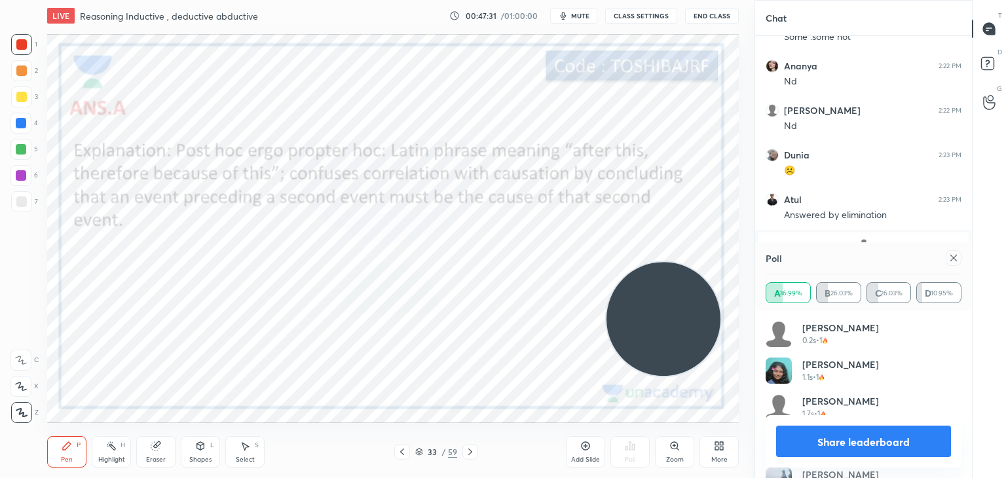
click at [954, 257] on icon at bounding box center [954, 258] width 7 height 7
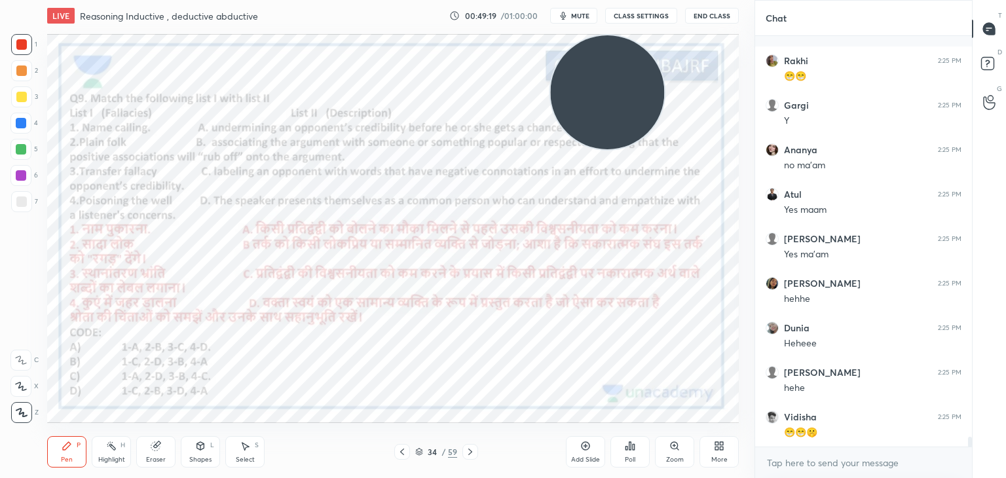
scroll to position [16514, 0]
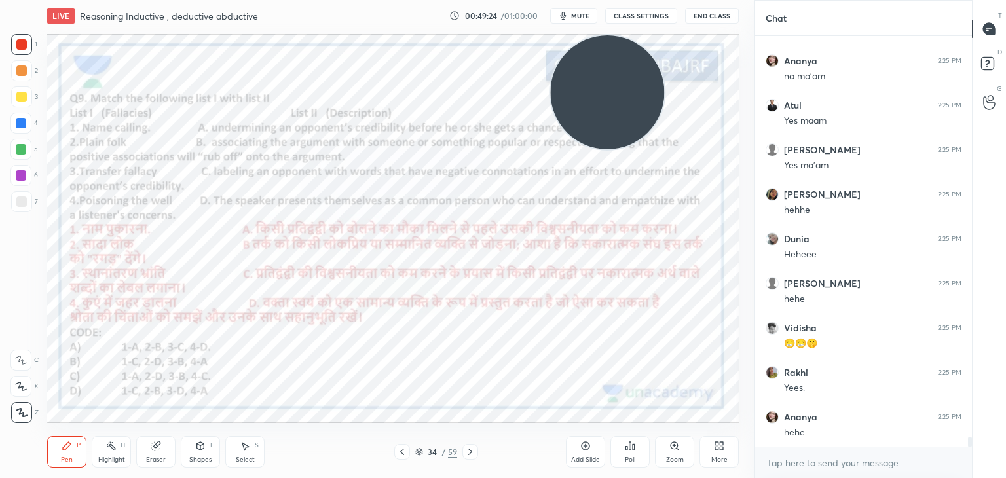
click at [419, 456] on icon at bounding box center [419, 452] width 8 height 8
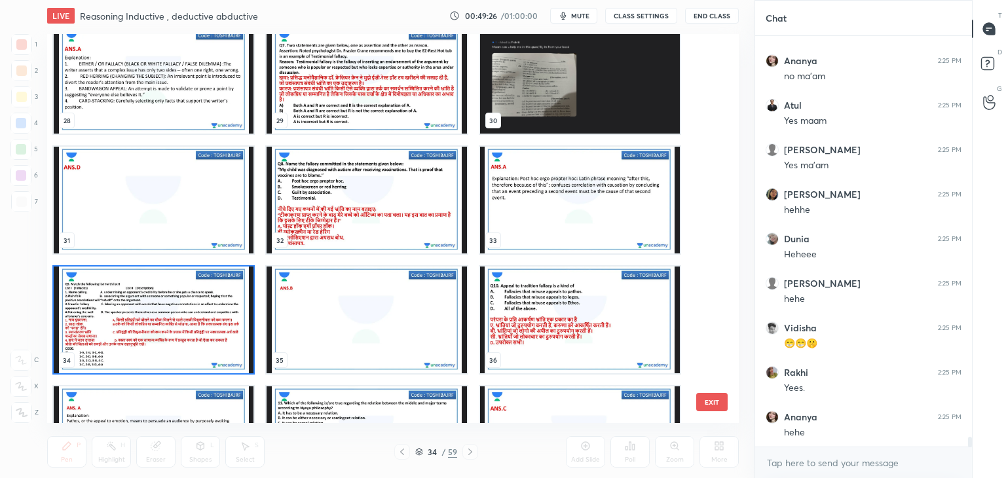
scroll to position [1116, 0]
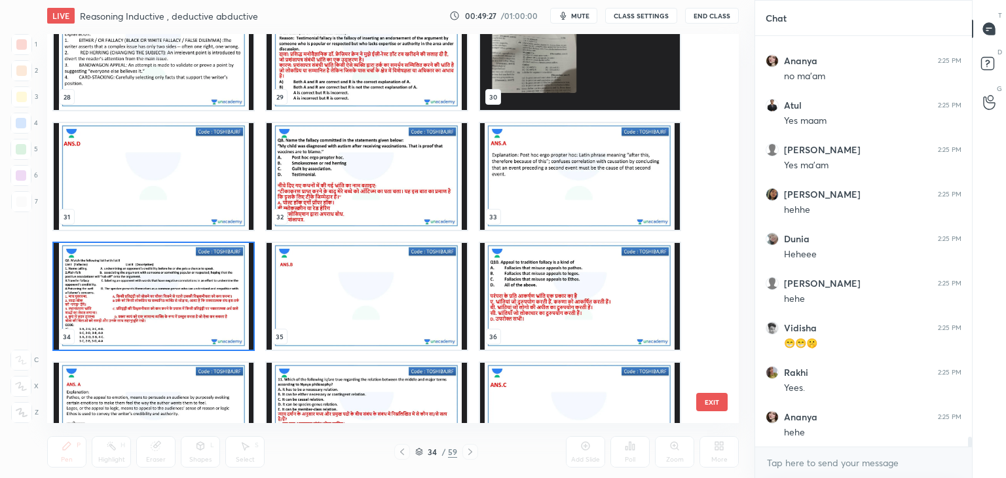
click at [546, 270] on img "grid" at bounding box center [580, 296] width 200 height 107
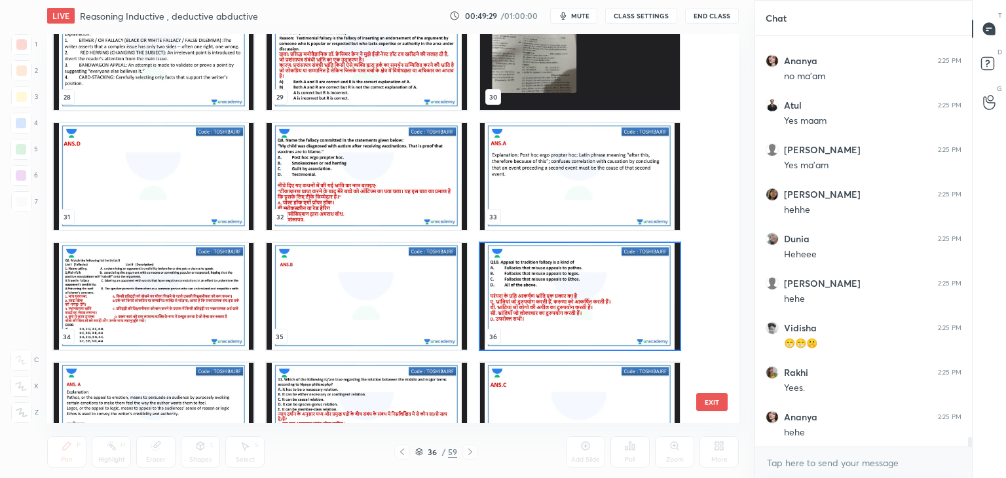
click at [546, 270] on img "grid" at bounding box center [580, 296] width 200 height 107
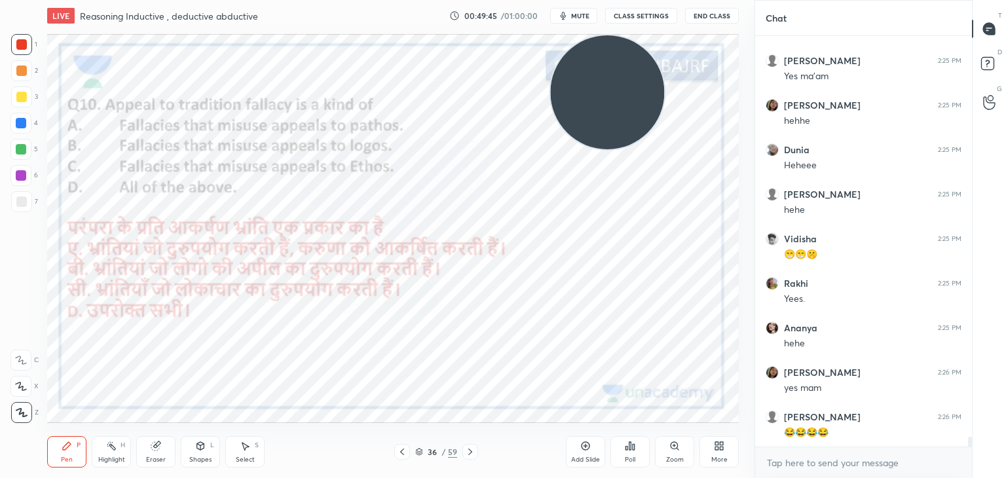
scroll to position [16648, 0]
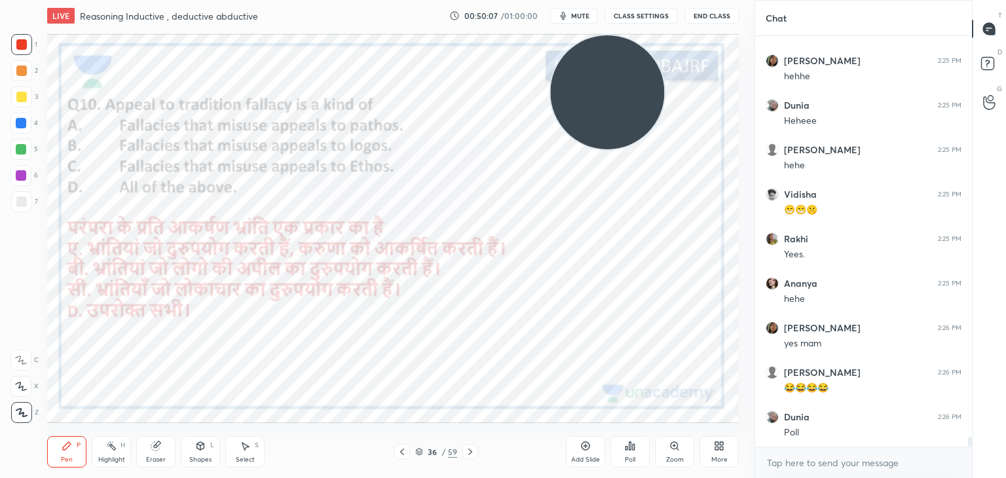
click at [632, 449] on icon at bounding box center [630, 446] width 10 height 10
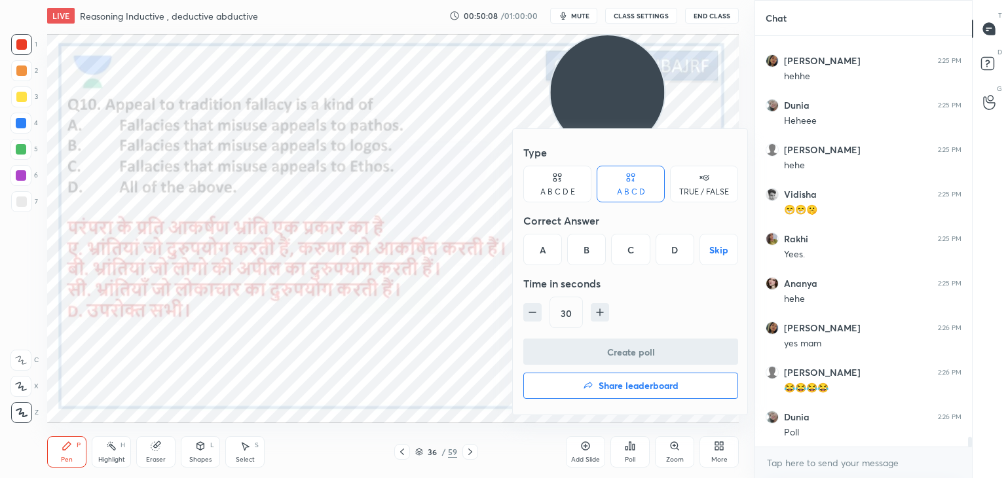
click at [546, 240] on div "A" at bounding box center [542, 249] width 39 height 31
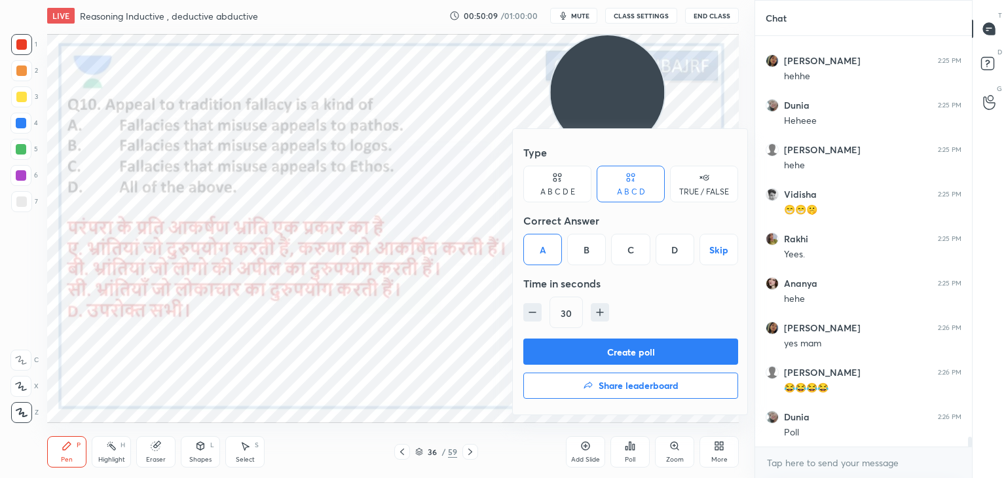
click at [536, 343] on button "Create poll" at bounding box center [630, 352] width 215 height 26
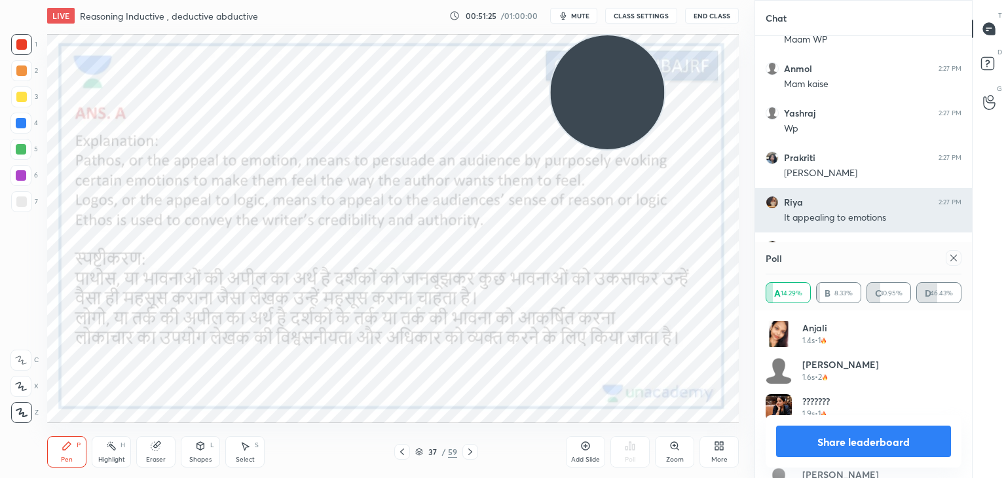
scroll to position [17665, 0]
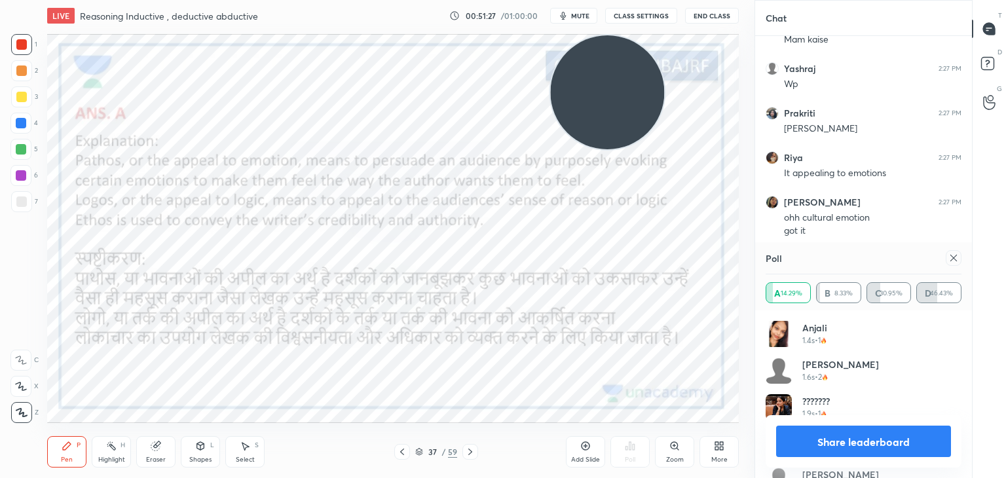
click at [955, 254] on icon at bounding box center [954, 258] width 10 height 10
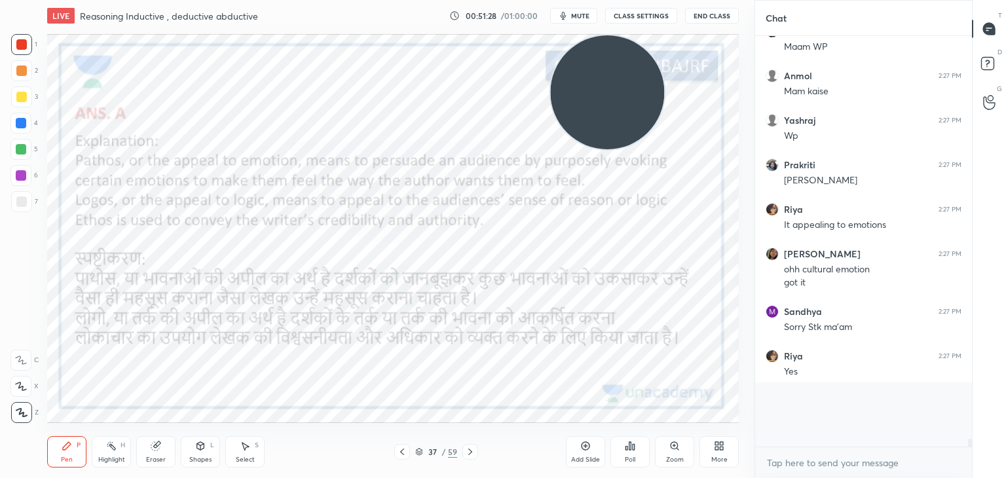
scroll to position [396, 213]
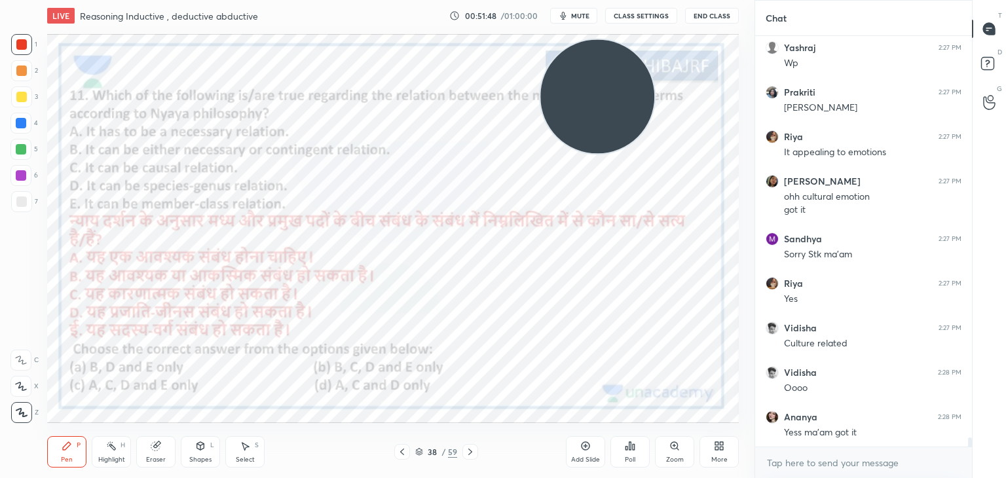
click at [425, 452] on div "38 / 59" at bounding box center [436, 452] width 42 height 12
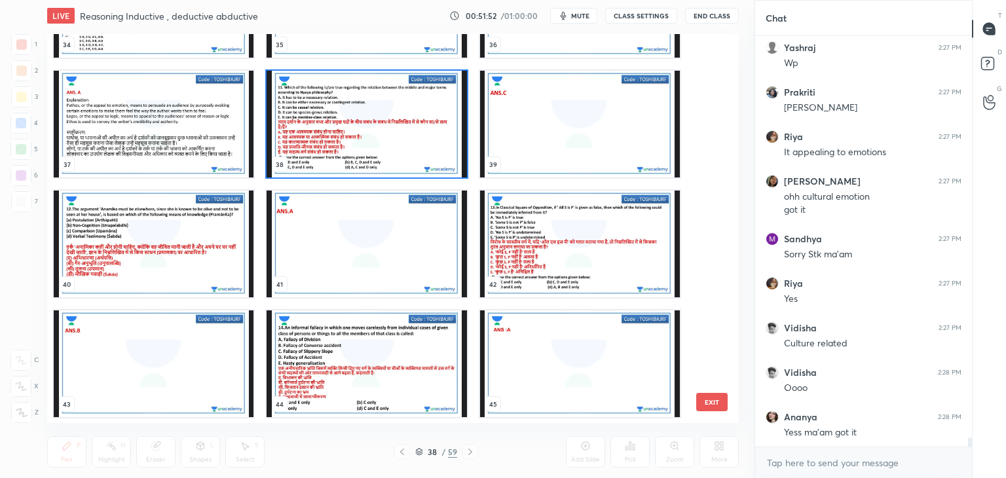
click at [554, 214] on img "grid" at bounding box center [580, 244] width 200 height 107
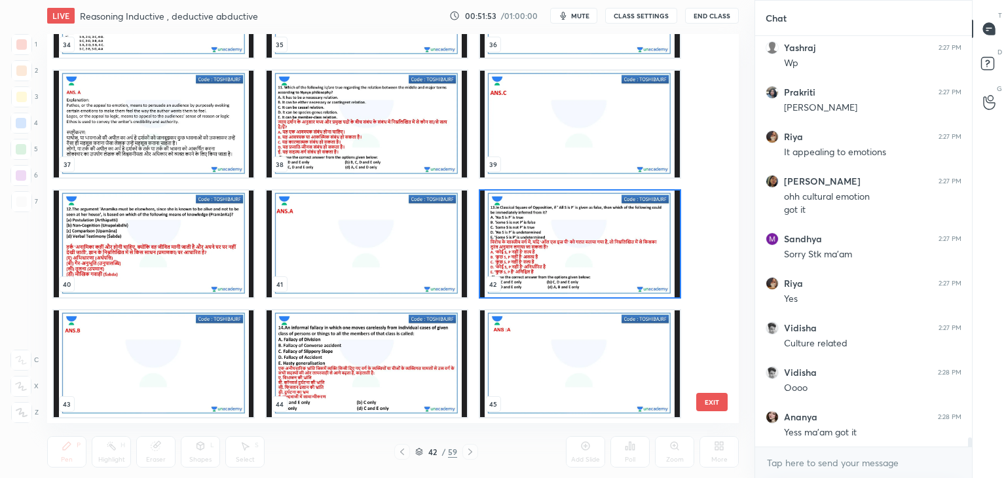
click at [554, 214] on img "grid" at bounding box center [580, 244] width 200 height 107
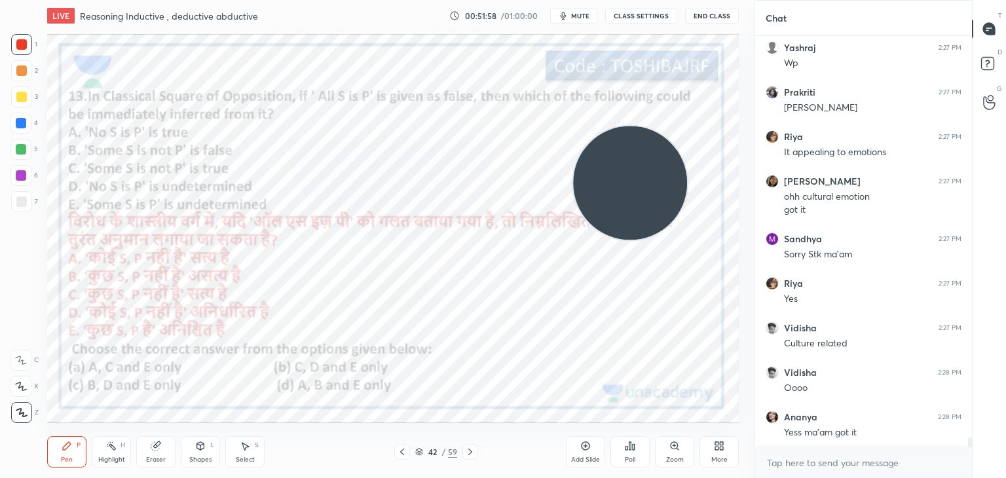
drag, startPoint x: 579, startPoint y: 113, endPoint x: 611, endPoint y: 200, distance: 92.5
click at [611, 200] on video at bounding box center [630, 183] width 114 height 114
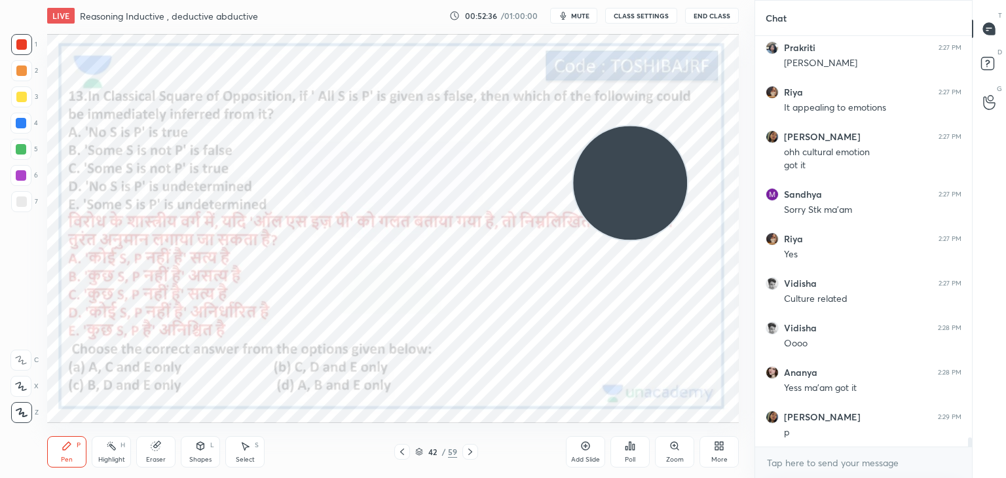
click at [634, 450] on icon at bounding box center [634, 447] width 2 height 6
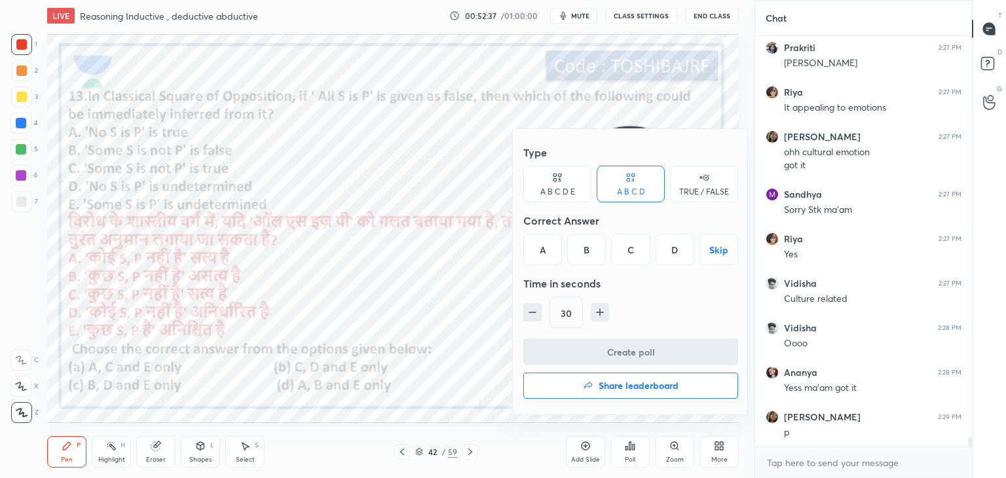
click at [598, 256] on div "B" at bounding box center [586, 249] width 39 height 31
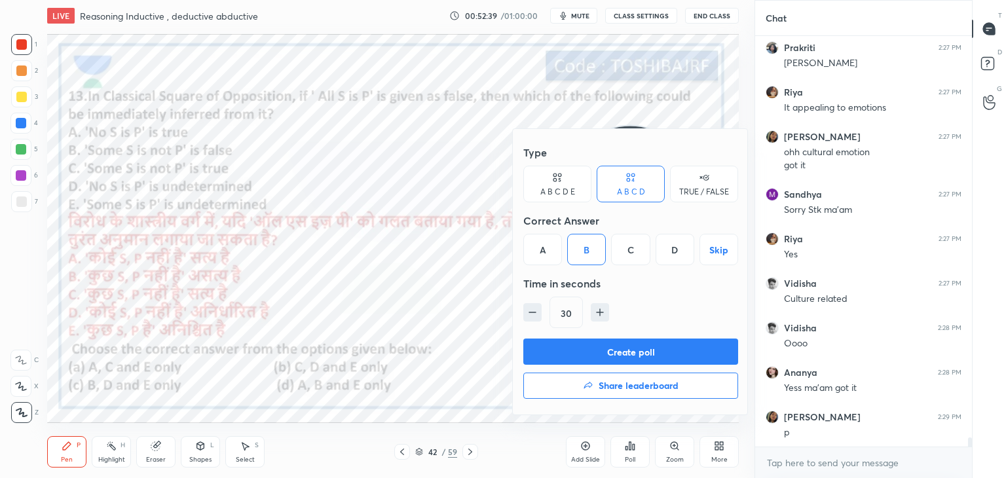
click at [576, 349] on button "Create poll" at bounding box center [630, 352] width 215 height 26
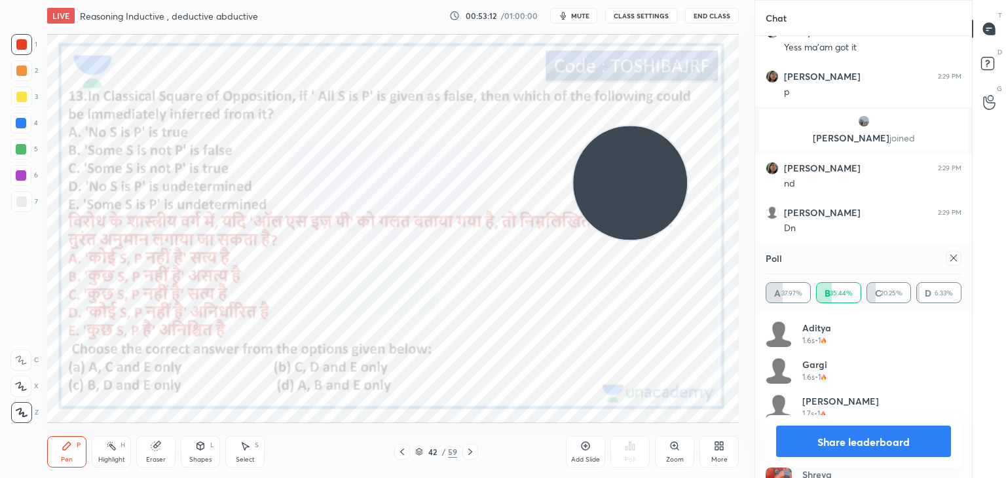
scroll to position [17514, 0]
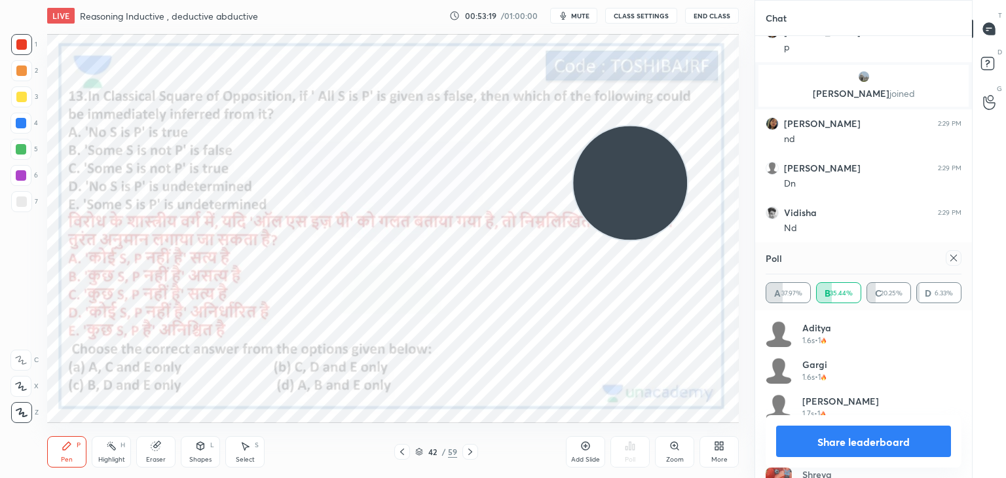
click at [607, 459] on div "Add Slide Poll Zoom More" at bounding box center [652, 451] width 173 height 73
click at [586, 454] on div "Add Slide" at bounding box center [585, 451] width 39 height 31
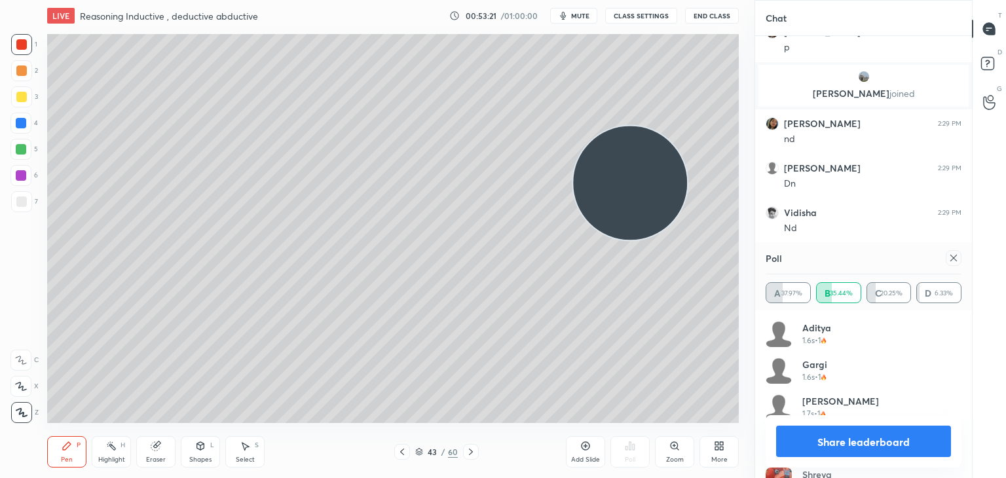
click at [202, 451] on icon at bounding box center [200, 446] width 10 height 10
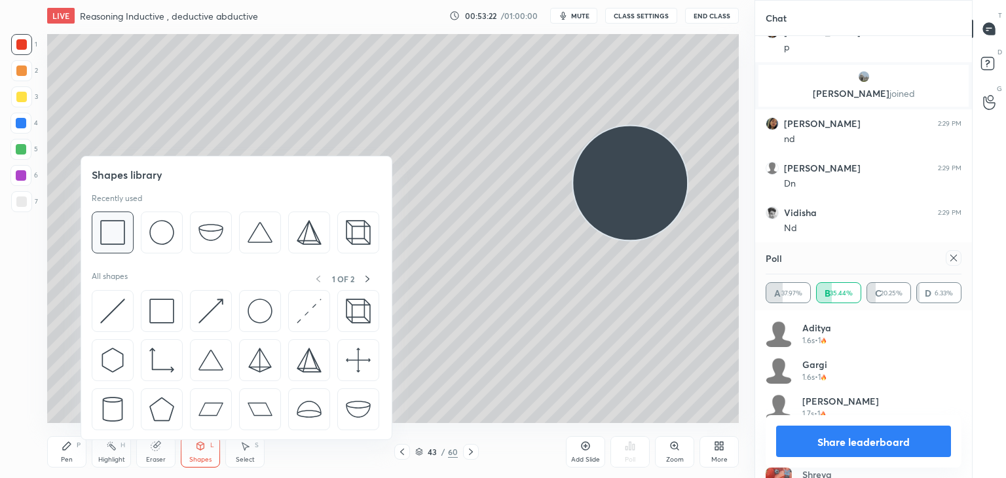
click at [103, 235] on img at bounding box center [112, 232] width 25 height 25
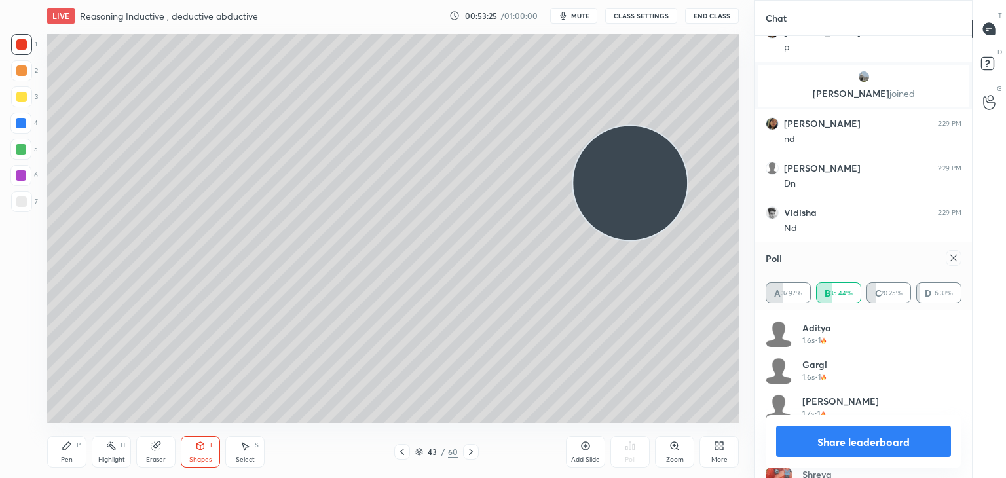
click at [67, 453] on div "Pen P" at bounding box center [66, 451] width 39 height 31
click at [26, 200] on div at bounding box center [21, 201] width 21 height 21
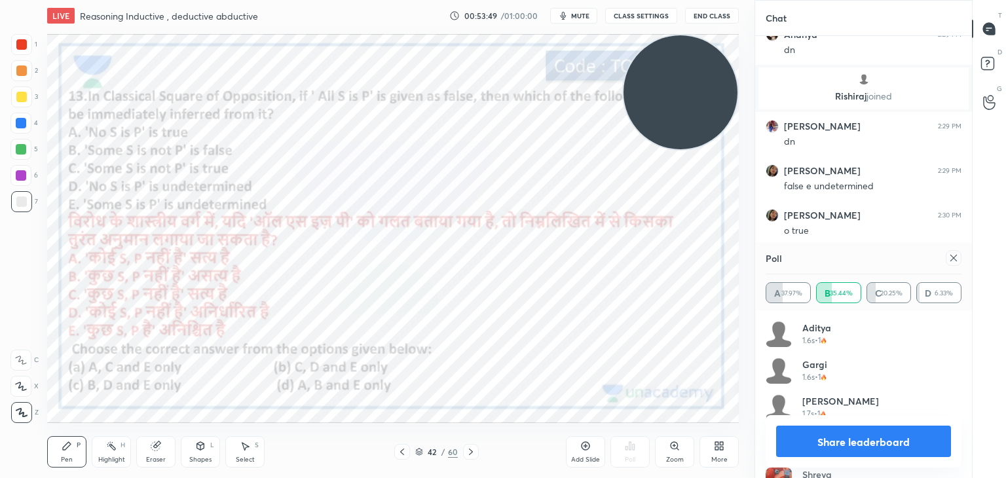
scroll to position [17781, 0]
click at [24, 39] on div at bounding box center [21, 44] width 10 height 10
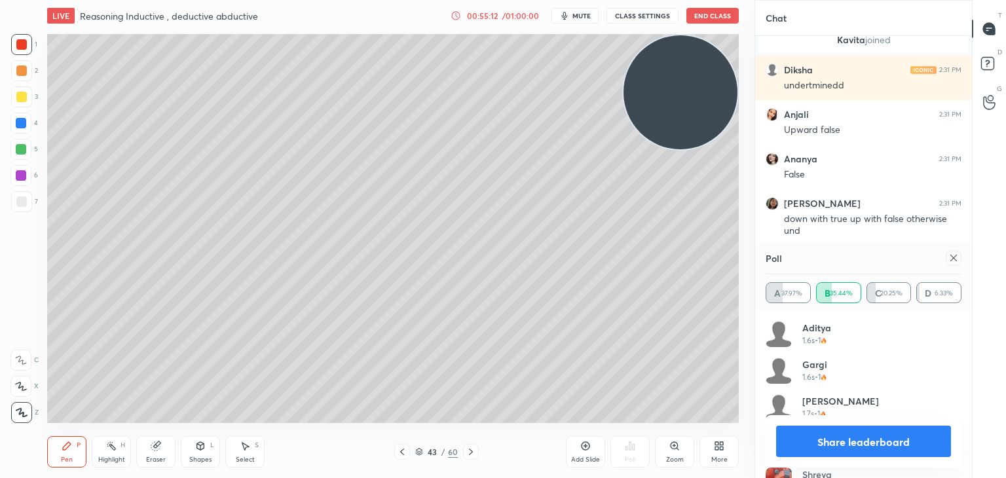
scroll to position [18381, 0]
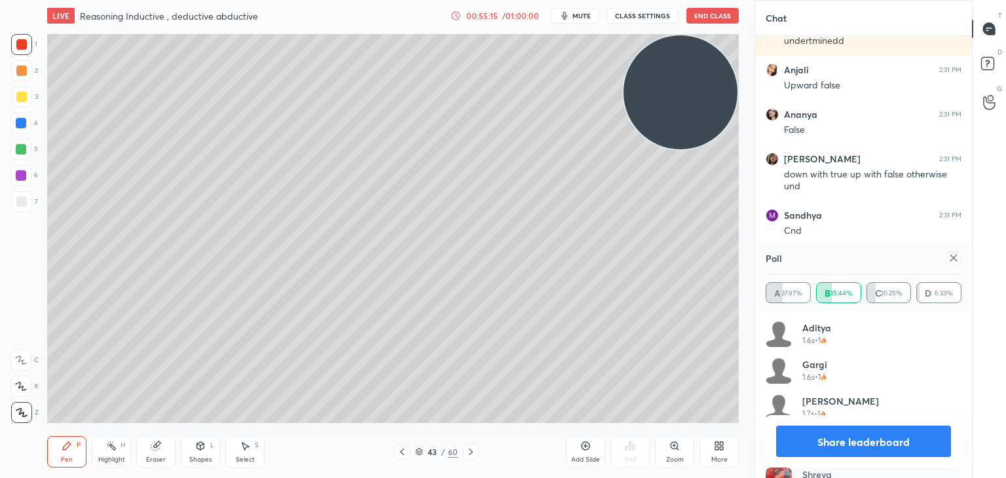
click at [26, 103] on div at bounding box center [21, 96] width 21 height 21
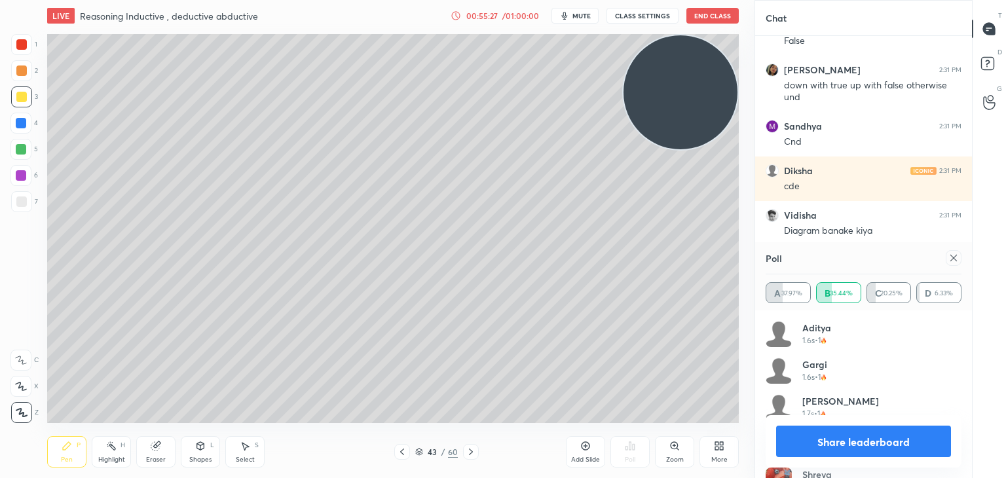
scroll to position [18515, 0]
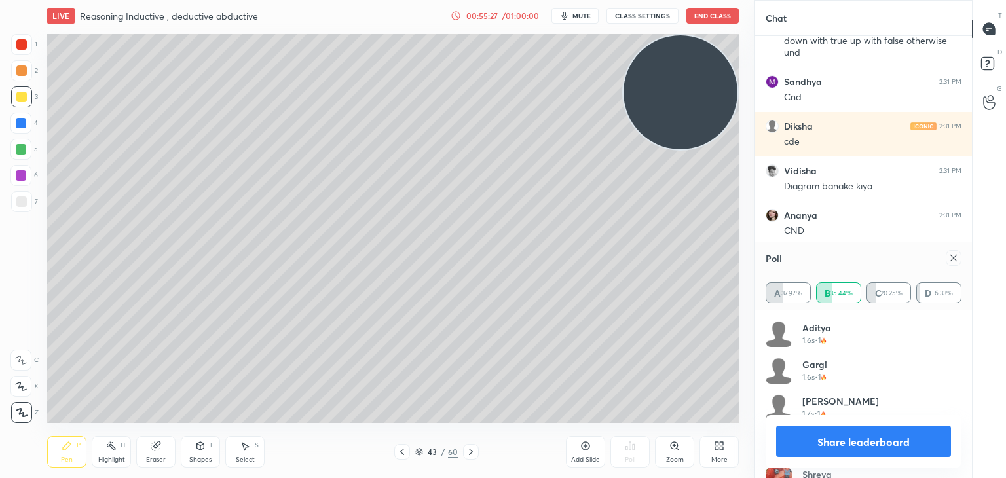
click at [954, 261] on icon at bounding box center [954, 258] width 10 height 10
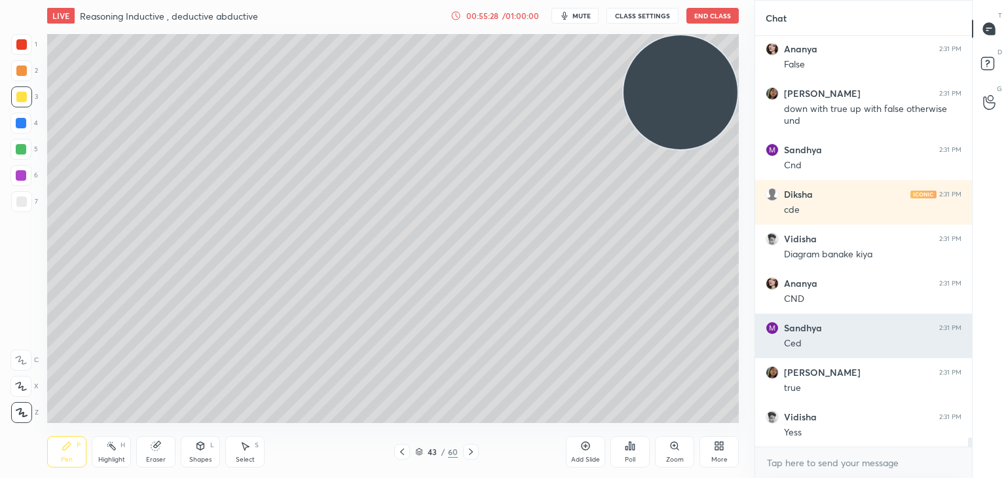
scroll to position [299, 213]
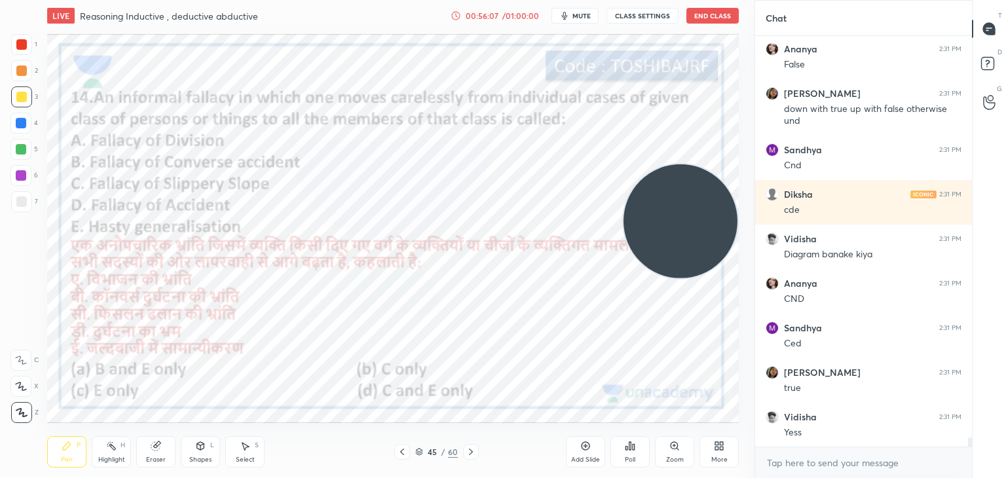
click at [627, 447] on icon at bounding box center [627, 448] width 2 height 3
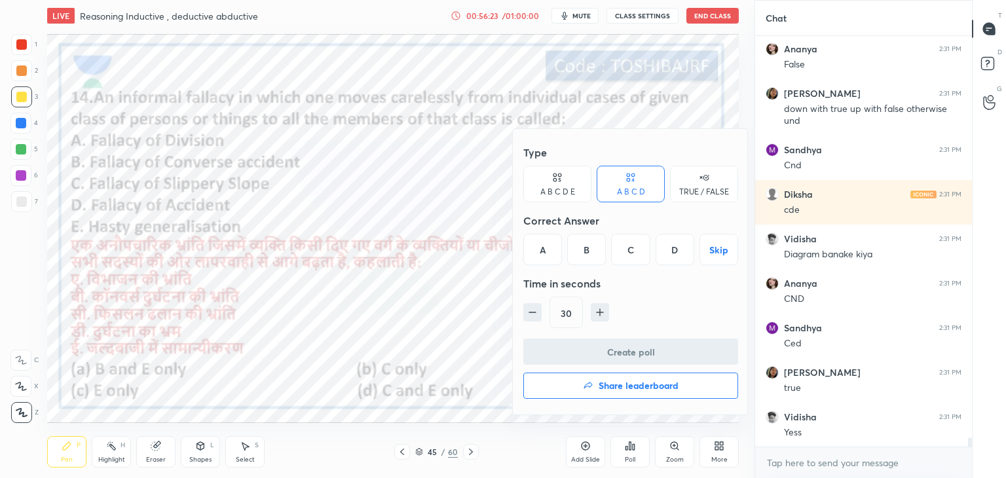
click at [530, 256] on div "A" at bounding box center [542, 249] width 39 height 31
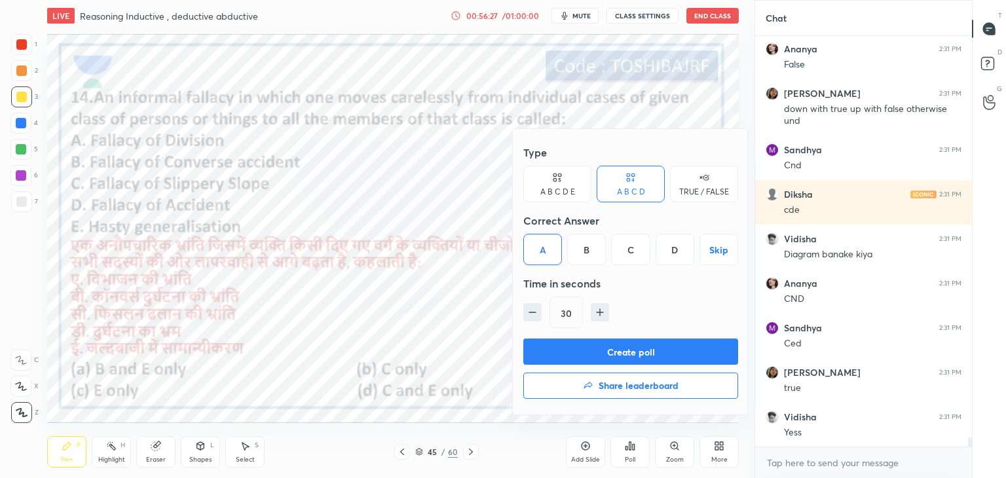
click at [538, 349] on button "Create poll" at bounding box center [630, 352] width 215 height 26
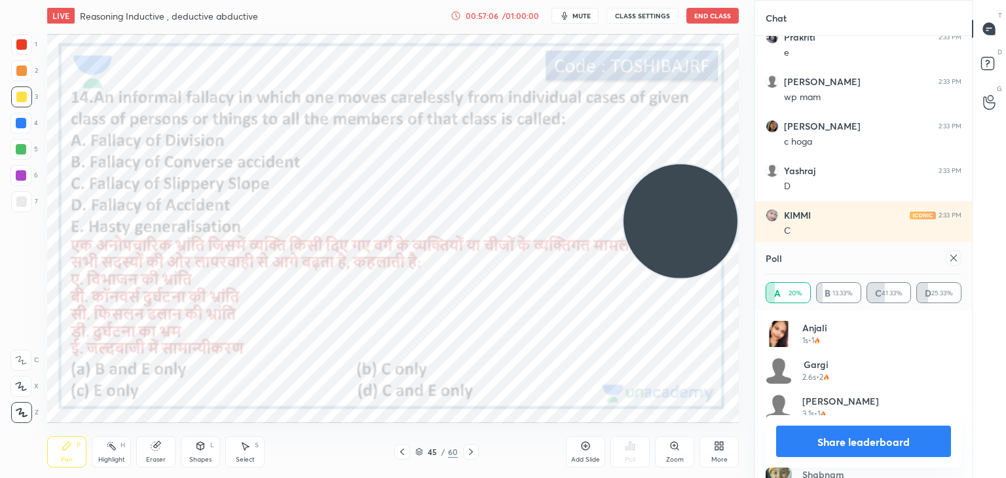
scroll to position [19018, 0]
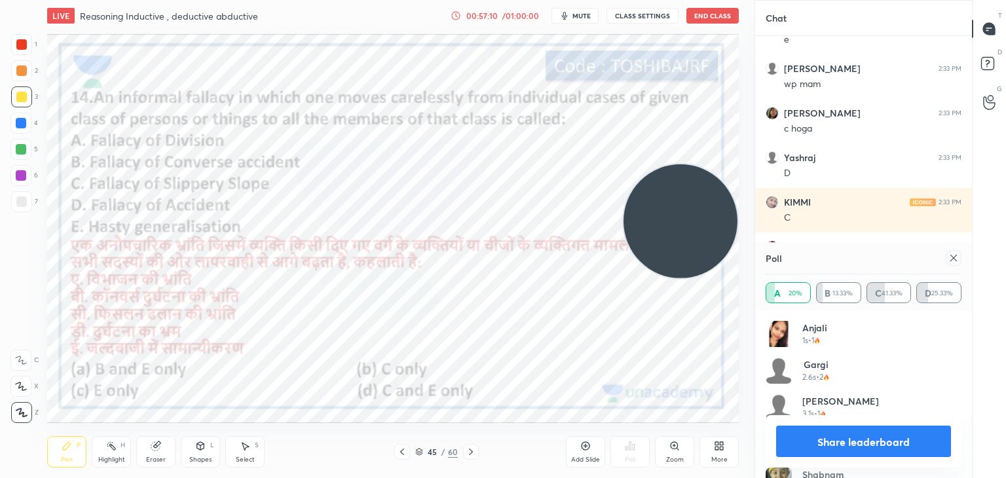
click at [22, 50] on div at bounding box center [21, 44] width 21 height 21
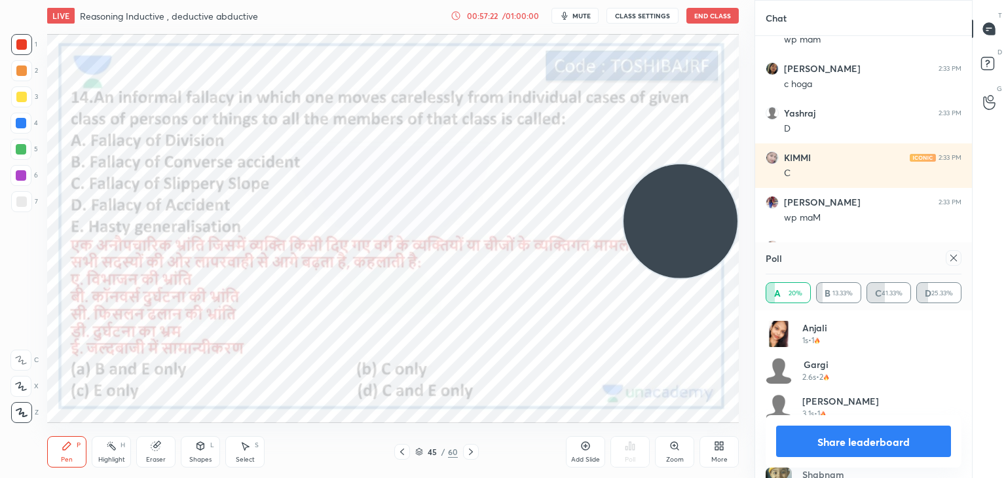
click at [955, 250] on div at bounding box center [954, 258] width 16 height 16
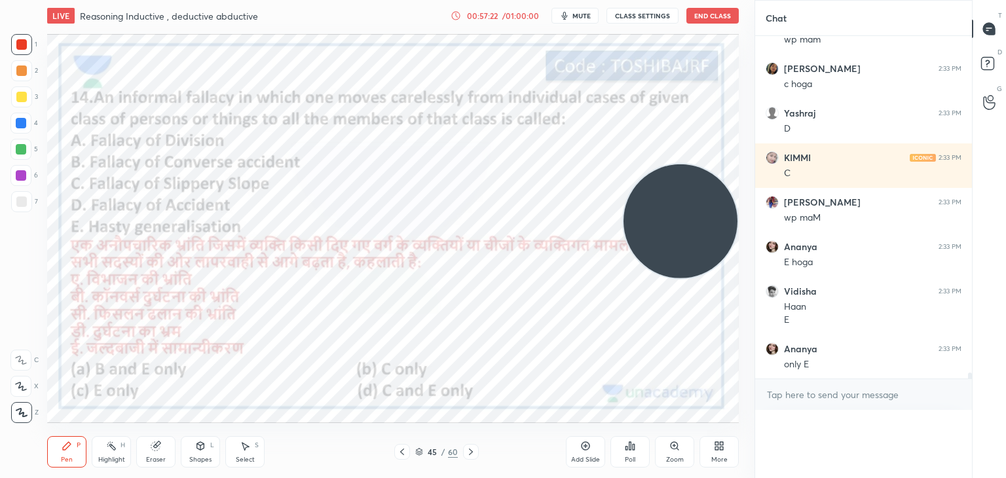
scroll to position [257, 213]
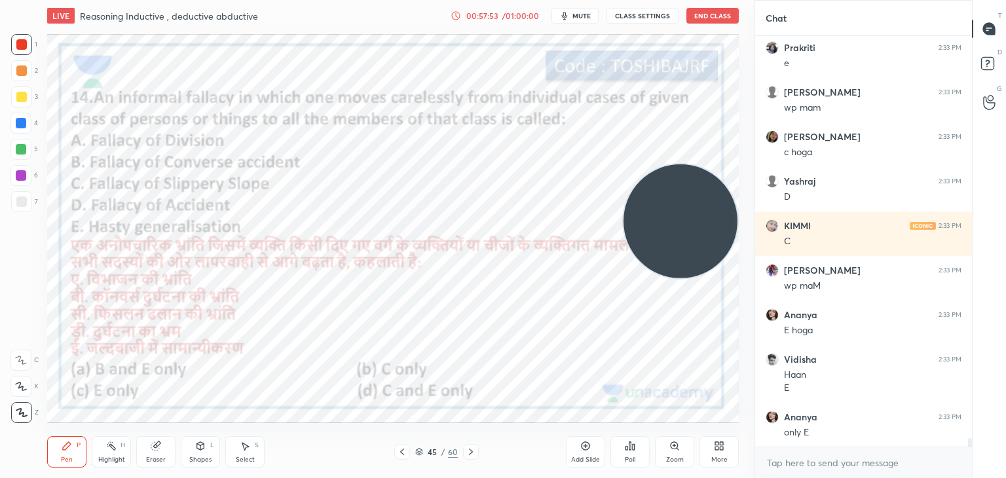
click at [585, 439] on div "Add Slide" at bounding box center [585, 451] width 39 height 31
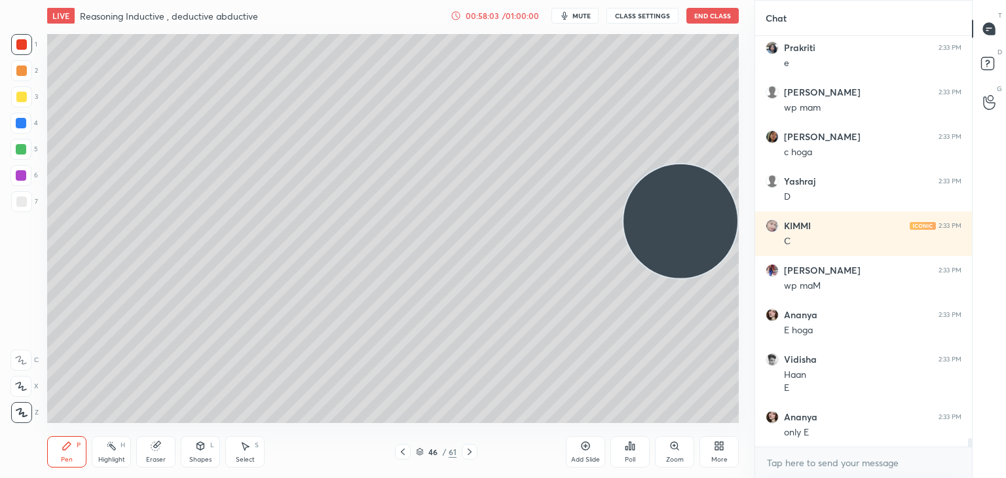
click at [22, 204] on div at bounding box center [21, 202] width 10 height 10
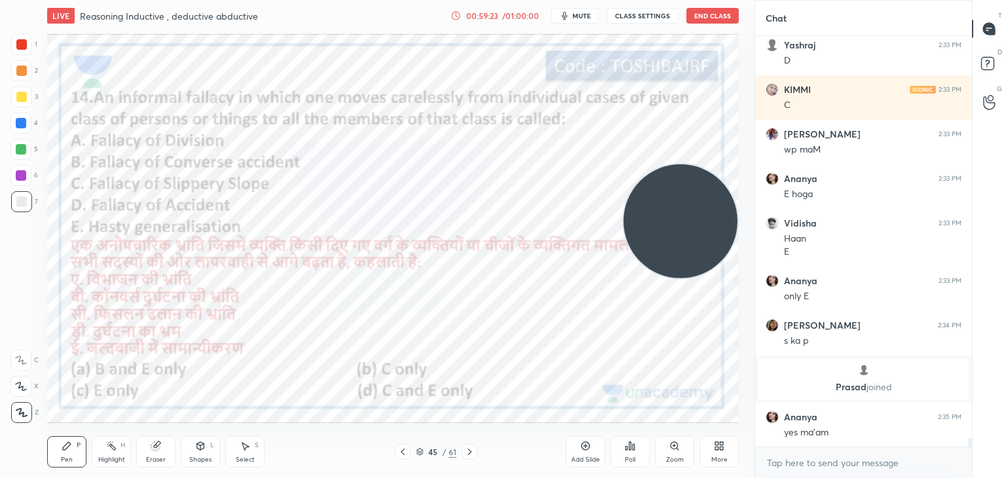
scroll to position [18852, 0]
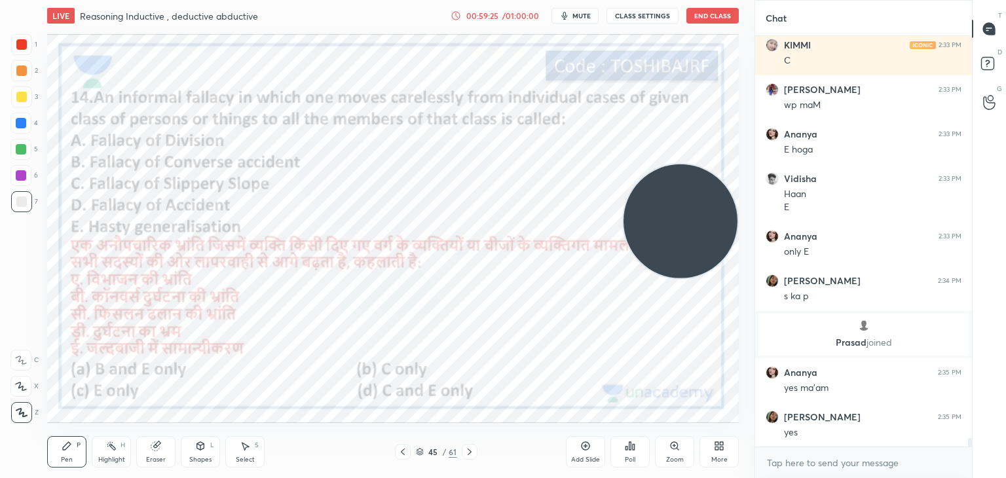
click at [20, 44] on div at bounding box center [21, 44] width 10 height 10
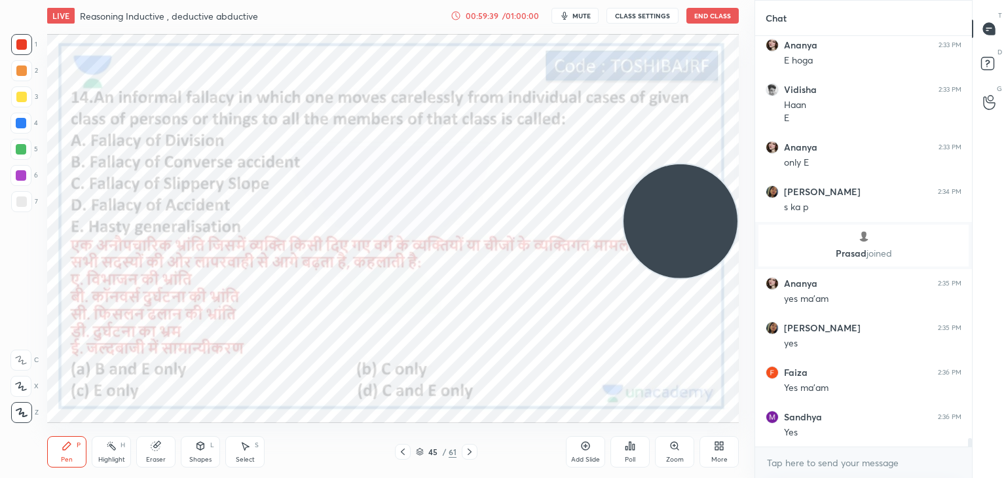
scroll to position [407, 213]
click at [628, 454] on div "Poll" at bounding box center [630, 451] width 39 height 31
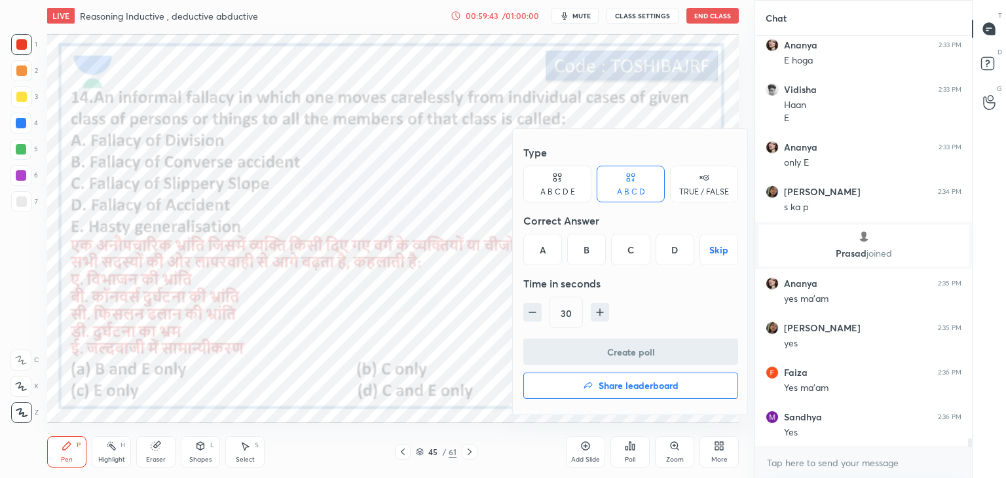
click at [616, 391] on button "Share leaderboard" at bounding box center [630, 386] width 215 height 26
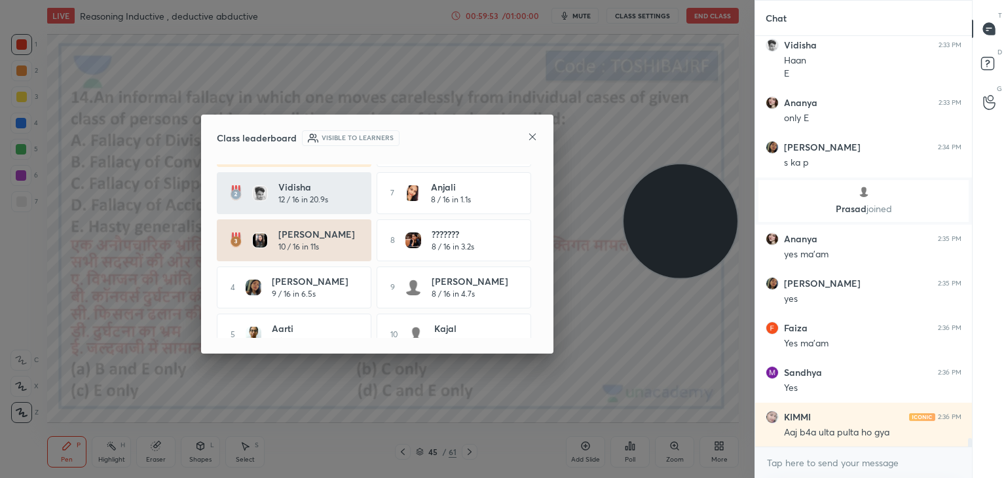
scroll to position [60, 0]
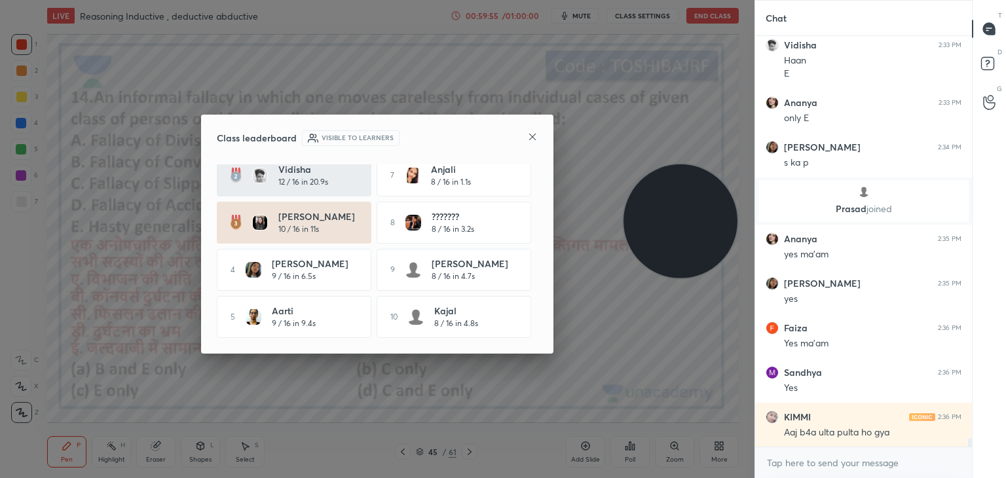
click at [531, 137] on icon at bounding box center [532, 137] width 7 height 7
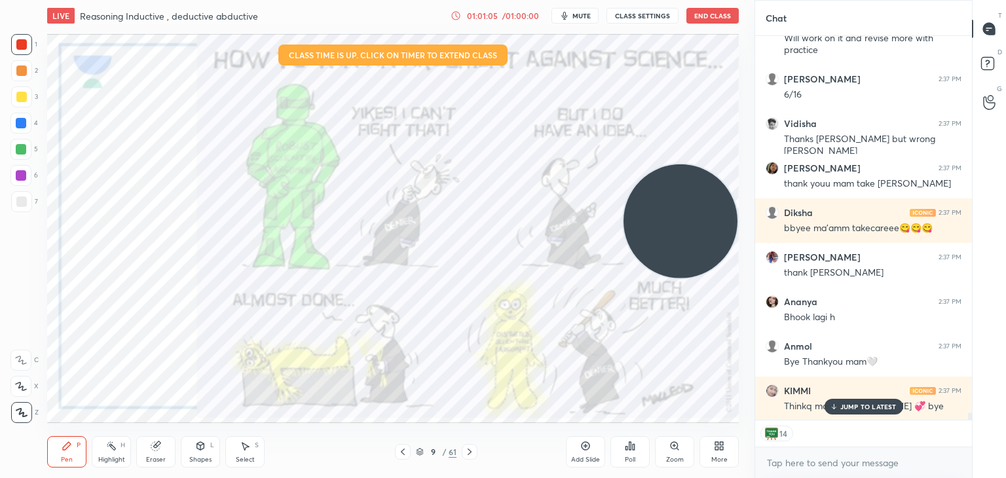
scroll to position [20119, 0]
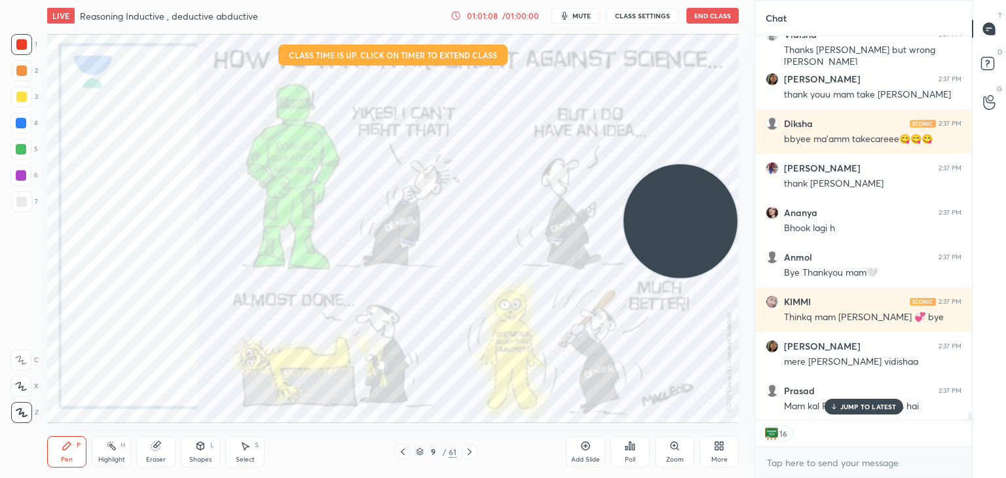
click at [704, 19] on button "End Class" at bounding box center [713, 16] width 52 height 16
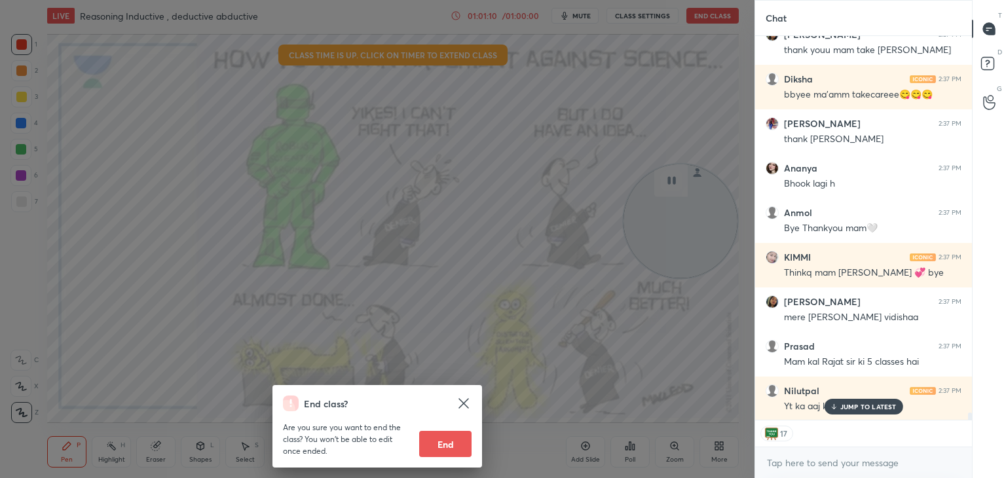
scroll to position [20253, 0]
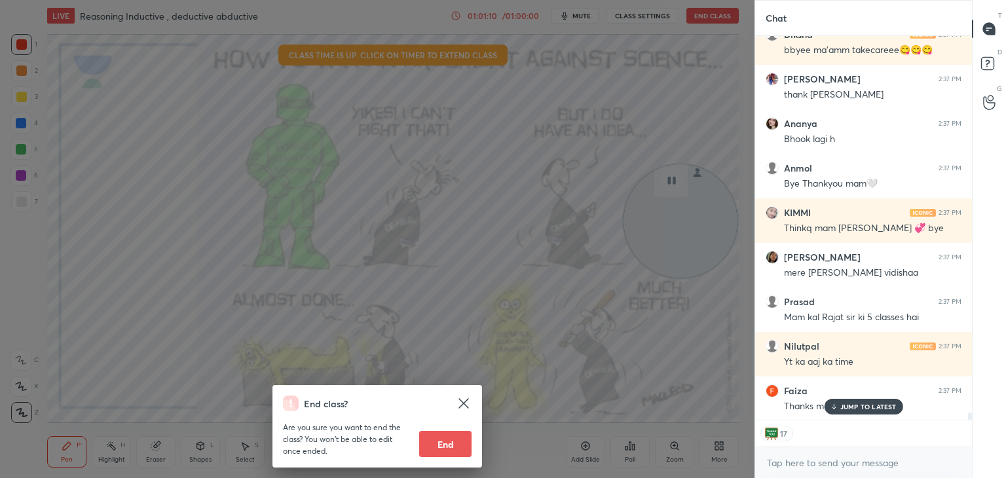
click at [440, 440] on button "End" at bounding box center [445, 444] width 52 height 26
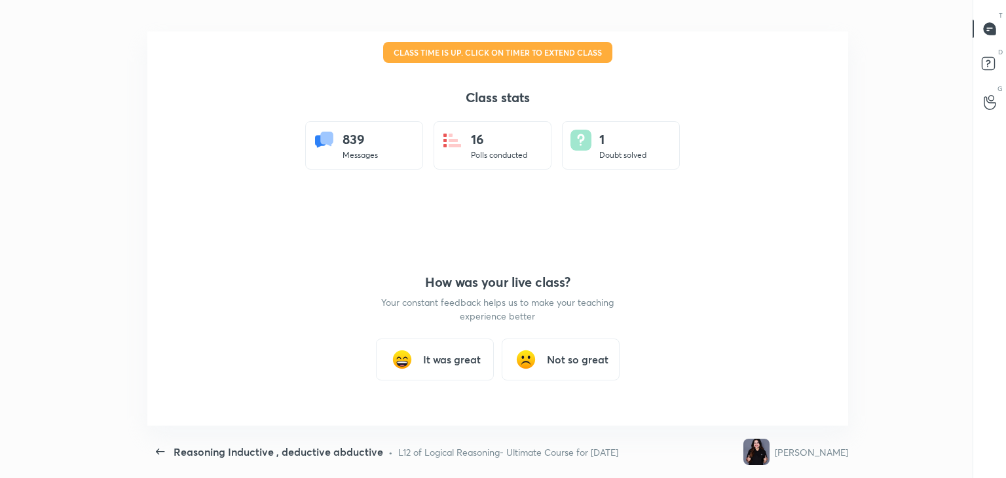
scroll to position [65122, 64675]
type textarea "x"
